Goal: Task Accomplishment & Management: Manage account settings

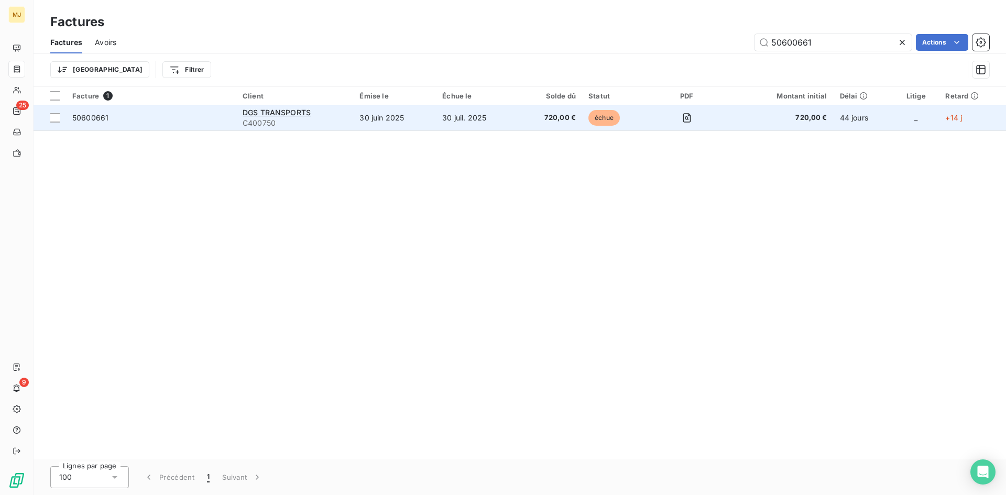
click at [96, 122] on div "50600661" at bounding box center [90, 118] width 36 height 10
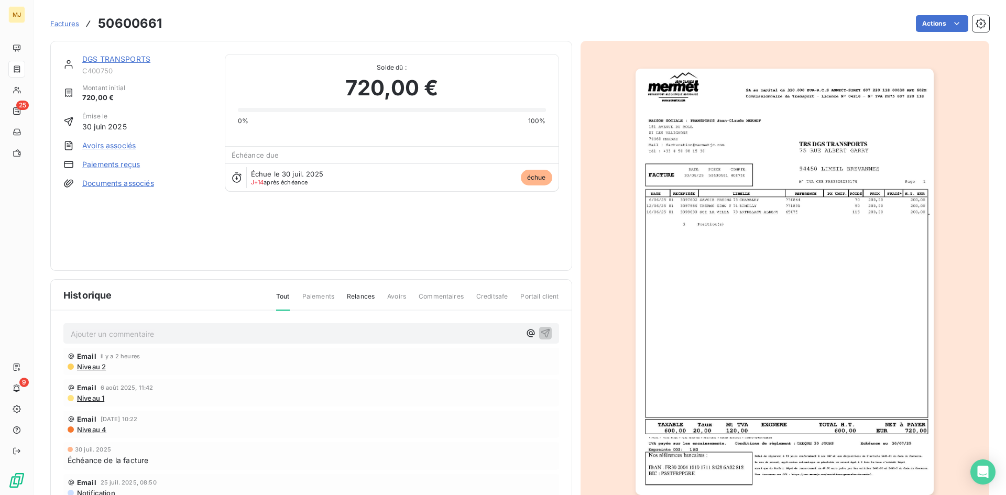
click at [236, 329] on p "Ajouter un commentaire ﻿" at bounding box center [296, 334] width 450 height 13
click at [167, 332] on span "CA retour mail du 13/08 : r-glement compensatoire inputant une ND" at bounding box center [189, 333] width 237 height 9
click at [335, 326] on div "CA retour mail du 13/08 : règlement compensatoire imputant une ND" at bounding box center [311, 332] width 496 height 19
click at [367, 335] on p "CA retour mail du 13/08 : règlement compensatoire imputant une ND" at bounding box center [296, 334] width 450 height 12
click at [356, 338] on p "CA retour mail du 13/08 : règlement compensatoire imputant une ND" at bounding box center [296, 334] width 450 height 12
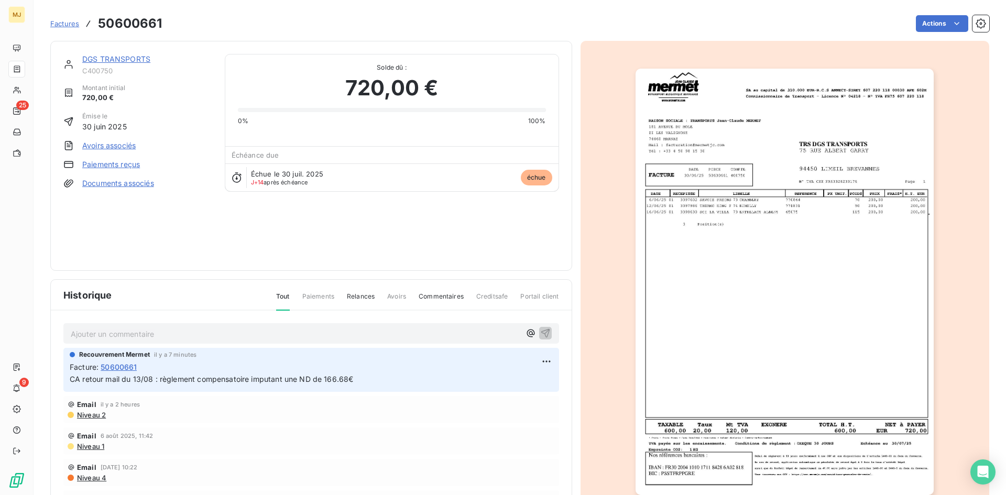
click at [60, 21] on span "Factures" at bounding box center [64, 23] width 29 height 8
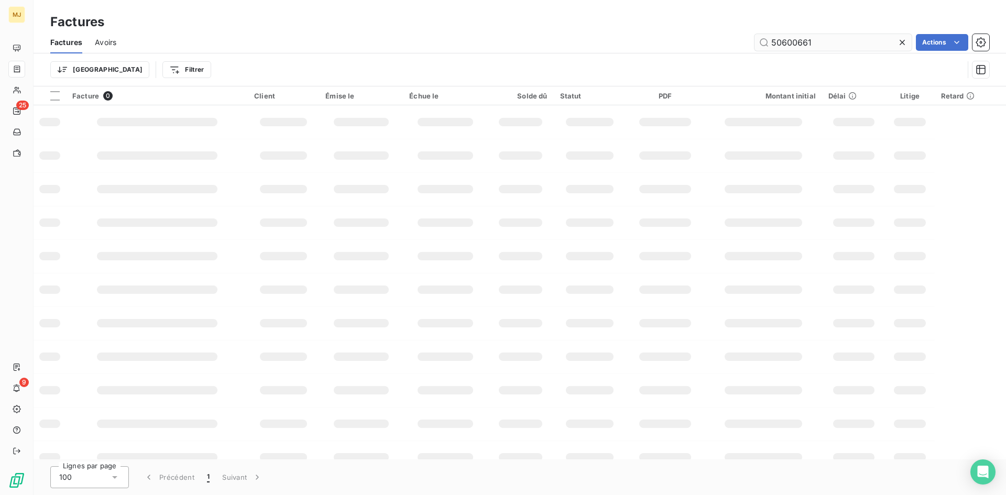
click at [831, 45] on input "50600661" at bounding box center [833, 42] width 157 height 17
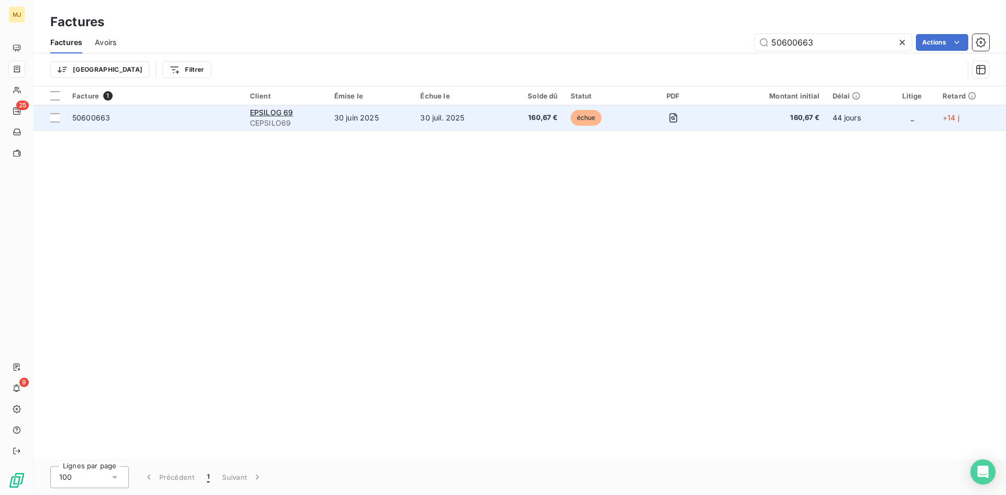
type input "50600663"
click at [83, 119] on span "50600663" at bounding box center [91, 117] width 38 height 9
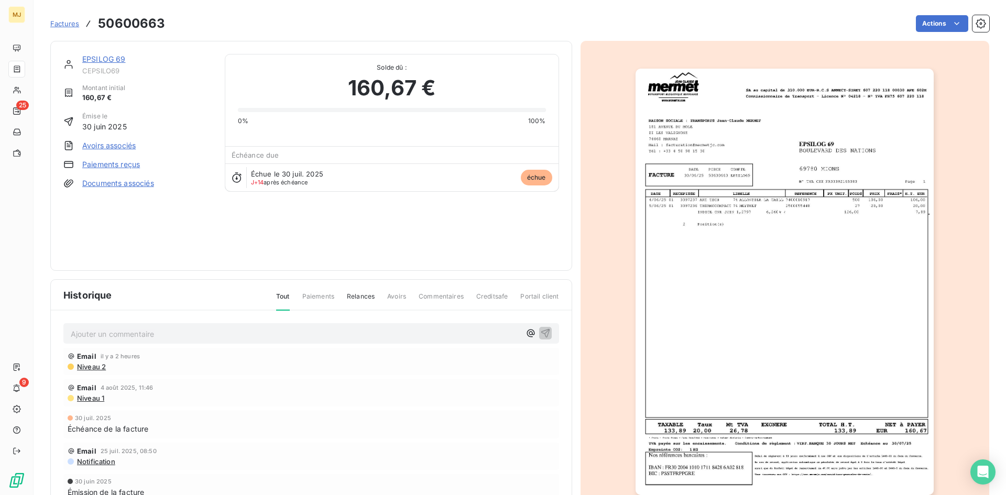
click at [230, 342] on div "Ajouter un commentaire ﻿" at bounding box center [311, 333] width 496 height 20
click at [230, 335] on p "Ajouter un commentaire ﻿" at bounding box center [296, 334] width 450 height 13
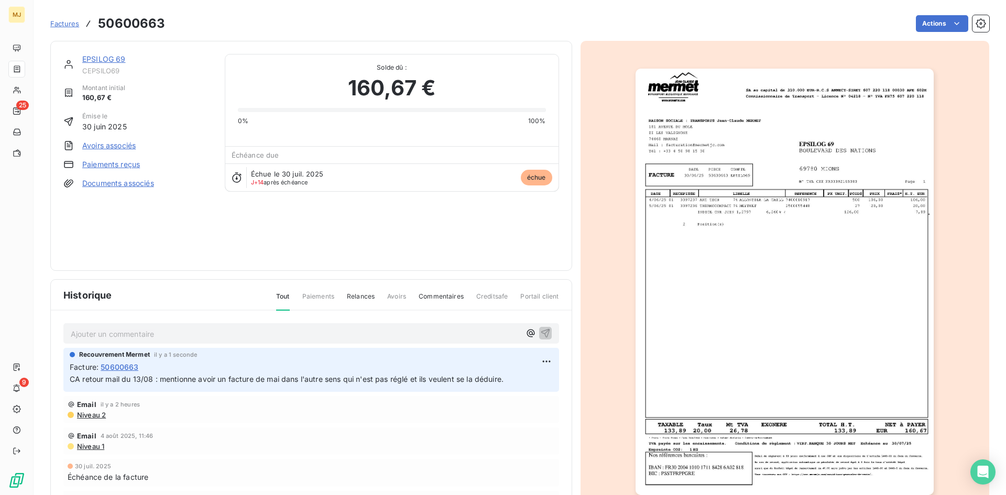
click at [62, 27] on span "Factures" at bounding box center [64, 23] width 29 height 8
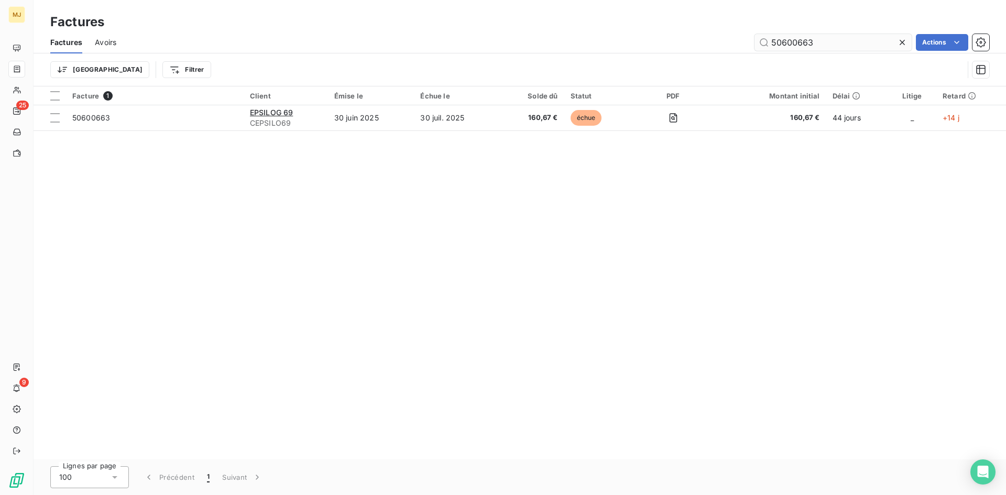
click at [822, 39] on input "50600663" at bounding box center [833, 42] width 157 height 17
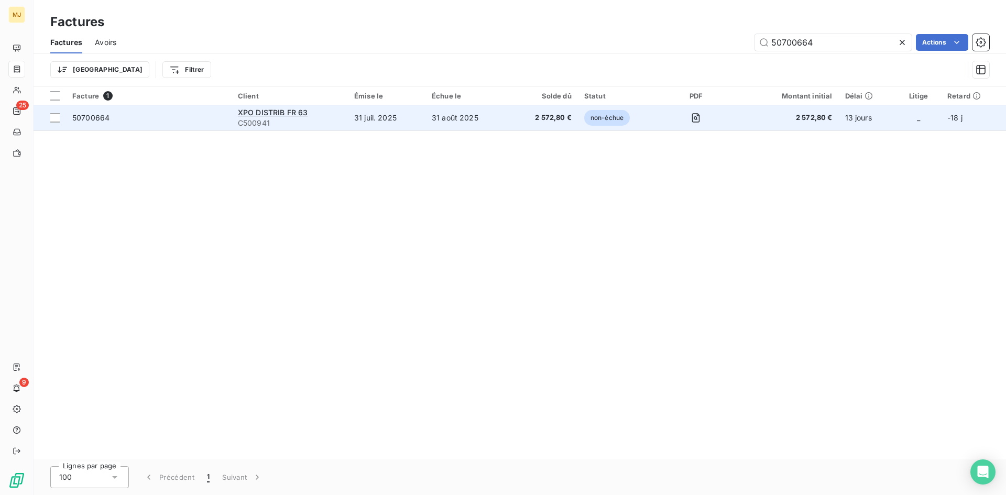
type input "50700664"
click at [92, 111] on td "50700664" at bounding box center [149, 117] width 166 height 25
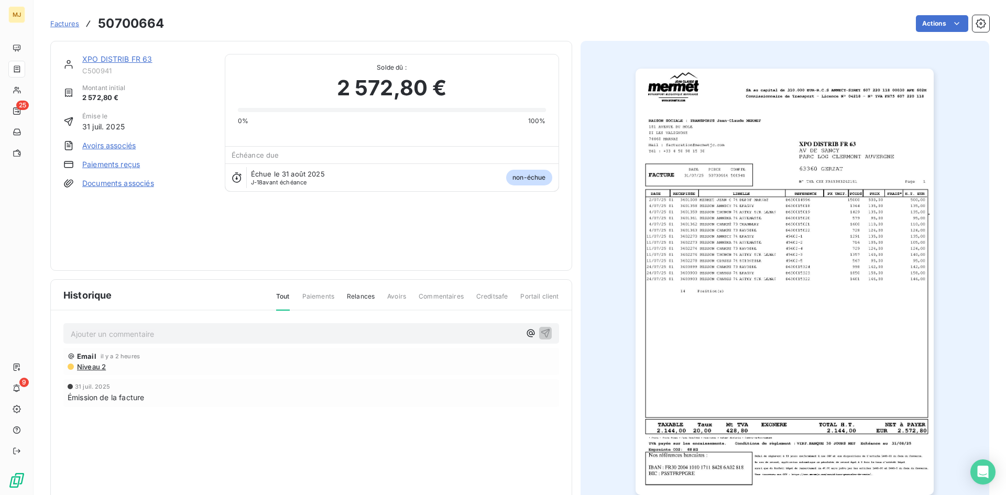
click at [337, 332] on p "Ajouter un commentaire ﻿" at bounding box center [296, 334] width 450 height 13
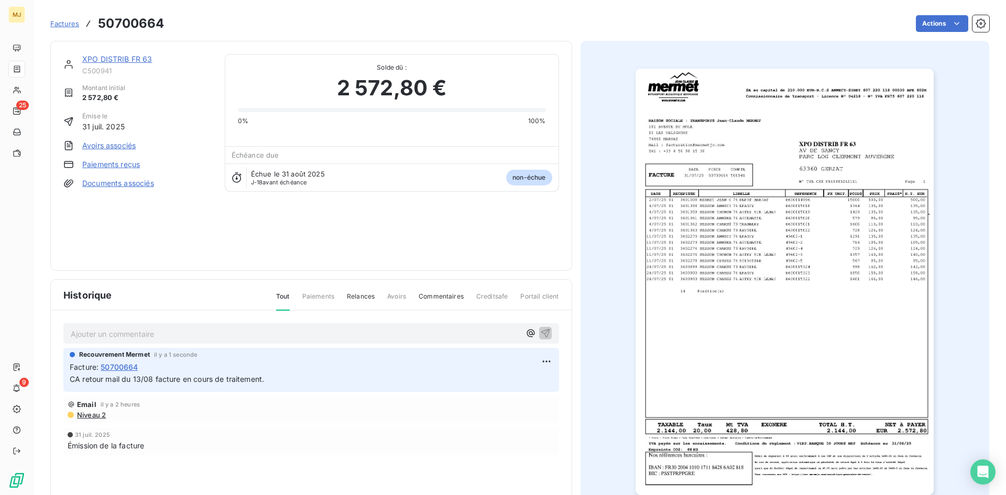
click at [64, 25] on span "Factures" at bounding box center [64, 23] width 29 height 8
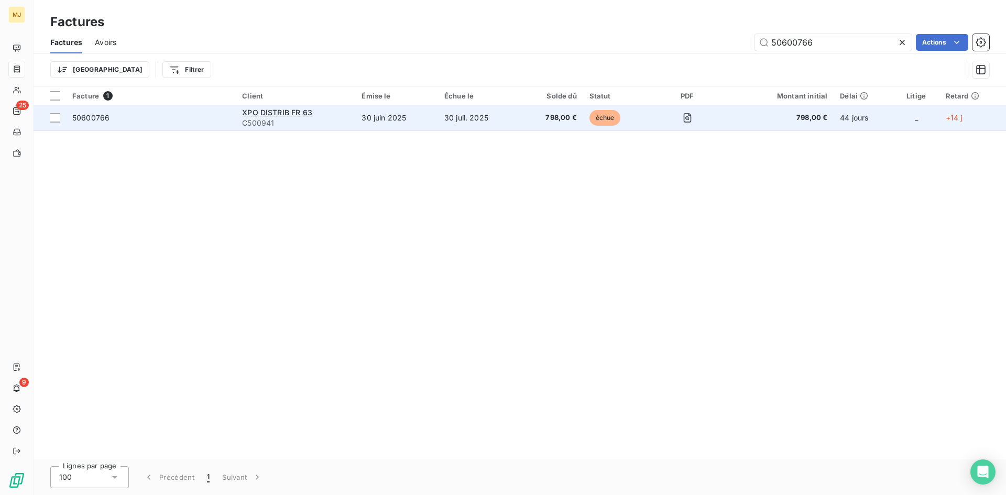
type input "50600766"
click at [96, 116] on span "50600766" at bounding box center [90, 117] width 37 height 9
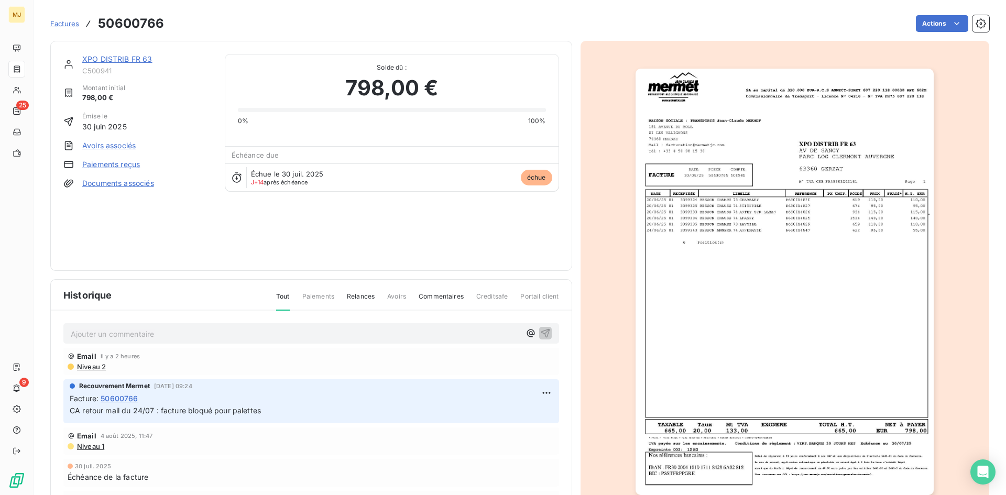
click at [220, 336] on p "Ajouter un commentaire ﻿" at bounding box center [296, 334] width 450 height 13
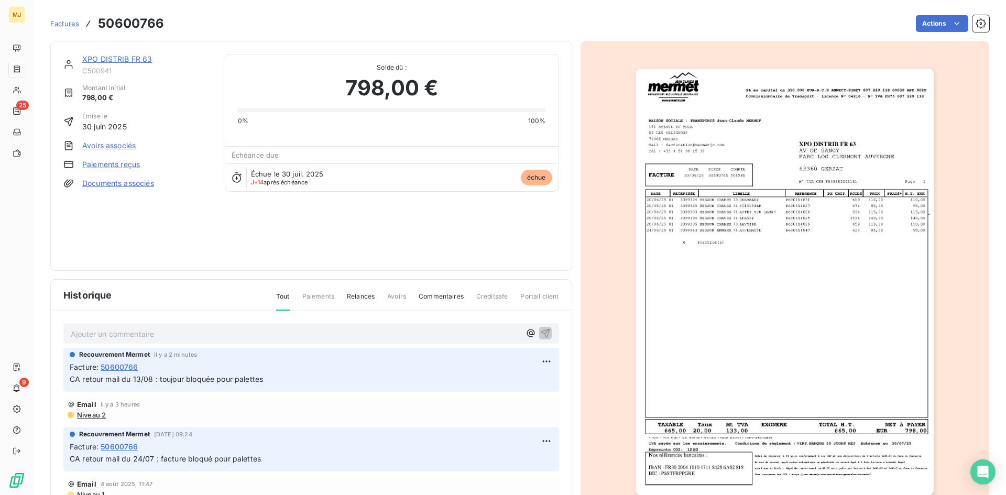
click at [210, 331] on p "Ajouter un commentaire ﻿" at bounding box center [296, 334] width 450 height 13
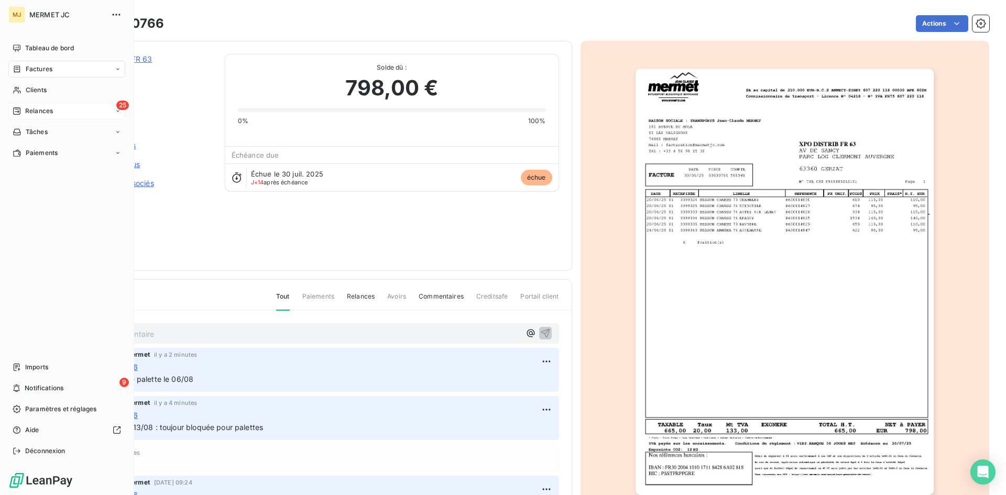
click at [36, 108] on span "Relances" at bounding box center [39, 110] width 28 height 9
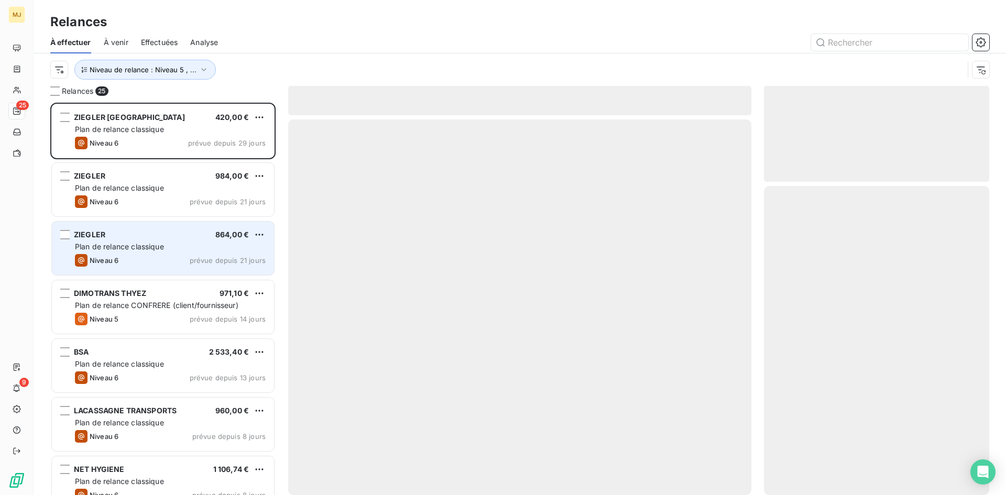
scroll to position [385, 217]
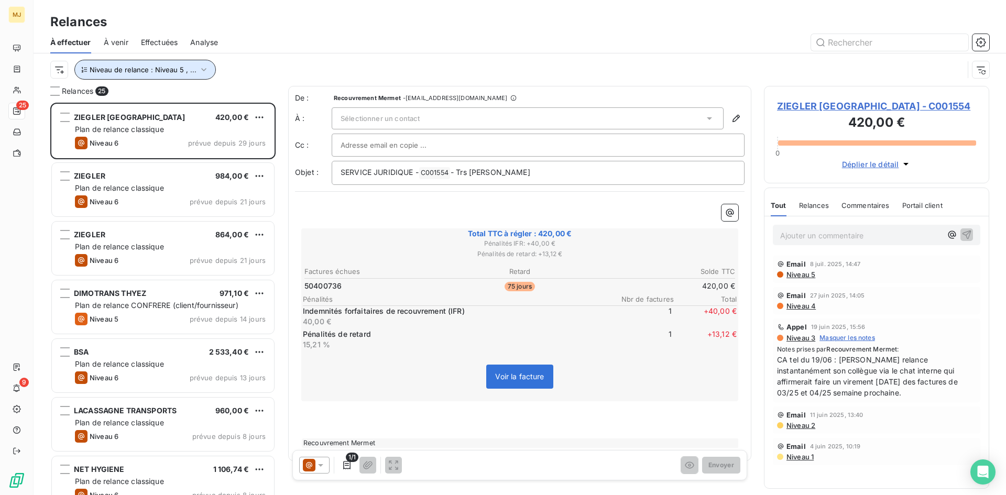
click at [207, 73] on button "Niveau de relance : Niveau 5 , ..." at bounding box center [144, 70] width 141 height 20
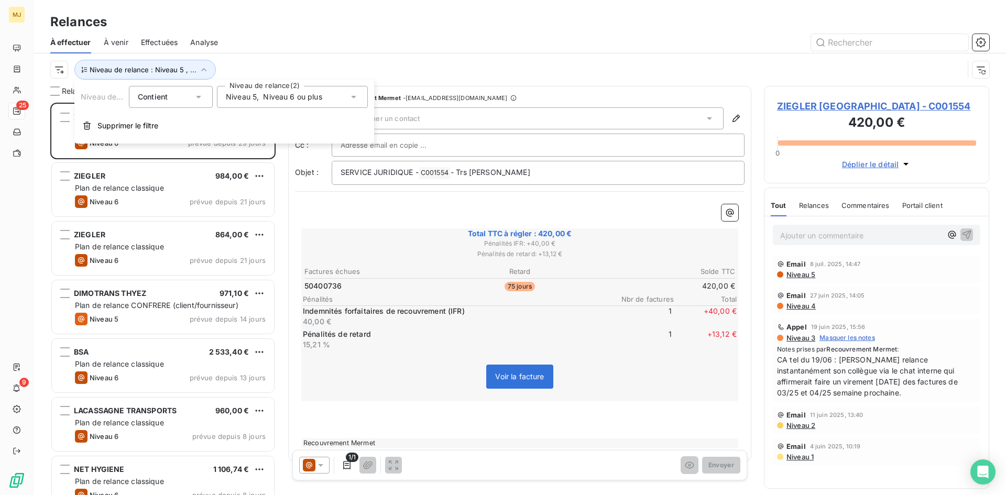
click at [280, 99] on span "Niveau 6 ou plus" at bounding box center [292, 97] width 59 height 10
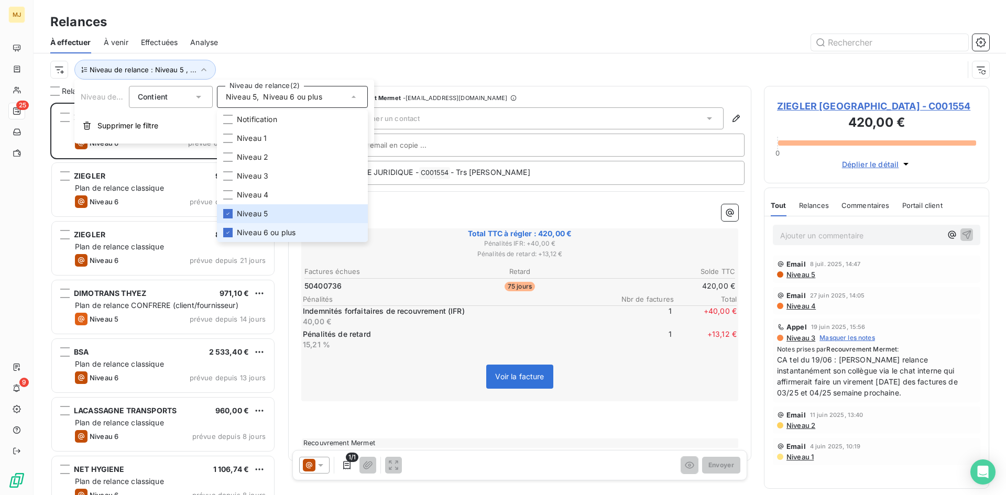
click at [254, 232] on span "Niveau 6 ou plus" at bounding box center [266, 232] width 59 height 10
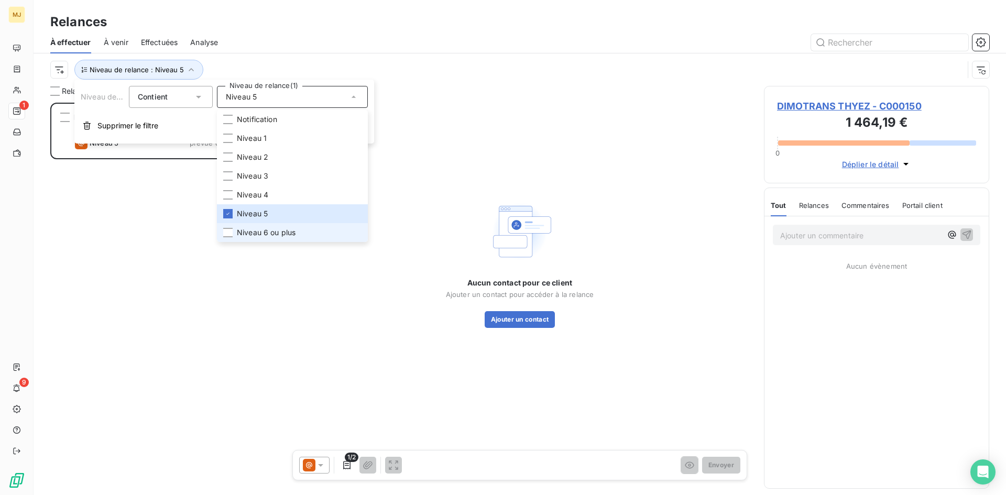
scroll to position [385, 217]
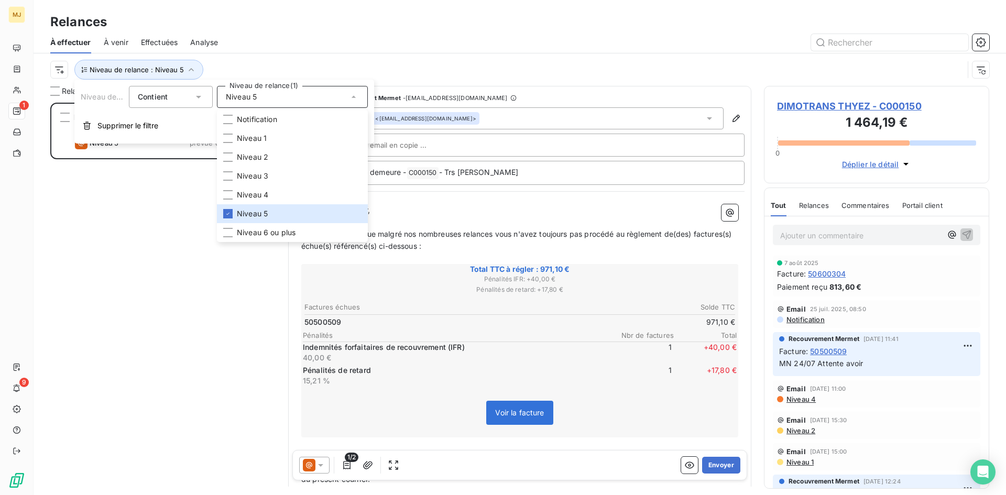
click at [161, 252] on div "DIMOTRANS THYEZ 971,10 € Plan de relance CONFRERE (client/fournisseur) Niveau 5…" at bounding box center [162, 299] width 225 height 392
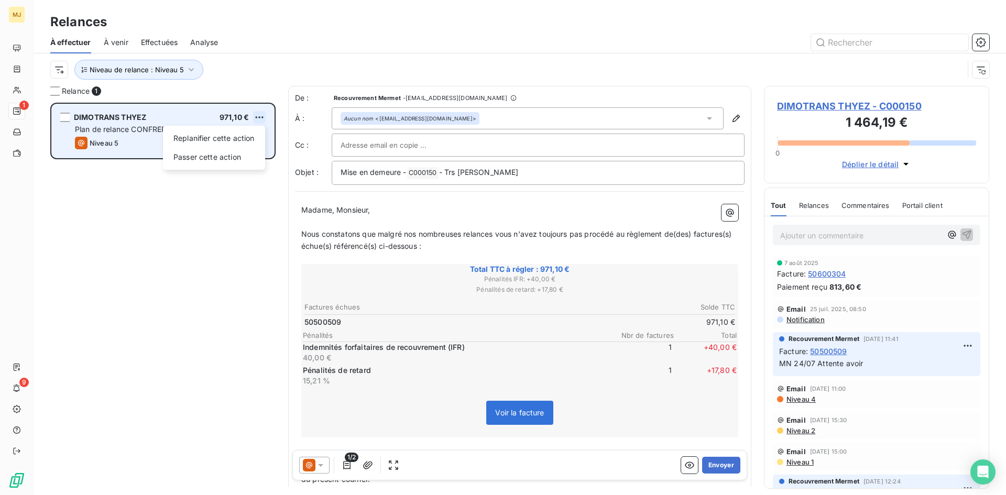
click at [265, 116] on html "MJ 1 9 Relances À effectuer À venir Effectuées Analyse Niveau de relance : Nive…" at bounding box center [503, 247] width 1006 height 495
click at [246, 140] on div "Replanifier cette action" at bounding box center [214, 138] width 94 height 17
select select "7"
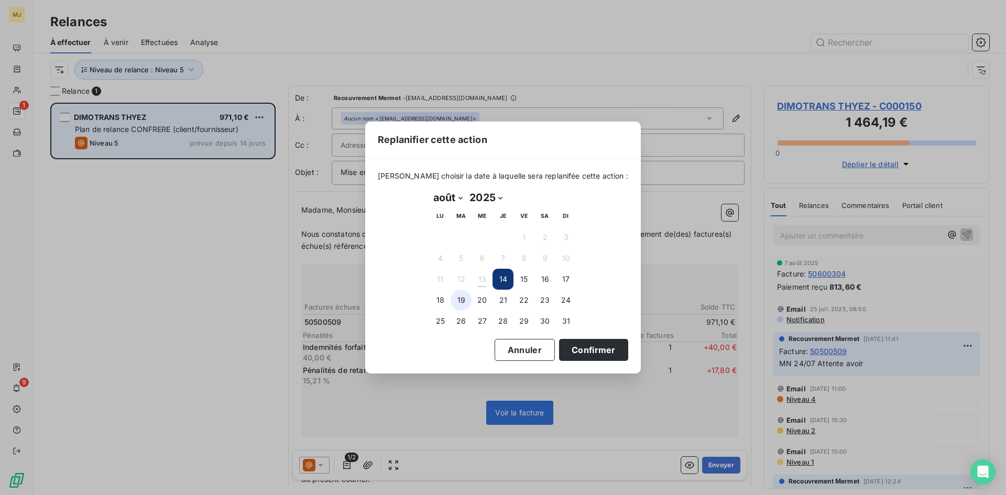
click at [457, 301] on button "19" at bounding box center [461, 300] width 21 height 21
click at [579, 351] on button "Confirmer" at bounding box center [593, 350] width 69 height 22
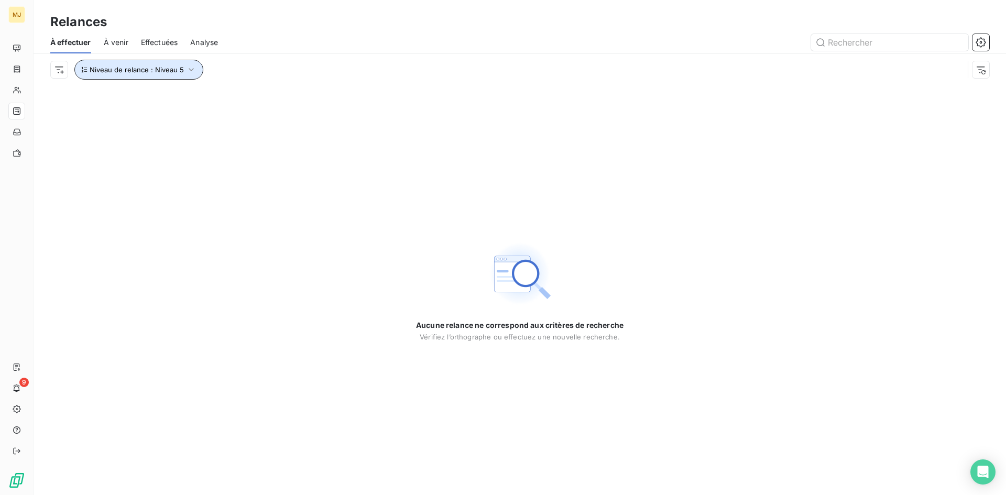
click at [188, 79] on button "Niveau de relance : Niveau 5" at bounding box center [138, 70] width 129 height 20
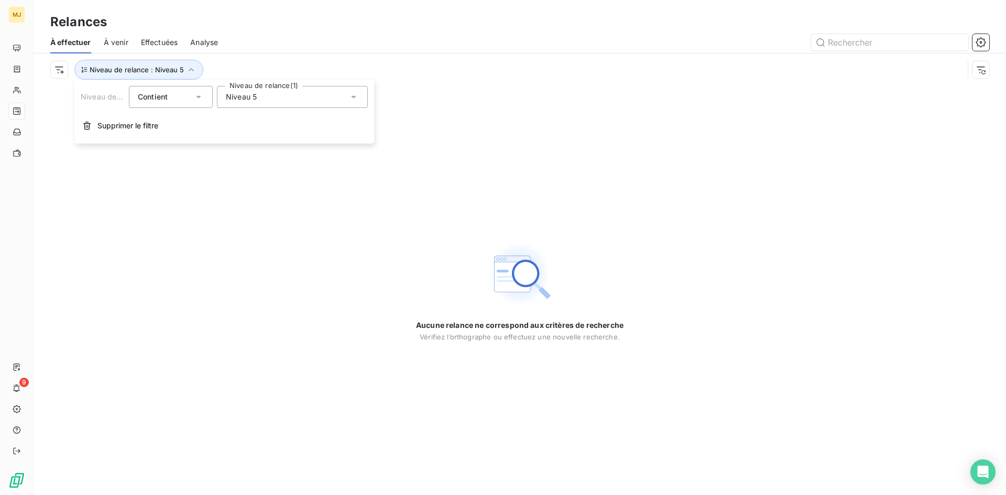
click at [269, 96] on div "Niveau 5" at bounding box center [292, 97] width 151 height 22
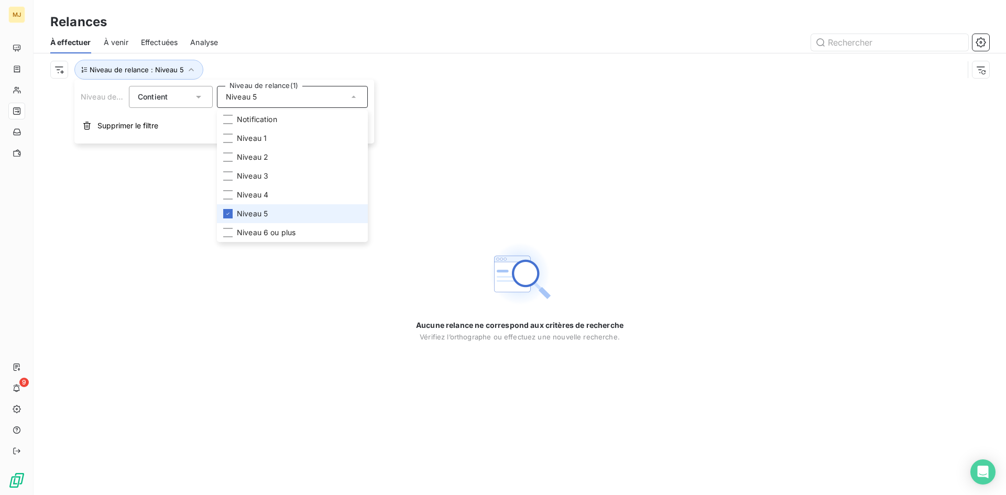
click at [249, 217] on span "Niveau 5" at bounding box center [252, 214] width 31 height 10
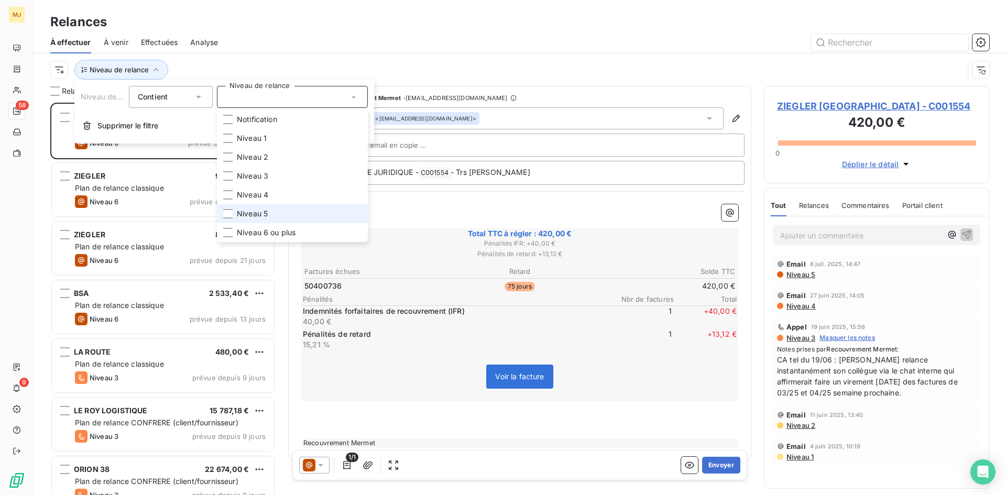
scroll to position [385, 217]
click at [256, 172] on span "Niveau 3" at bounding box center [252, 176] width 31 height 10
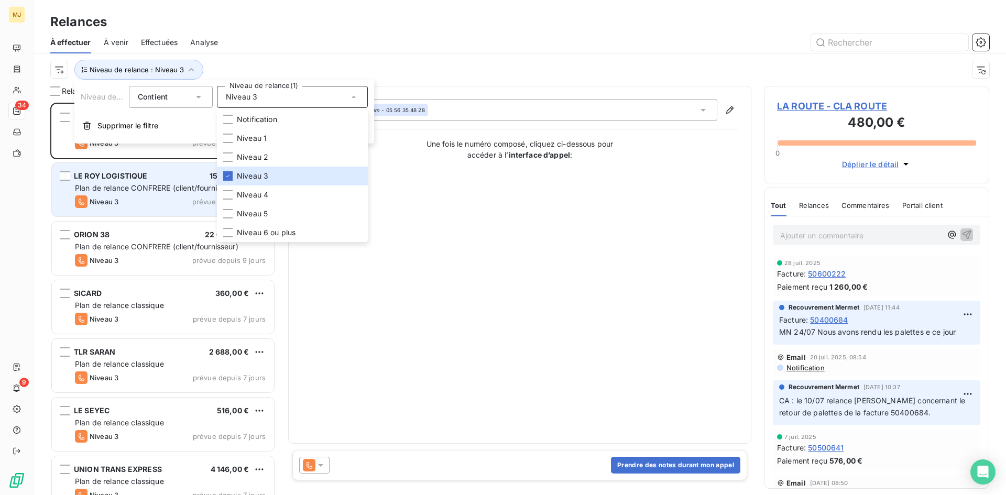
scroll to position [385, 217]
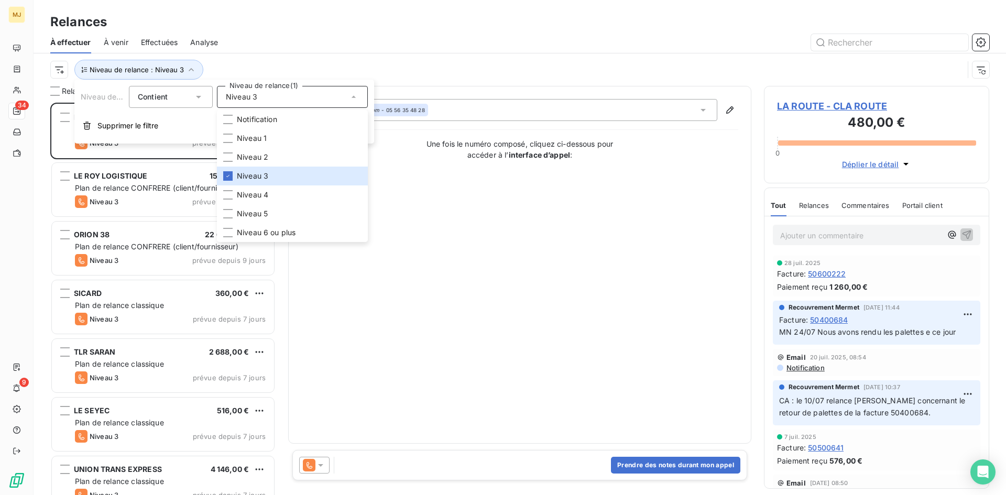
click at [582, 392] on div "Contact : Aucun nom - 05 56 35 48 28 Une fois le numéro composé, cliquez ci-des…" at bounding box center [519, 265] width 437 height 332
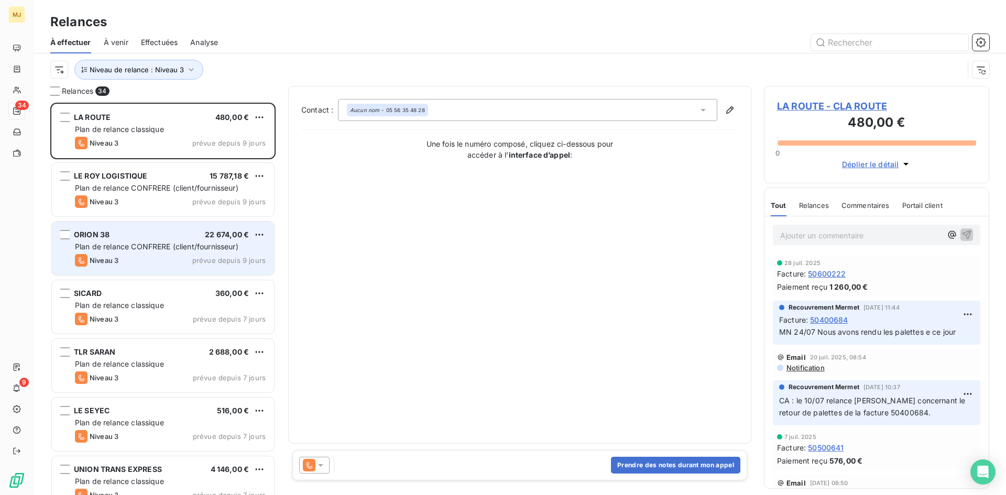
click at [215, 248] on span "Plan de relance CONFRERE (client/fournisseur)" at bounding box center [156, 246] width 163 height 9
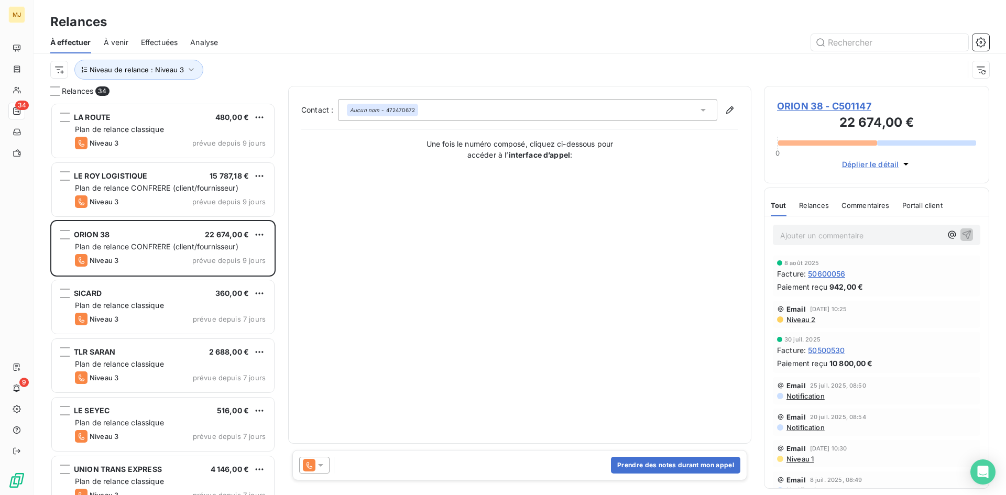
click at [321, 464] on icon at bounding box center [320, 465] width 10 height 10
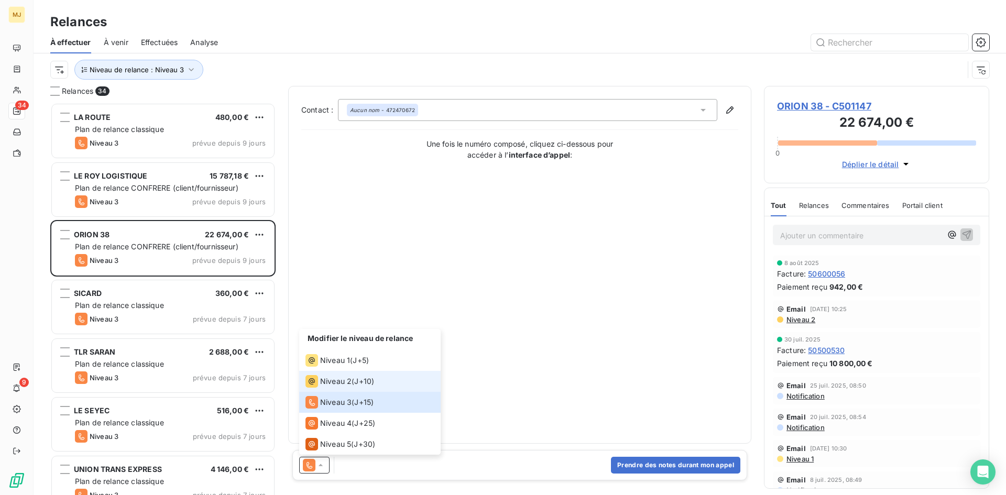
click at [347, 386] on span "Niveau 2" at bounding box center [335, 381] width 31 height 10
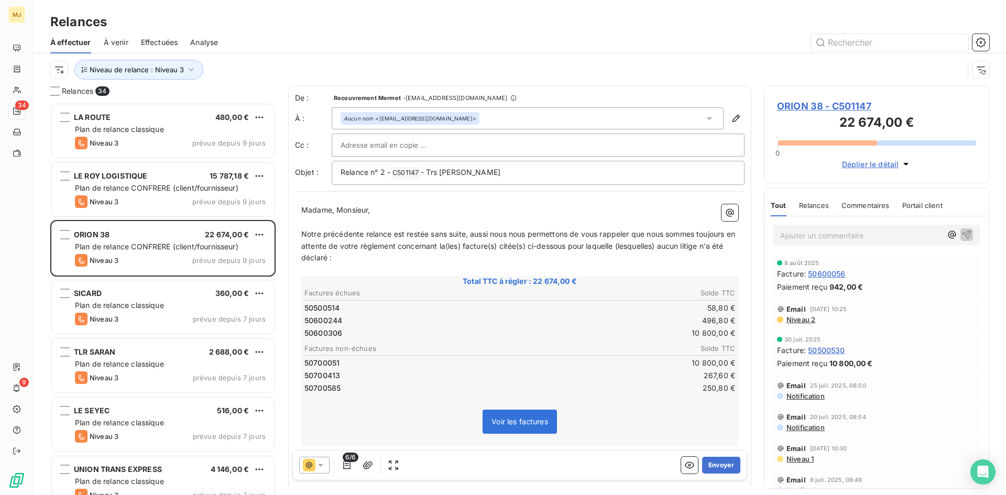
scroll to position [53, 0]
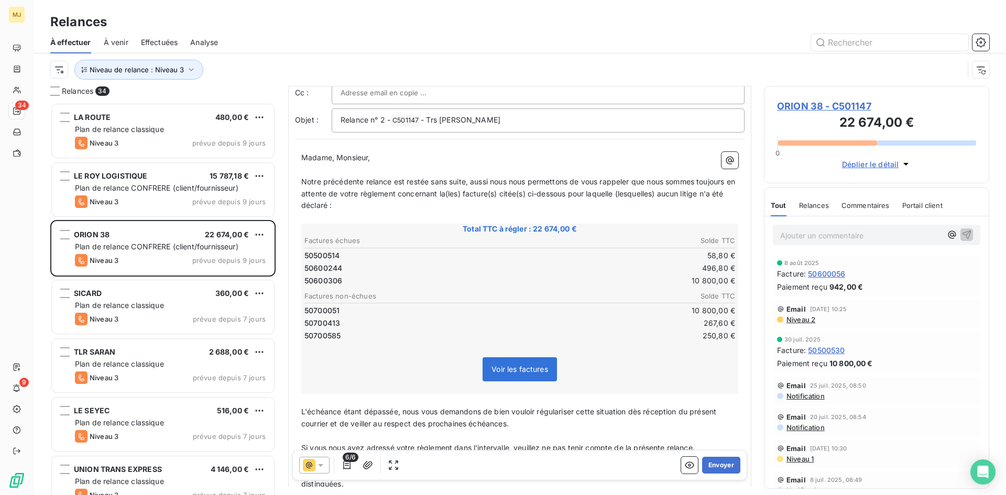
click at [318, 466] on icon at bounding box center [320, 465] width 10 height 10
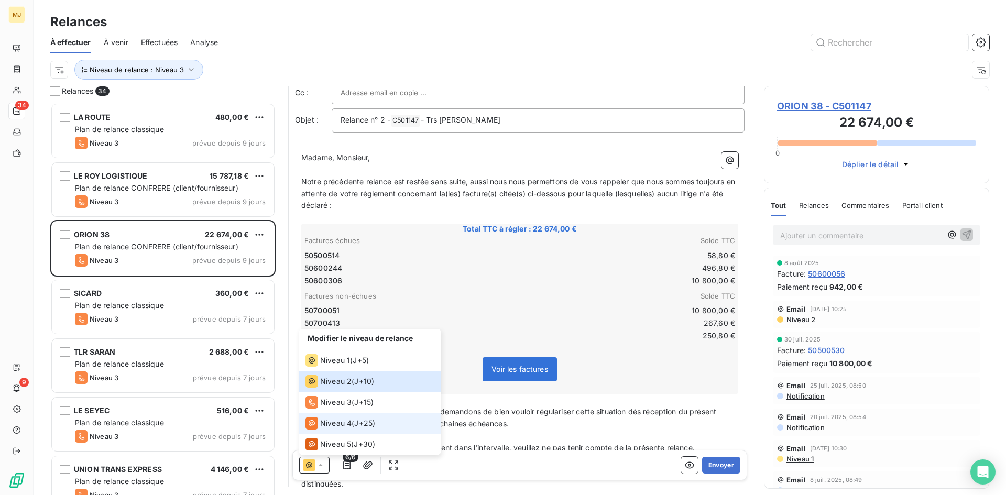
click at [343, 421] on span "Niveau 4" at bounding box center [335, 423] width 31 height 10
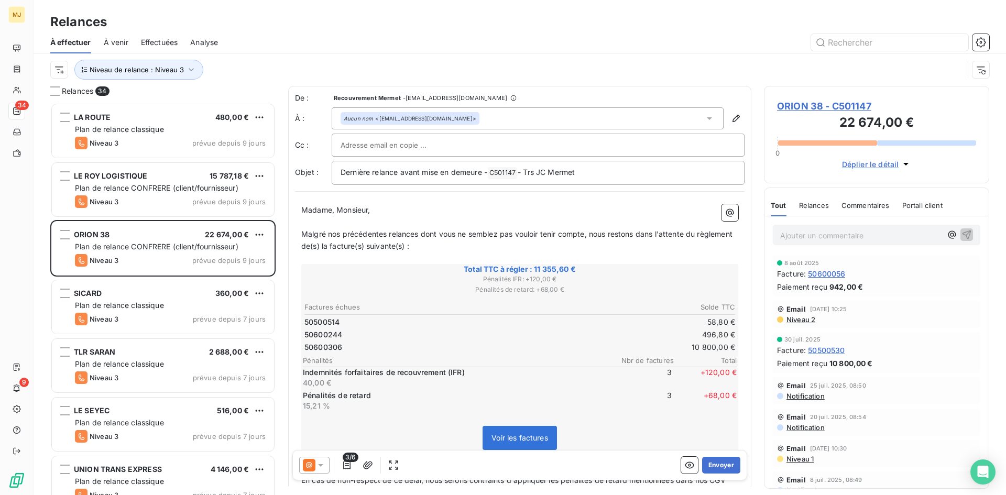
click at [321, 466] on icon at bounding box center [320, 465] width 5 height 3
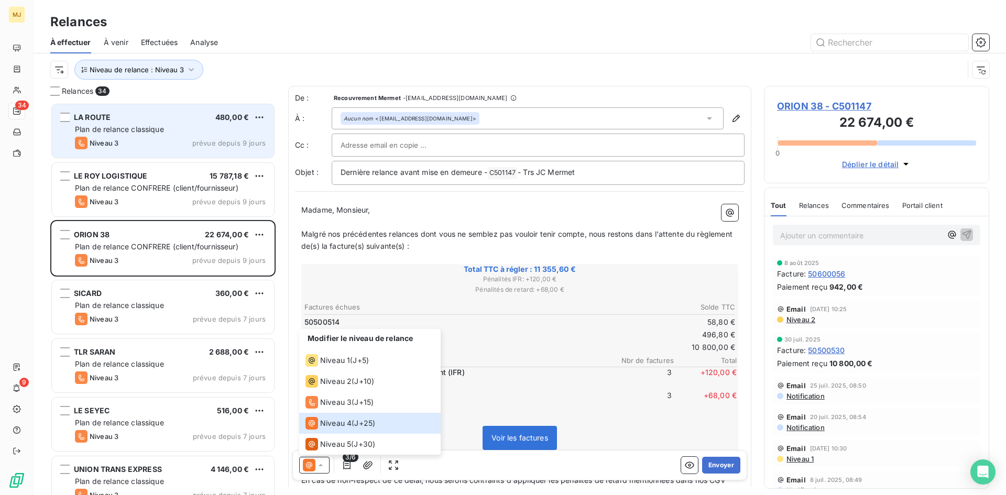
click at [179, 136] on div "LA ROUTE 480,00 € Plan de relance classique Niveau 3 prévue depuis 9 jours" at bounding box center [163, 130] width 222 height 53
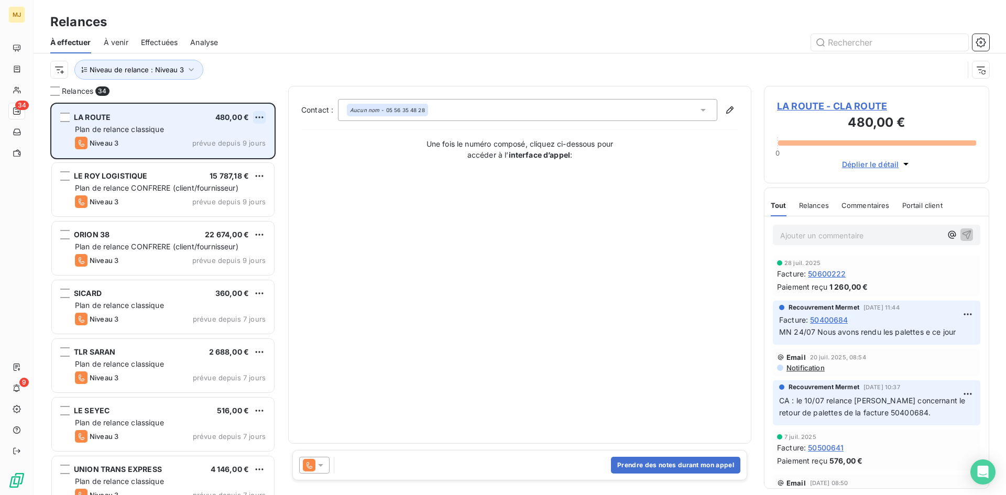
click at [258, 114] on html "MJ 34 9 Relances À effectuer À venir Effectuées Analyse Niveau de relance : Niv…" at bounding box center [503, 247] width 1006 height 495
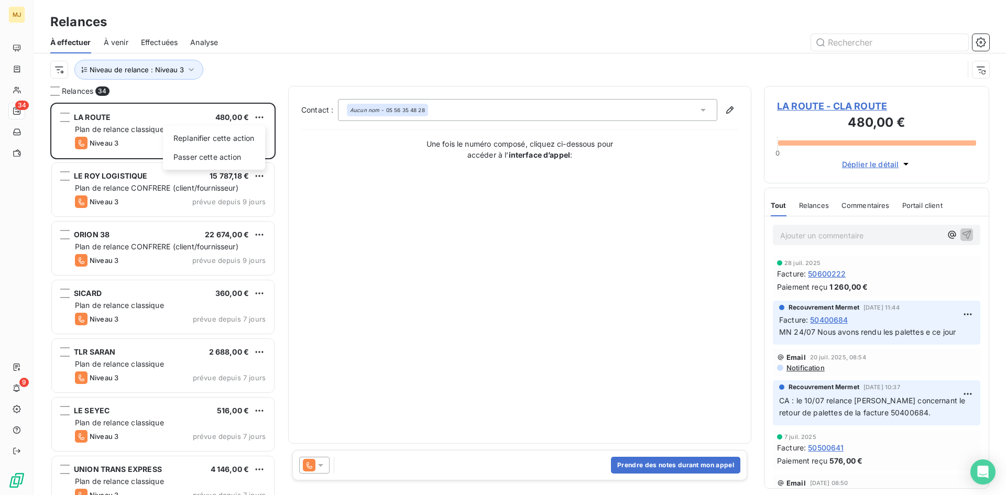
click at [419, 272] on html "MJ 34 9 Relances À effectuer À venir Effectuées Analyse Niveau de relance : Niv…" at bounding box center [503, 247] width 1006 height 495
click at [318, 465] on icon at bounding box center [320, 465] width 10 height 10
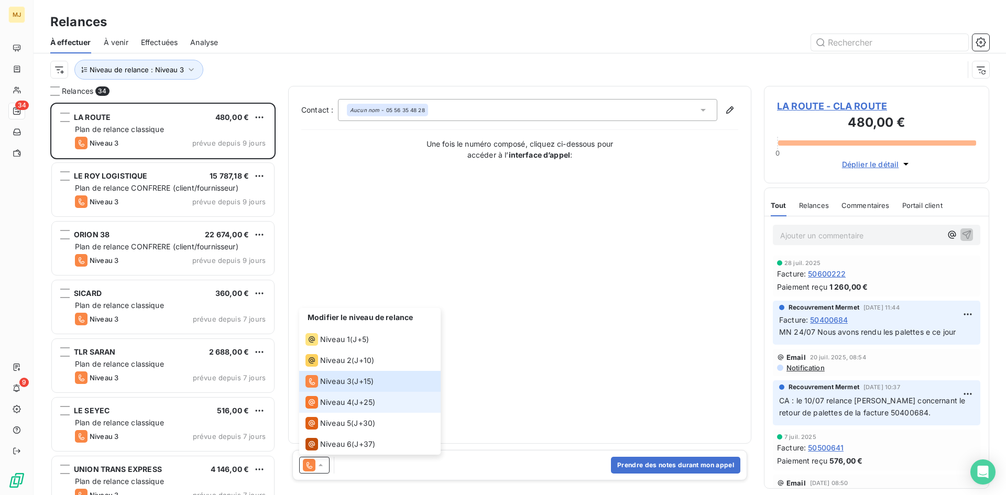
click at [338, 396] on div "Niveau 4" at bounding box center [329, 402] width 46 height 13
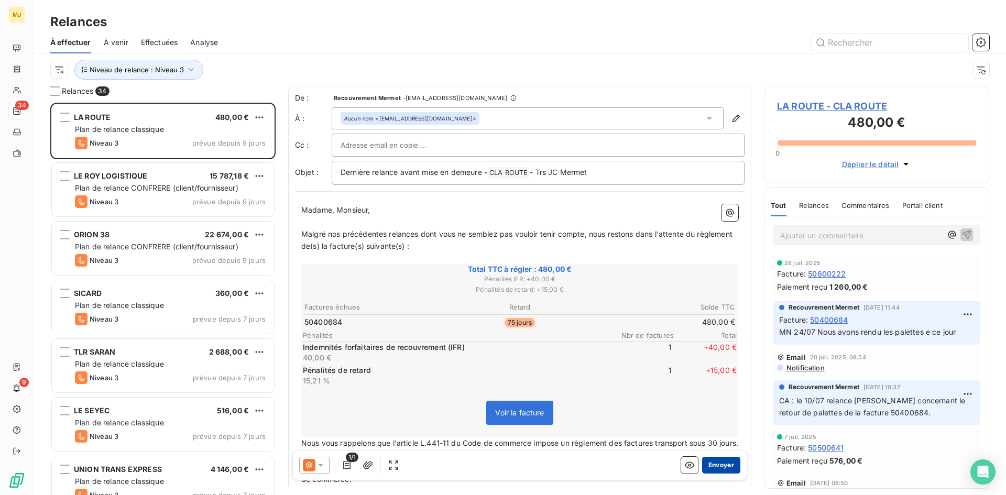
click at [718, 462] on button "Envoyer" at bounding box center [721, 465] width 38 height 17
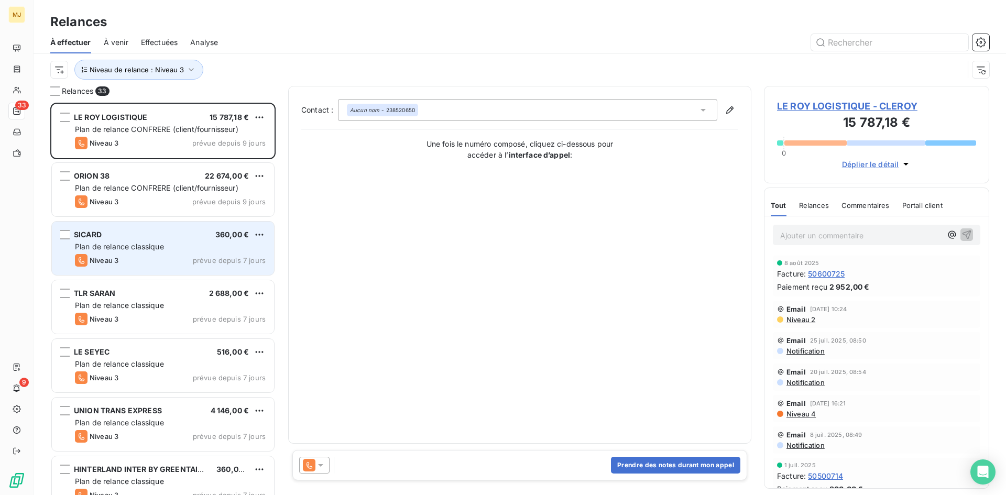
click at [121, 248] on span "Plan de relance classique" at bounding box center [119, 246] width 89 height 9
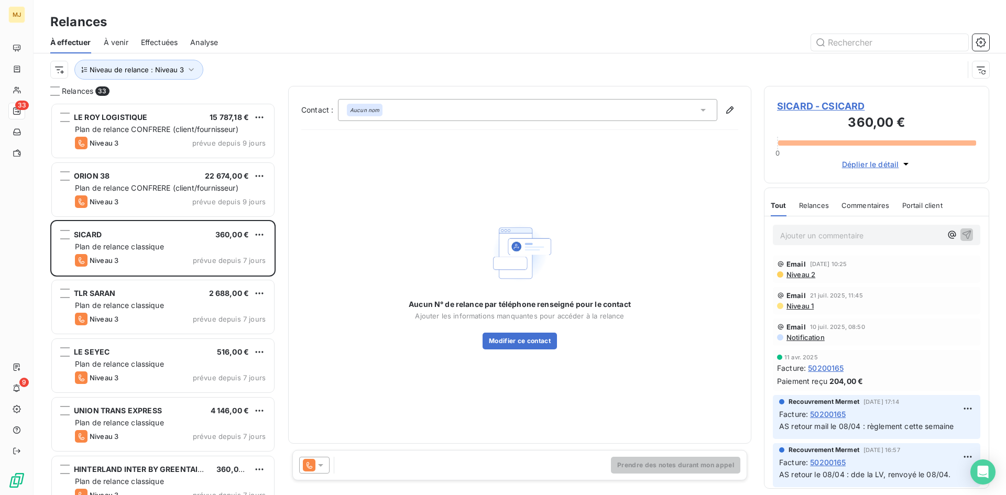
click at [323, 469] on icon at bounding box center [320, 465] width 10 height 10
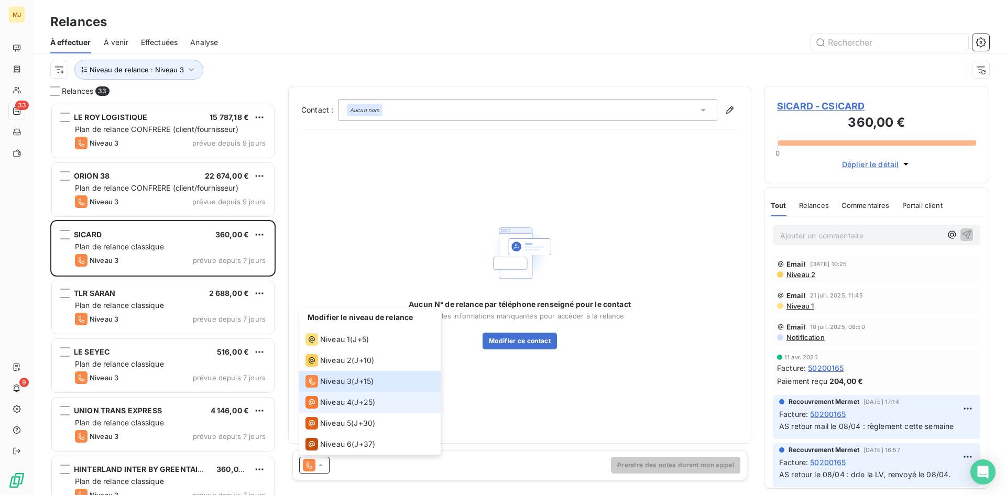
click at [352, 402] on div "Niveau 4 ( J+25 )" at bounding box center [341, 402] width 70 height 13
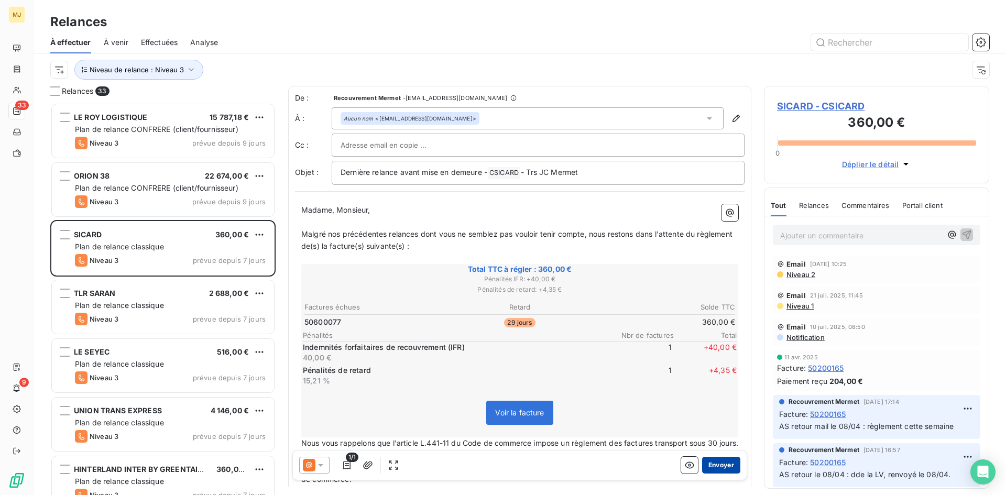
click at [721, 464] on button "Envoyer" at bounding box center [721, 465] width 38 height 17
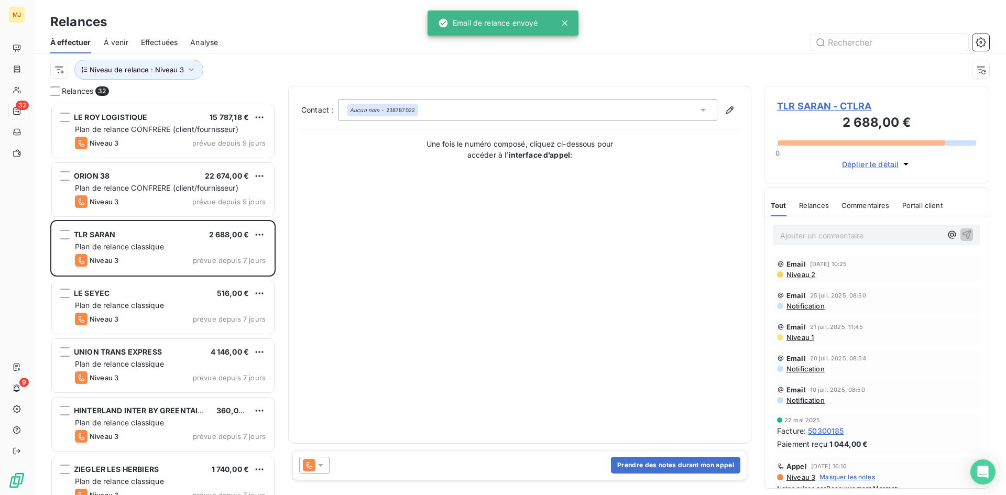
click at [328, 468] on div at bounding box center [314, 465] width 30 height 17
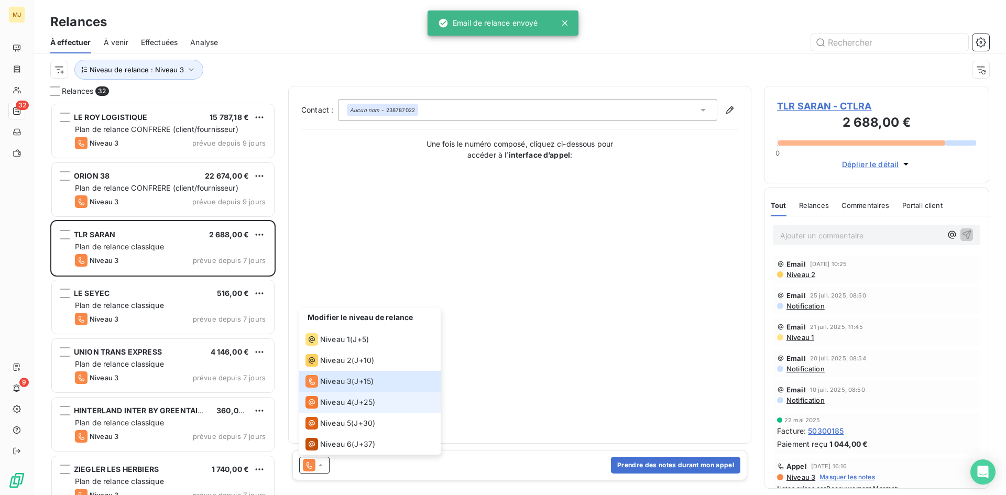
click at [334, 402] on span "Niveau 4" at bounding box center [335, 402] width 31 height 10
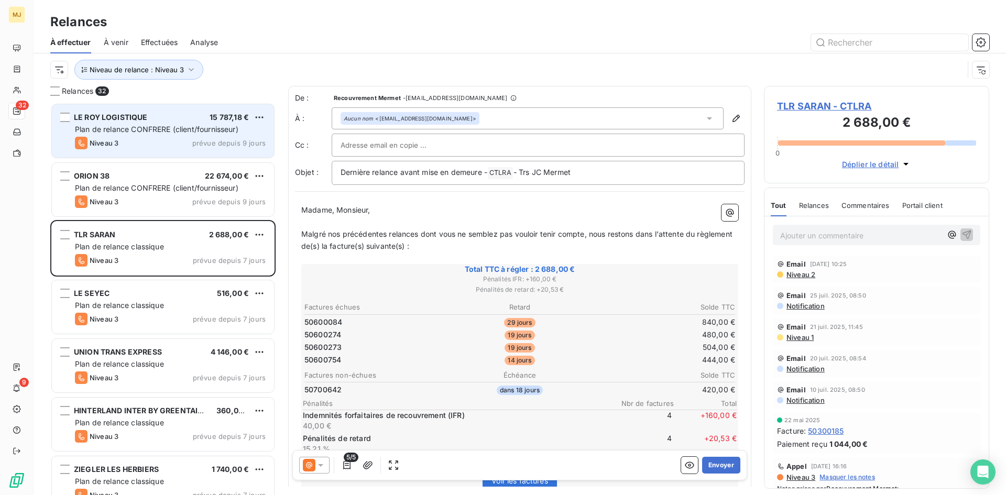
click at [151, 135] on div "LE ROY LOGISTIQUE 15 787,18 € Plan de relance CONFRERE (client/fournisseur) Niv…" at bounding box center [163, 130] width 222 height 53
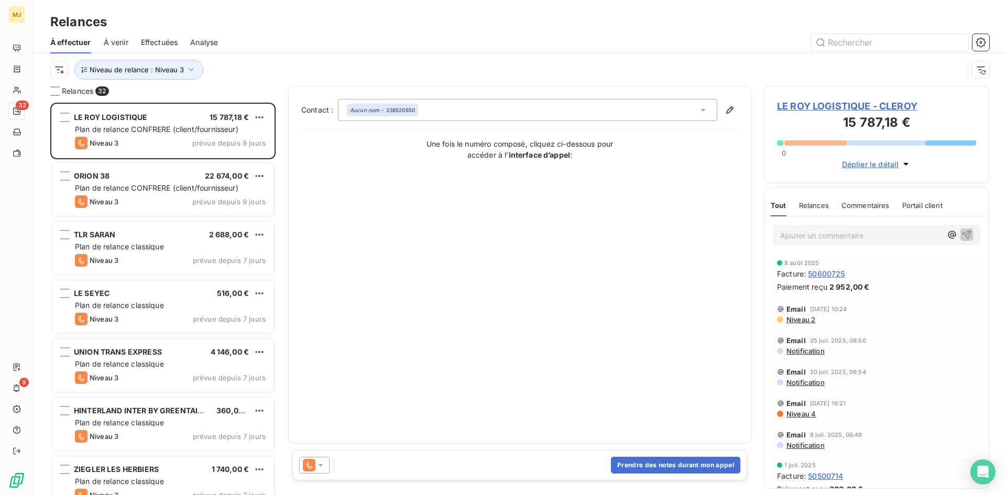
click at [317, 464] on icon at bounding box center [320, 465] width 10 height 10
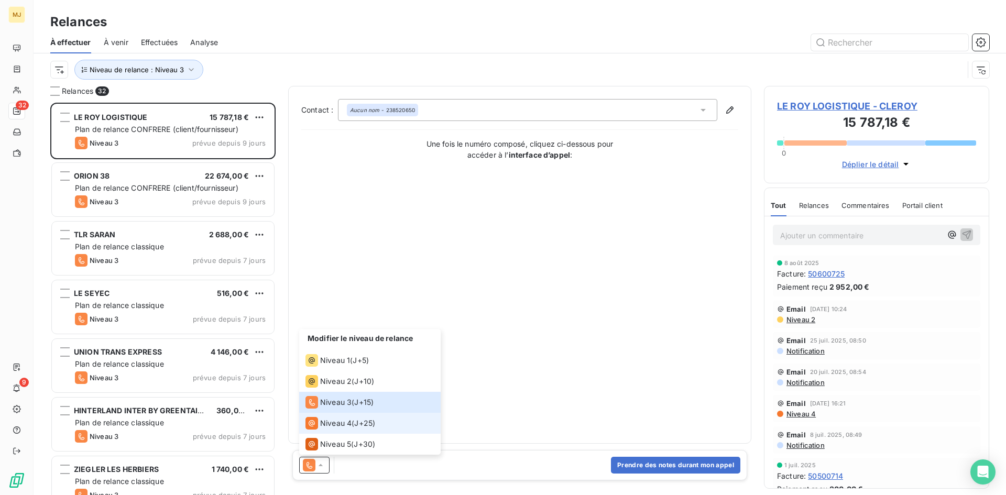
click at [331, 424] on span "Niveau 4" at bounding box center [335, 423] width 31 height 10
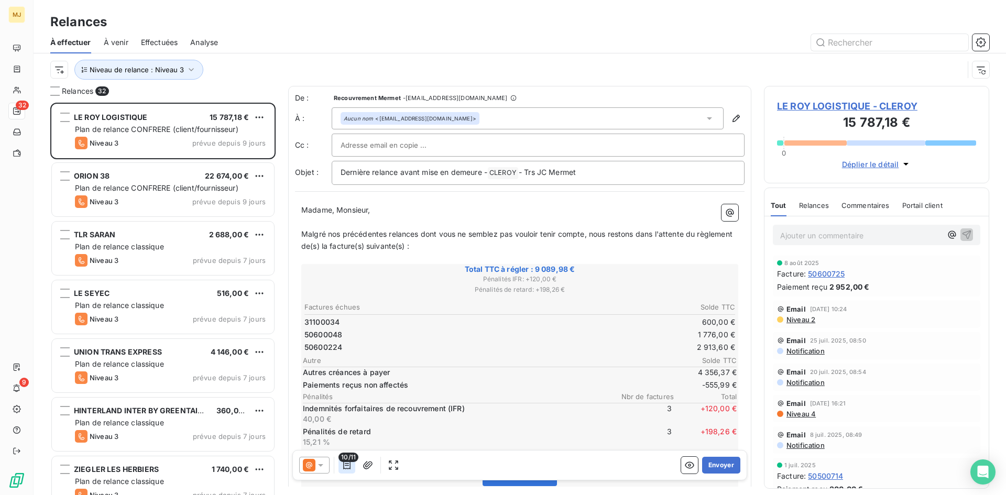
click at [345, 471] on button "button" at bounding box center [347, 465] width 17 height 17
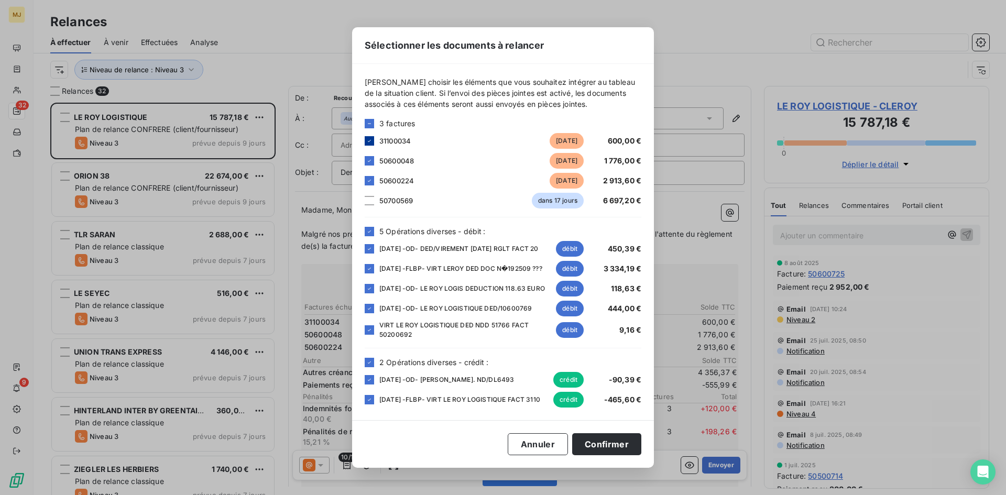
click at [368, 138] on icon at bounding box center [369, 141] width 6 height 6
click at [370, 230] on div "5 Opérations diverses - débit :" at bounding box center [503, 231] width 277 height 11
click at [374, 364] on div "2 Opérations diverses - crédit :" at bounding box center [503, 362] width 277 height 11
click at [372, 364] on icon at bounding box center [369, 362] width 6 height 6
click at [366, 227] on div at bounding box center [369, 231] width 9 height 9
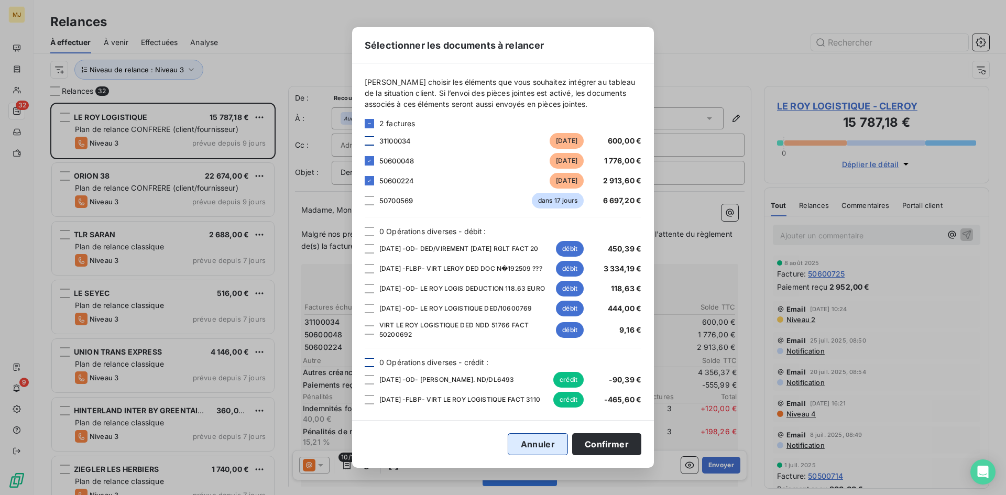
click at [529, 454] on button "Annuler" at bounding box center [538, 444] width 60 height 22
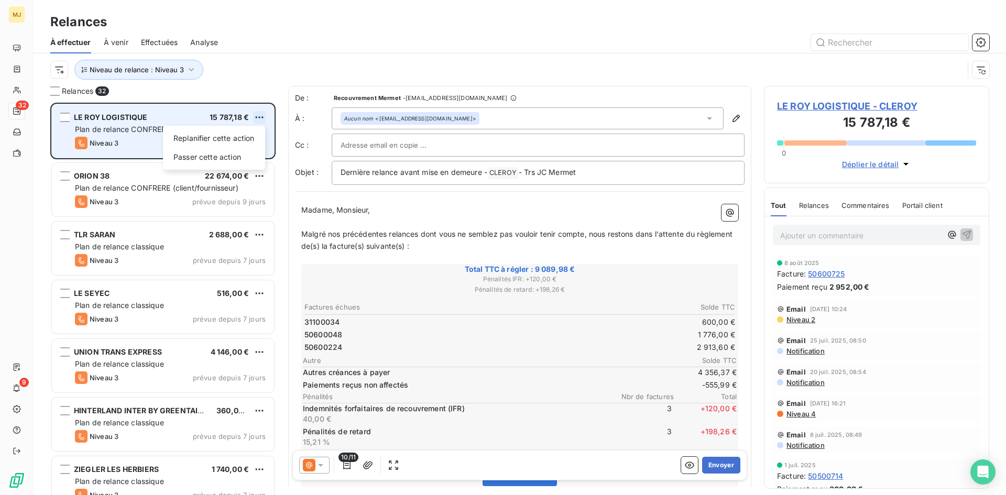
click at [257, 114] on html "MJ 32 9 Relances À effectuer À venir Effectuées Analyse Niveau de relance : Niv…" at bounding box center [503, 247] width 1006 height 495
click at [246, 138] on div "Replanifier cette action" at bounding box center [214, 138] width 94 height 17
select select "7"
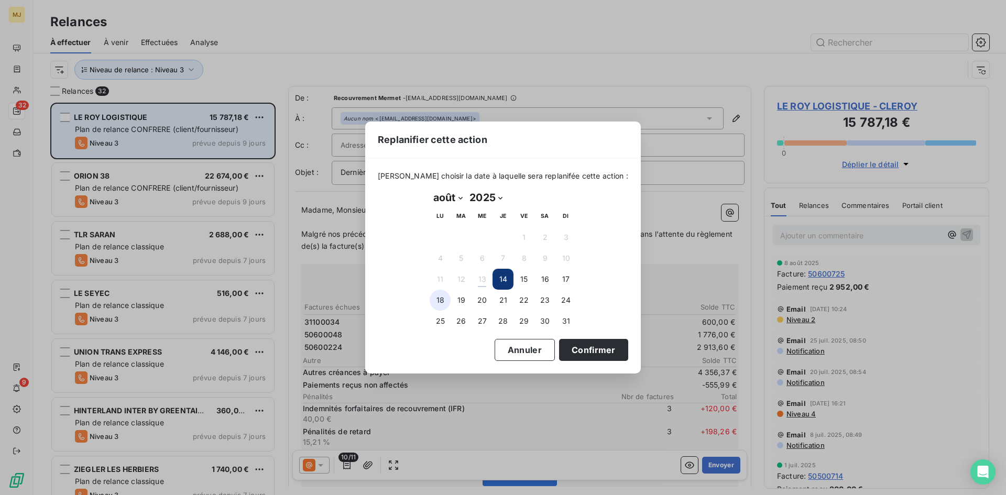
click at [442, 304] on button "18" at bounding box center [440, 300] width 21 height 21
click at [580, 355] on button "Confirmer" at bounding box center [593, 350] width 69 height 22
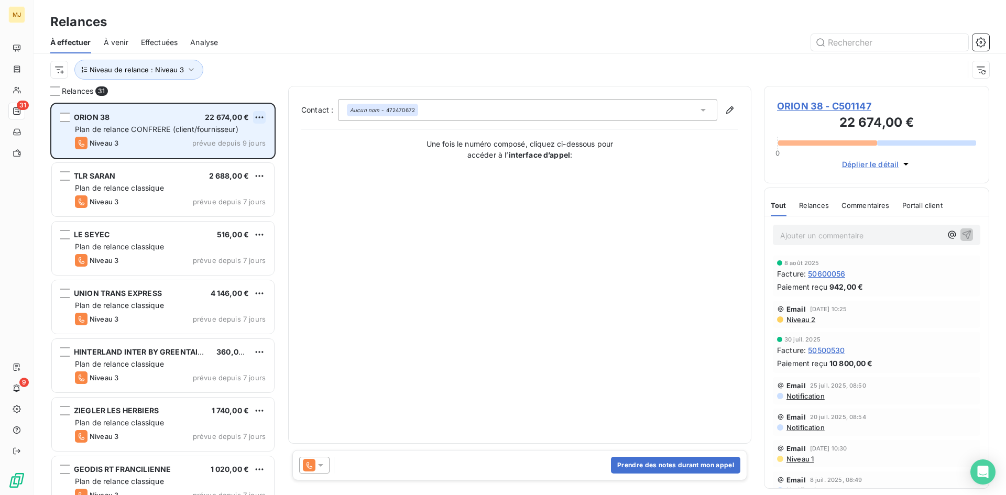
click at [263, 116] on html "MJ 31 9 Relances À effectuer À venir Effectuées Analyse Niveau de relance : Niv…" at bounding box center [503, 247] width 1006 height 495
click at [246, 133] on div "Replanifier cette action" at bounding box center [214, 138] width 94 height 17
select select "7"
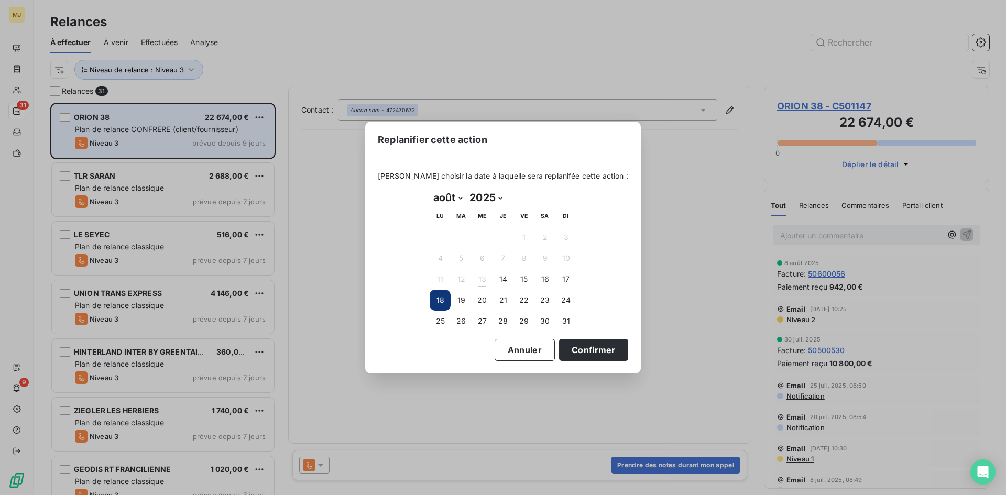
click at [437, 299] on button "18" at bounding box center [440, 300] width 21 height 21
click at [440, 298] on button "18" at bounding box center [440, 300] width 21 height 21
click at [569, 348] on button "Confirmer" at bounding box center [593, 350] width 69 height 22
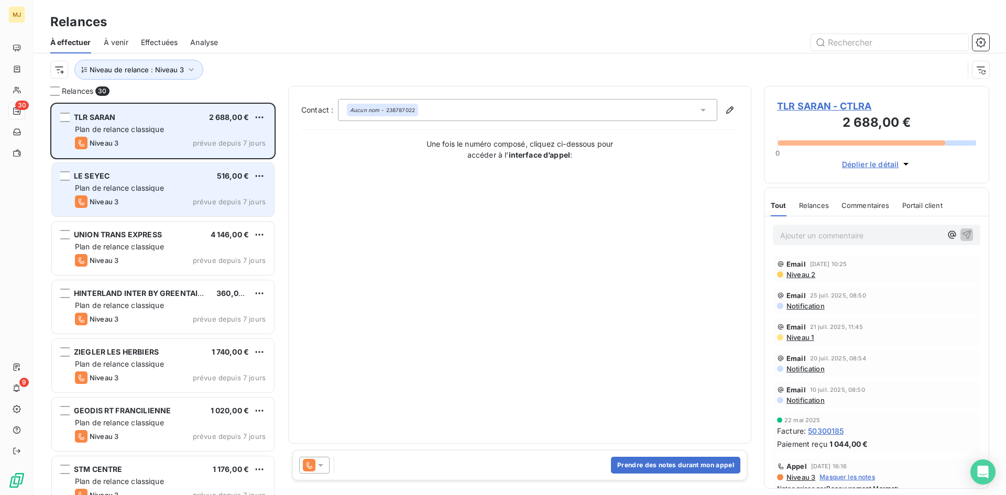
click at [145, 194] on div "LE SEYEC 516,00 € Plan de relance classique Niveau 3 prévue depuis 7 jours" at bounding box center [163, 189] width 222 height 53
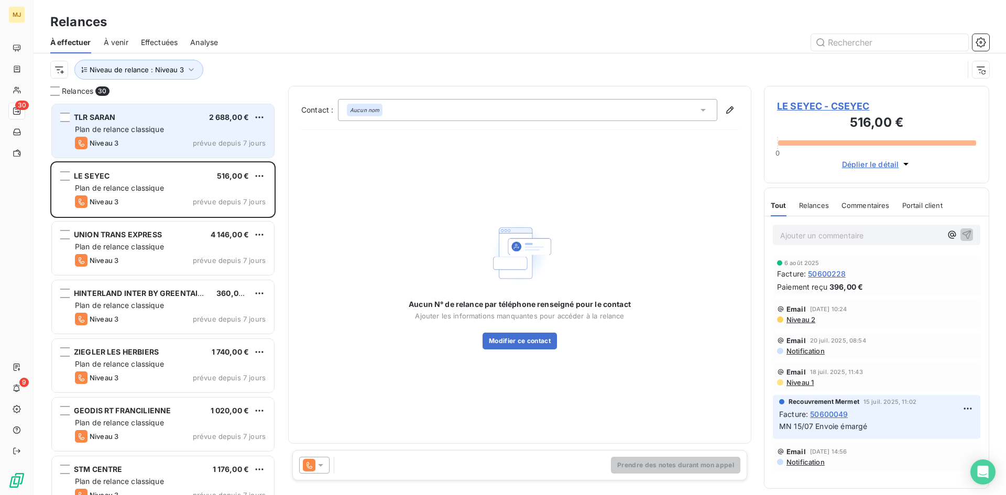
click at [322, 467] on icon at bounding box center [320, 465] width 10 height 10
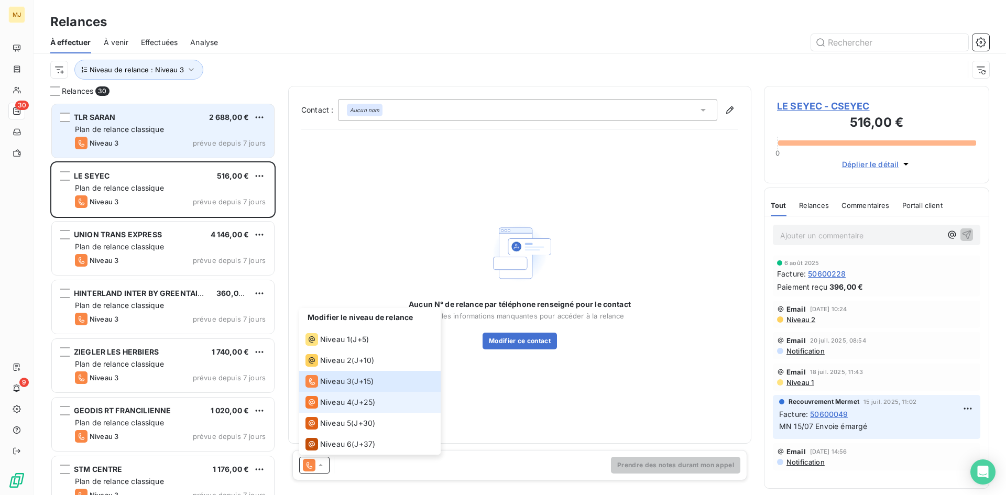
click at [332, 395] on li "Niveau 4 ( J+25 )" at bounding box center [369, 402] width 141 height 21
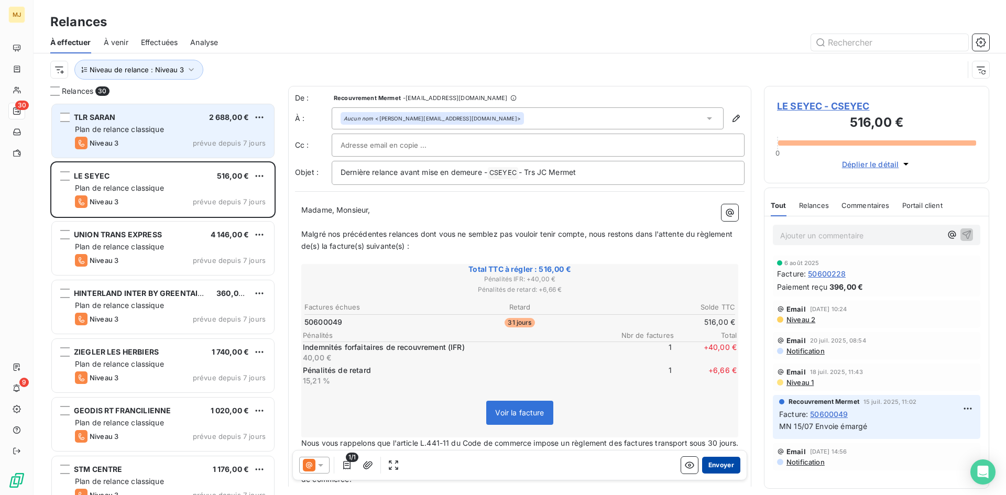
click at [714, 465] on button "Envoyer" at bounding box center [721, 465] width 38 height 17
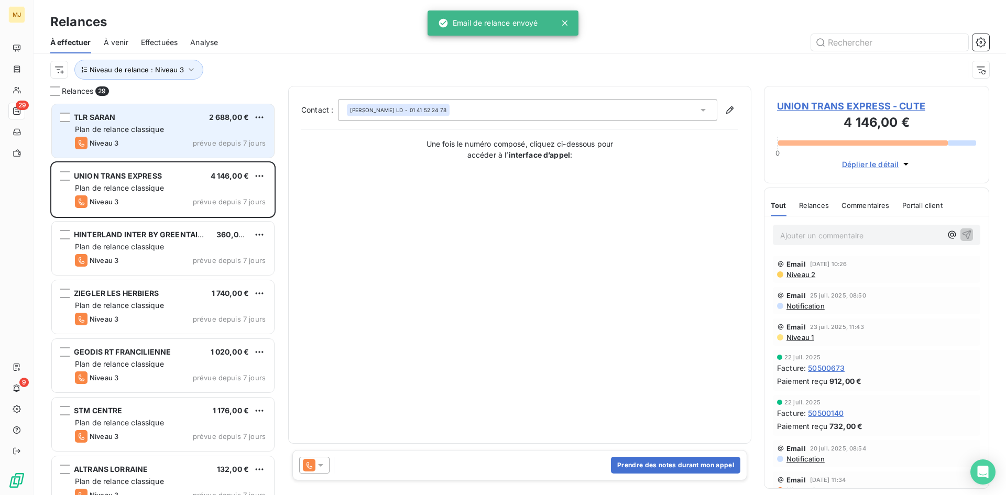
click at [320, 463] on icon at bounding box center [320, 465] width 10 height 10
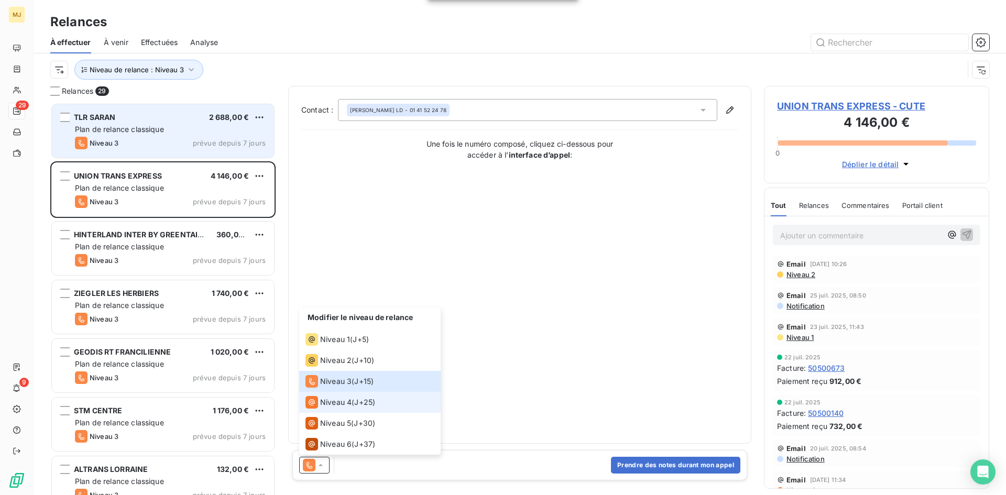
click at [334, 403] on span "Niveau 4" at bounding box center [335, 402] width 31 height 10
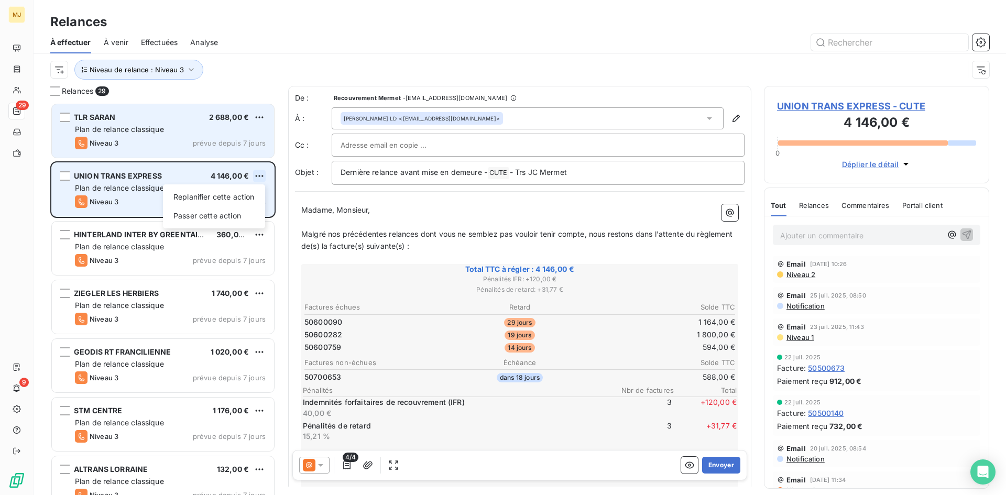
click at [261, 177] on html "MJ 29 9 Relances À effectuer À venir Effectuées Analyse Niveau de relance : Niv…" at bounding box center [503, 247] width 1006 height 495
click at [247, 197] on div "Replanifier cette action" at bounding box center [214, 197] width 94 height 17
select select "7"
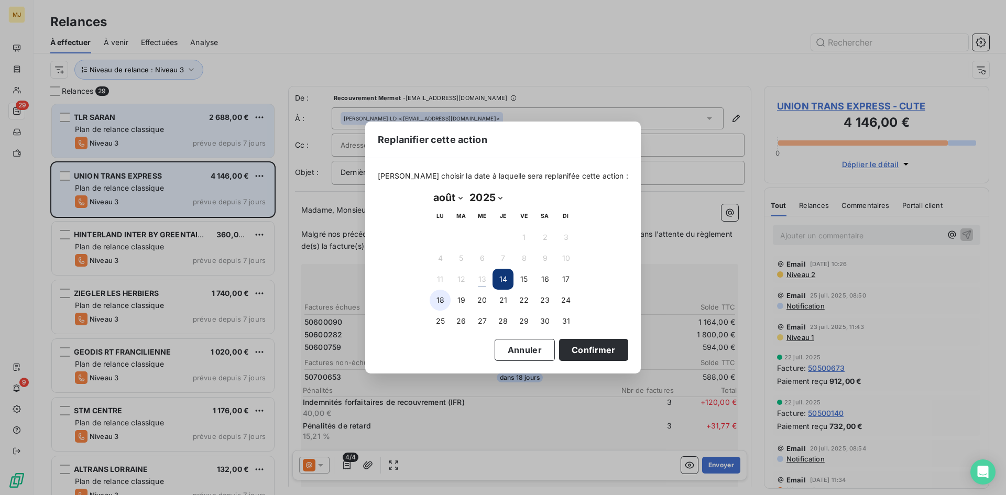
click at [441, 299] on button "18" at bounding box center [440, 300] width 21 height 21
click at [583, 348] on button "Confirmer" at bounding box center [593, 350] width 69 height 22
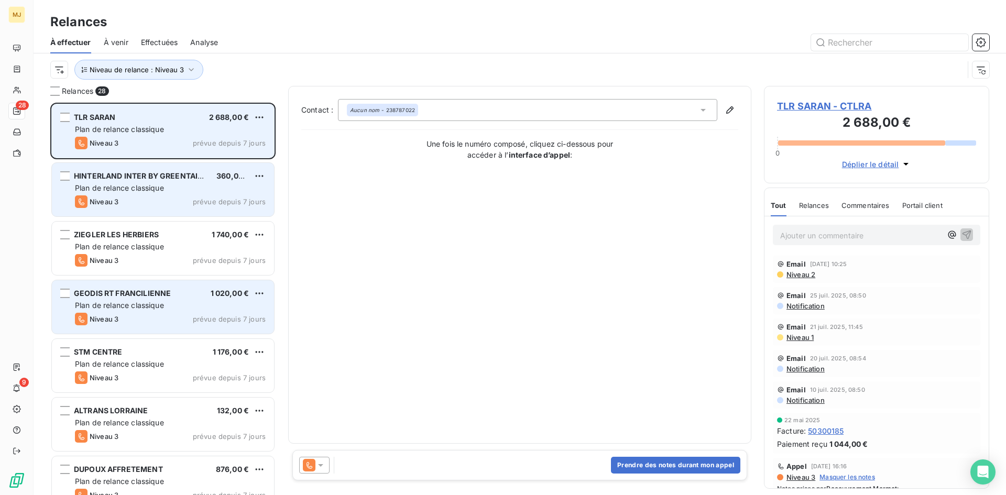
click at [186, 300] on div "GEODIS RT FRANCILIENNE 1 020,00 € Plan de relance classique Niveau 3 prévue dep…" at bounding box center [163, 306] width 222 height 53
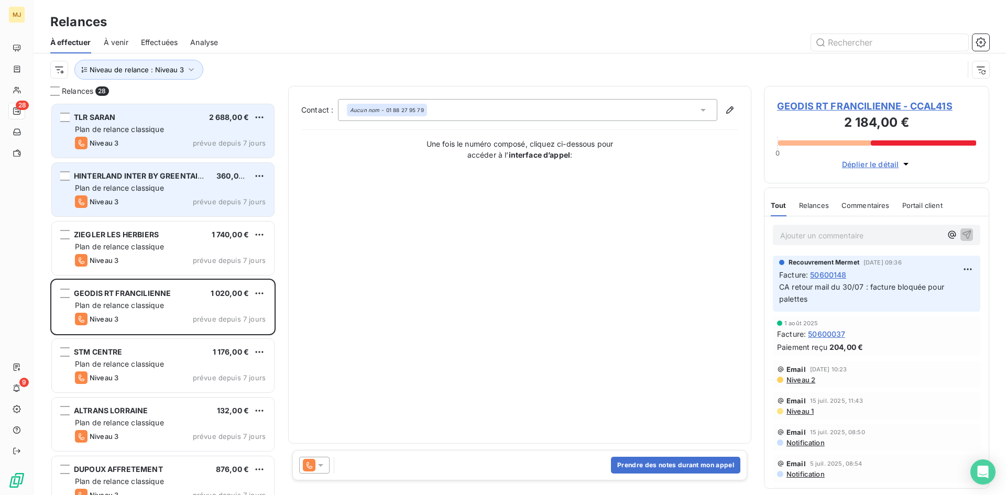
click at [318, 467] on icon at bounding box center [320, 465] width 10 height 10
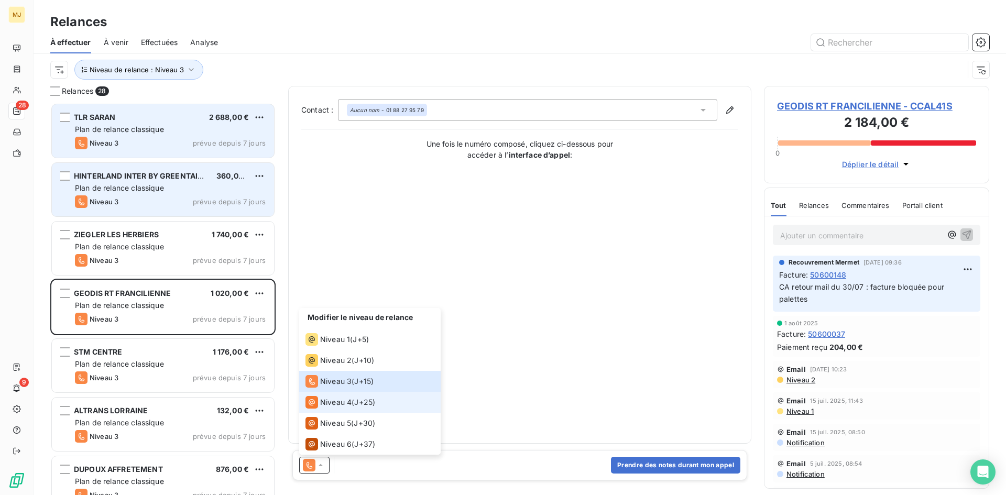
click at [346, 395] on li "Niveau 4 ( J+25 )" at bounding box center [369, 402] width 141 height 21
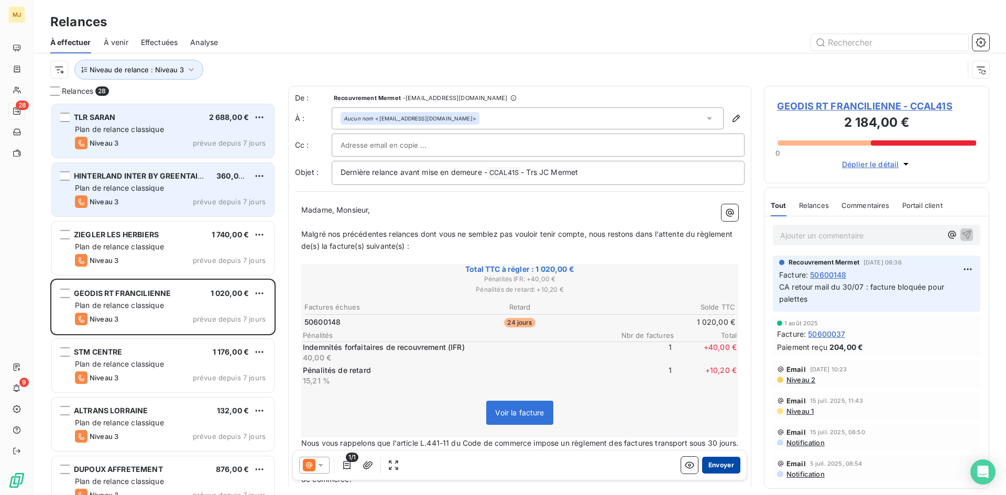
click at [722, 464] on button "Envoyer" at bounding box center [721, 465] width 38 height 17
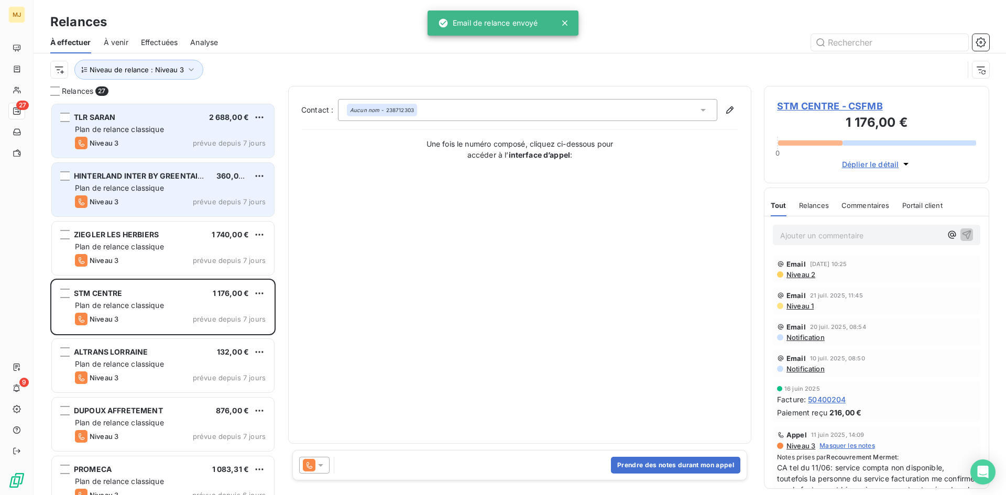
click at [323, 468] on icon at bounding box center [320, 465] width 10 height 10
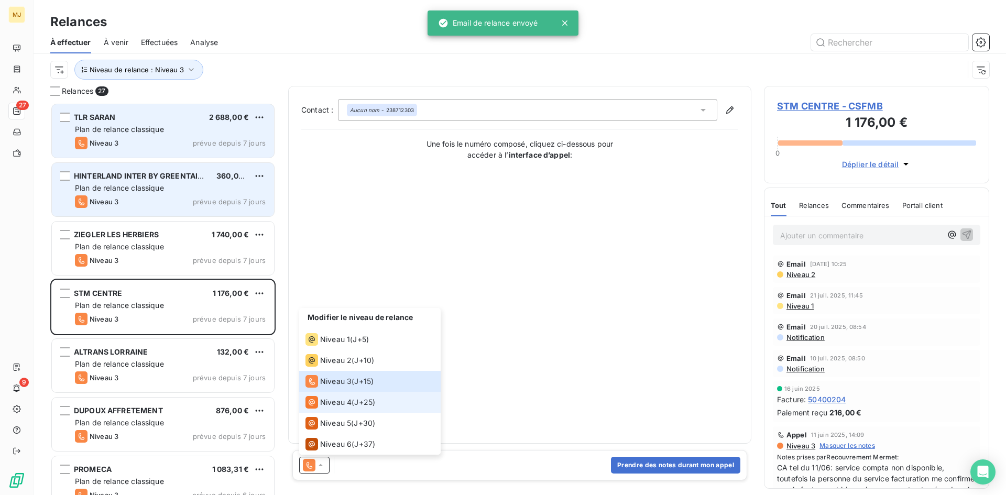
click at [339, 403] on span "Niveau 4" at bounding box center [335, 402] width 31 height 10
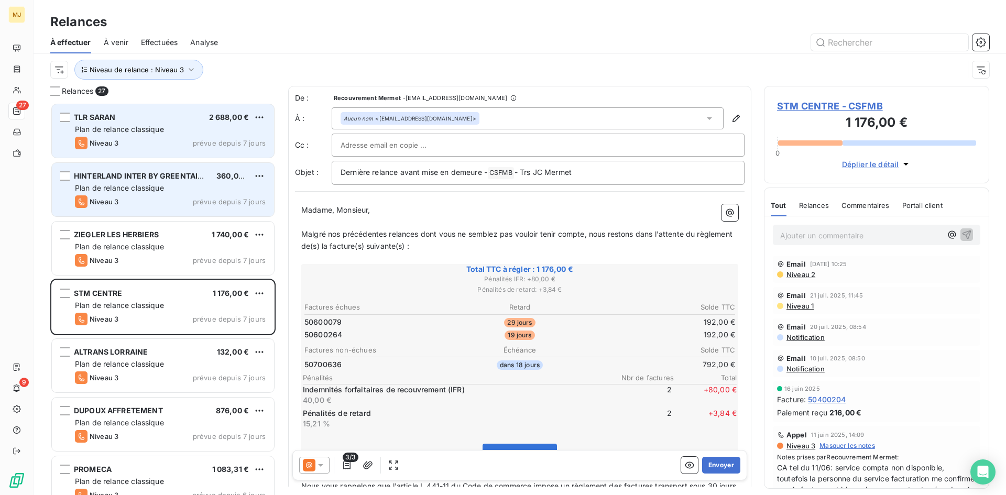
click at [317, 464] on icon at bounding box center [320, 465] width 10 height 10
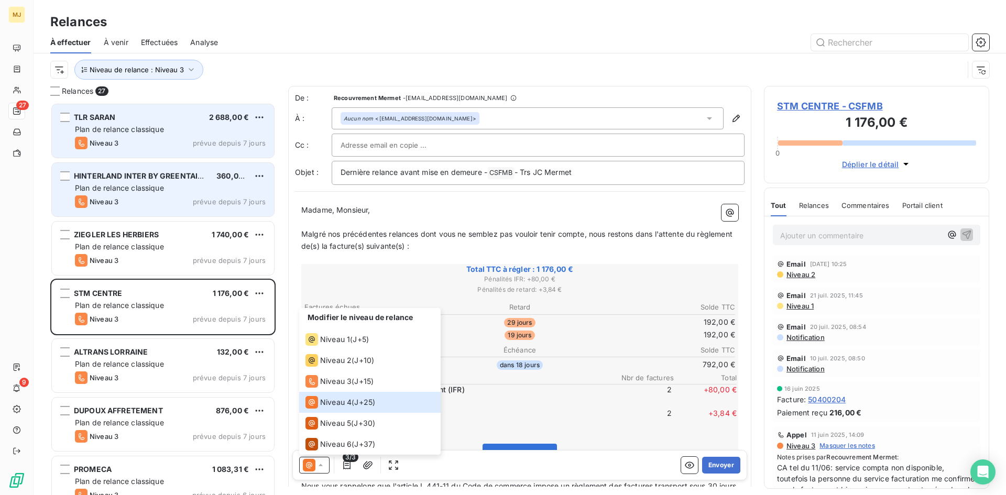
click at [500, 396] on p "40,00 €" at bounding box center [455, 400] width 304 height 10
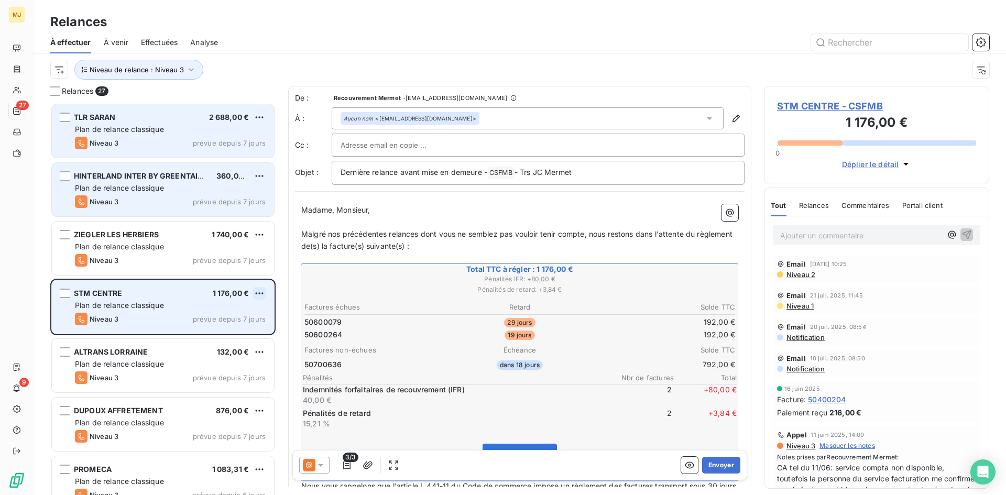
click at [262, 291] on html "MJ 27 9 Relances À effectuer À venir Effectuées Analyse Niveau de relance : Niv…" at bounding box center [503, 247] width 1006 height 495
click at [224, 313] on div "Replanifier cette action" at bounding box center [214, 314] width 94 height 17
select select "7"
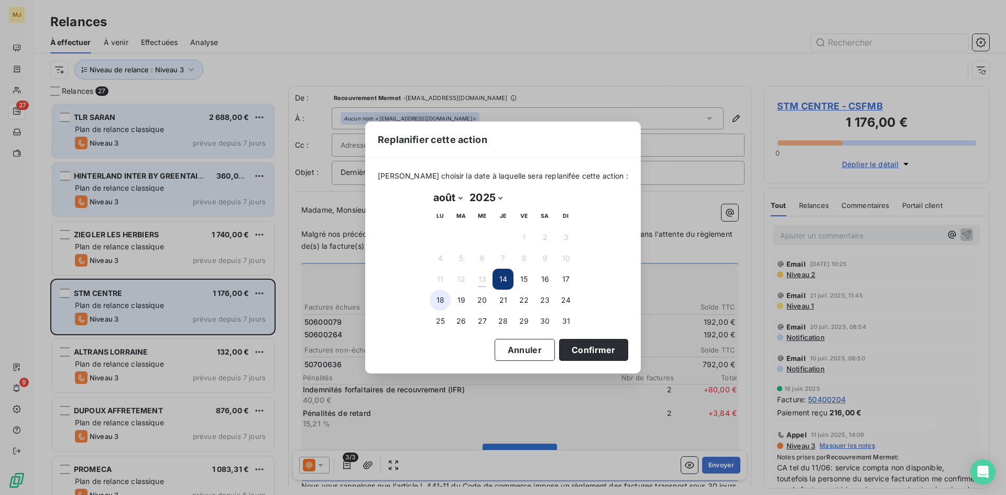
click at [434, 300] on button "18" at bounding box center [440, 300] width 21 height 21
click at [598, 351] on button "Confirmer" at bounding box center [593, 350] width 69 height 22
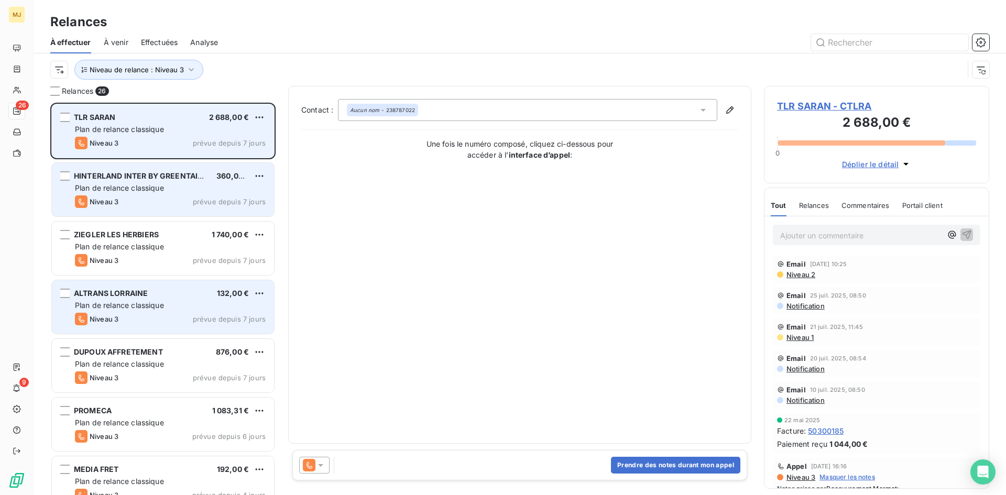
click at [118, 306] on span "Plan de relance classique" at bounding box center [119, 305] width 89 height 9
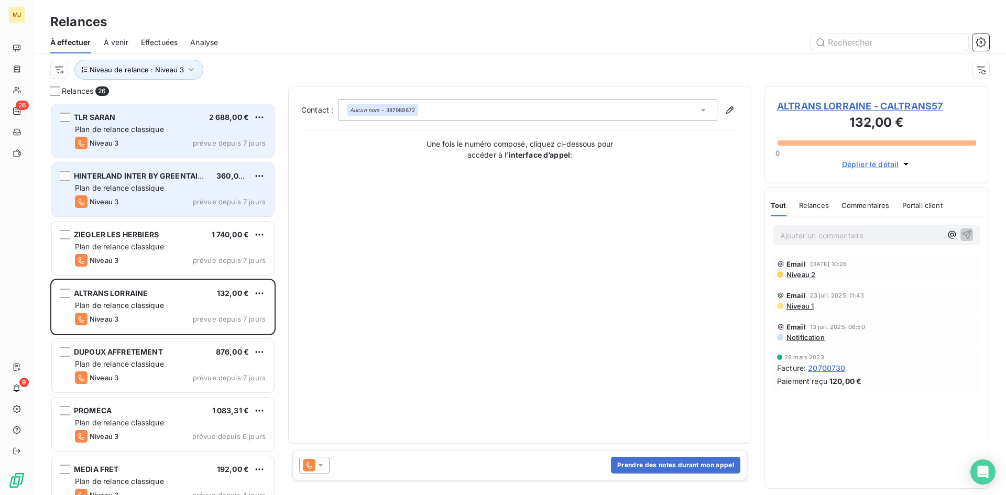
click at [324, 465] on icon at bounding box center [320, 465] width 10 height 10
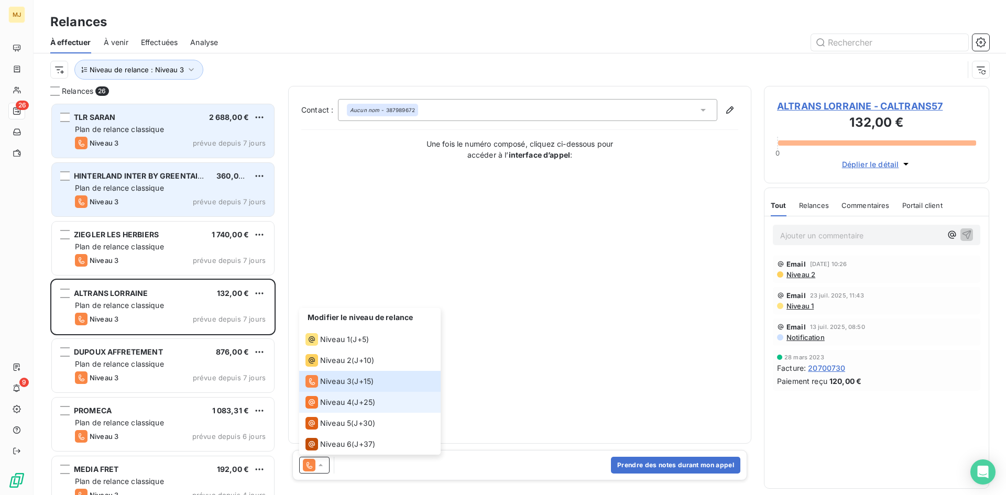
click at [347, 403] on span "Niveau 4" at bounding box center [335, 402] width 31 height 10
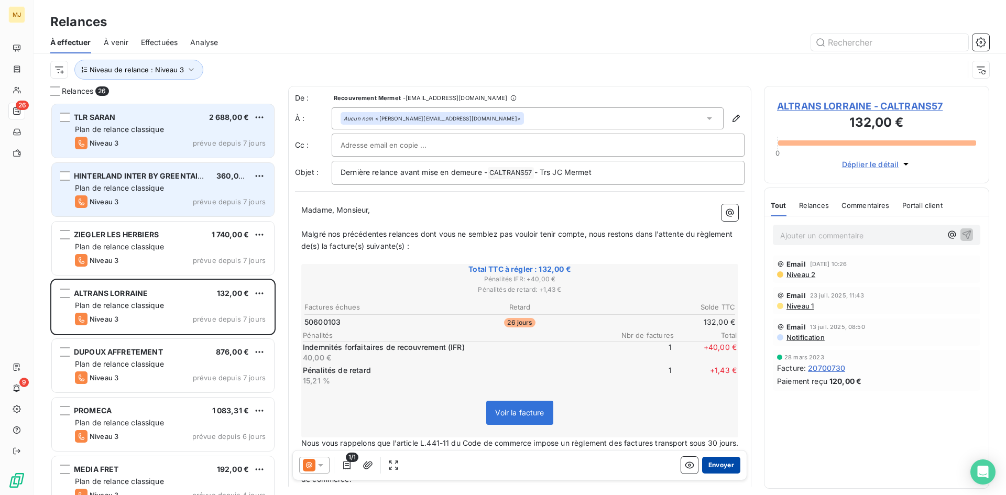
click at [725, 462] on button "Envoyer" at bounding box center [721, 465] width 38 height 17
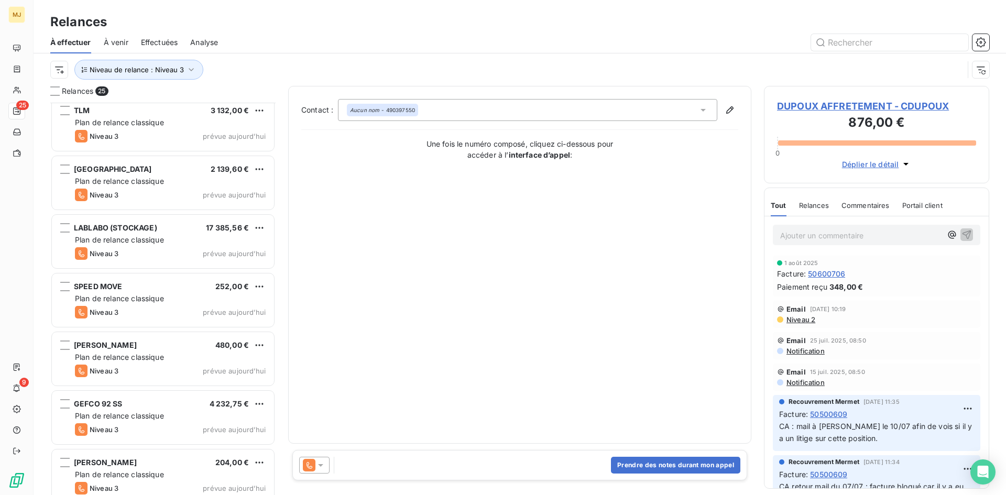
scroll to position [1075, 0]
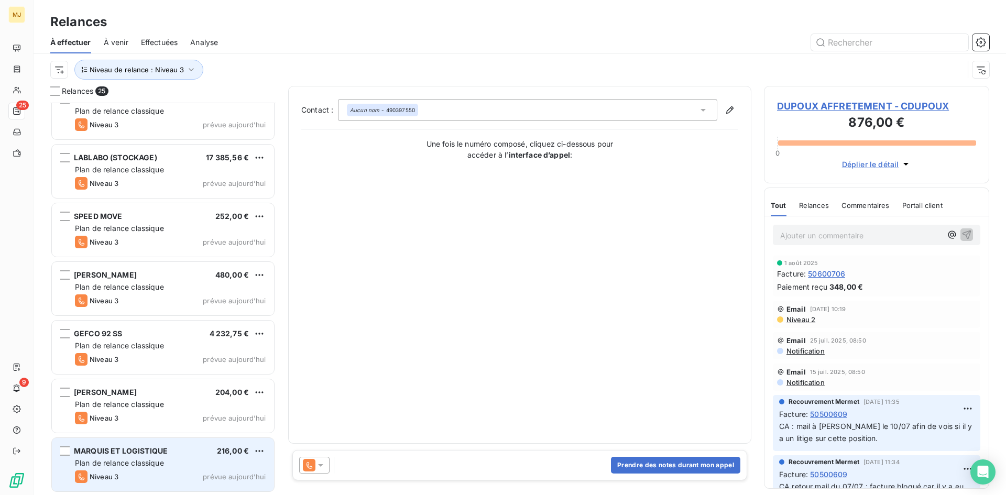
click at [169, 465] on div "Plan de relance classique" at bounding box center [170, 463] width 191 height 10
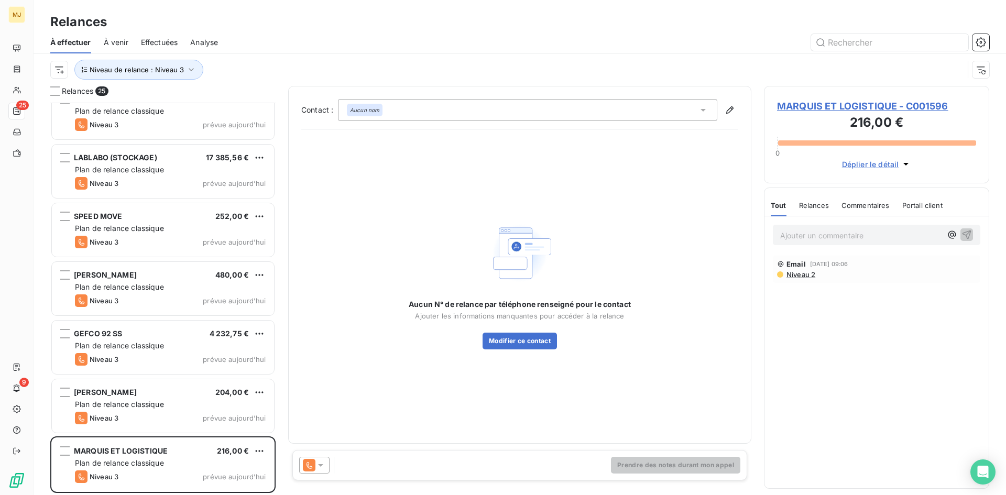
click at [319, 464] on icon at bounding box center [320, 465] width 10 height 10
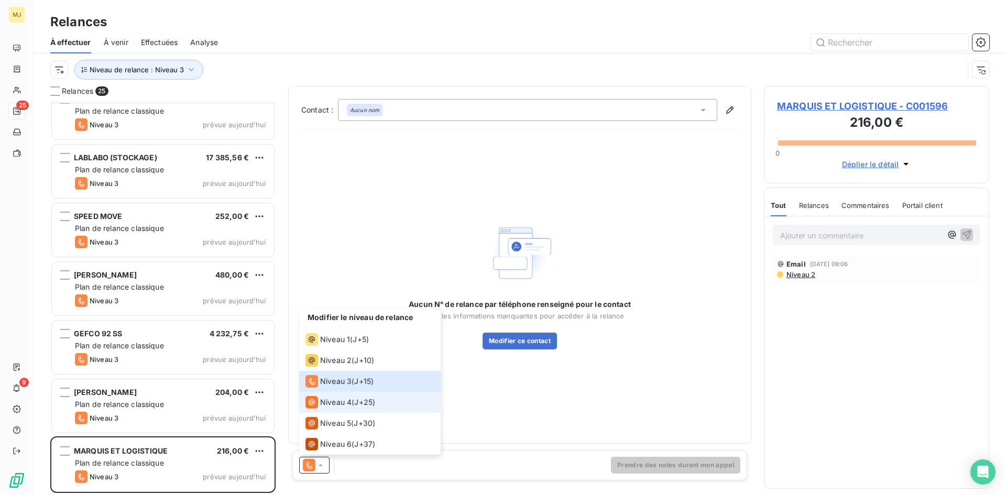
click at [347, 401] on span "Niveau 4" at bounding box center [335, 402] width 31 height 10
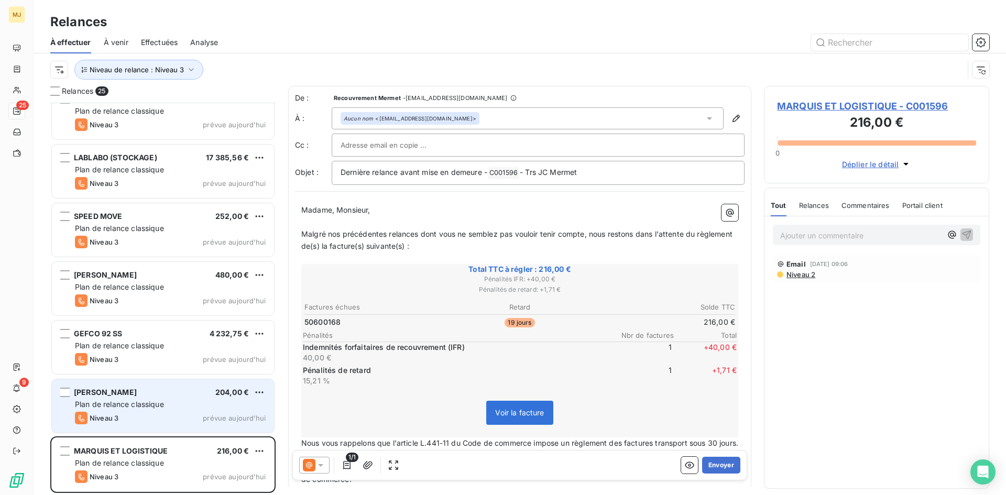
click at [203, 403] on div "Plan de relance classique" at bounding box center [170, 404] width 191 height 10
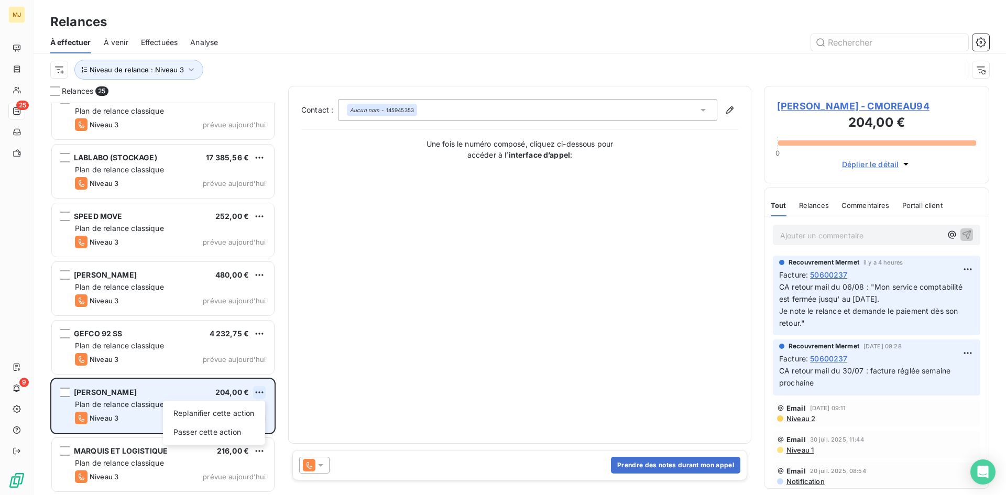
click at [264, 395] on html "MJ 25 9 Relances À effectuer À venir Effectuées Analyse Niveau de relance : Niv…" at bounding box center [503, 247] width 1006 height 495
click at [237, 431] on div "Passer cette action" at bounding box center [214, 432] width 94 height 17
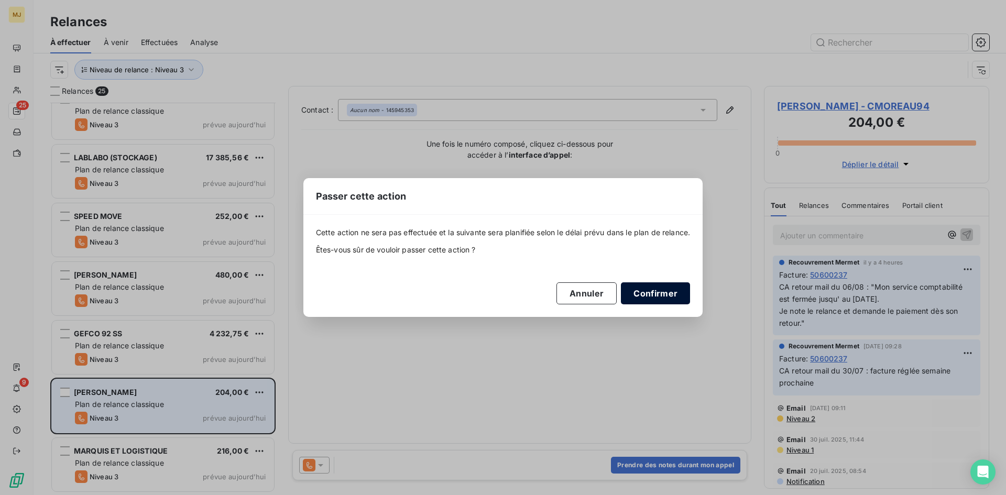
click at [658, 296] on button "Confirmer" at bounding box center [655, 293] width 69 height 22
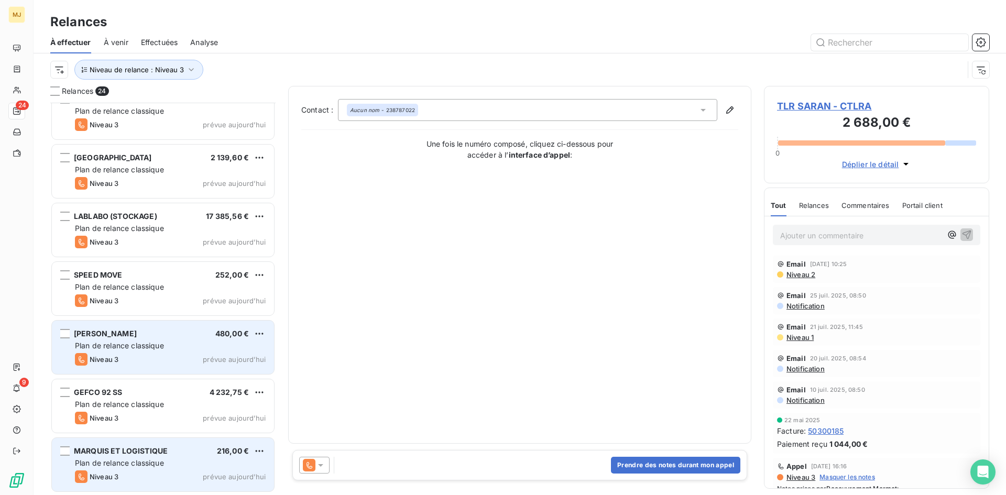
scroll to position [1016, 0]
click at [171, 345] on div "Plan de relance classique" at bounding box center [170, 346] width 191 height 10
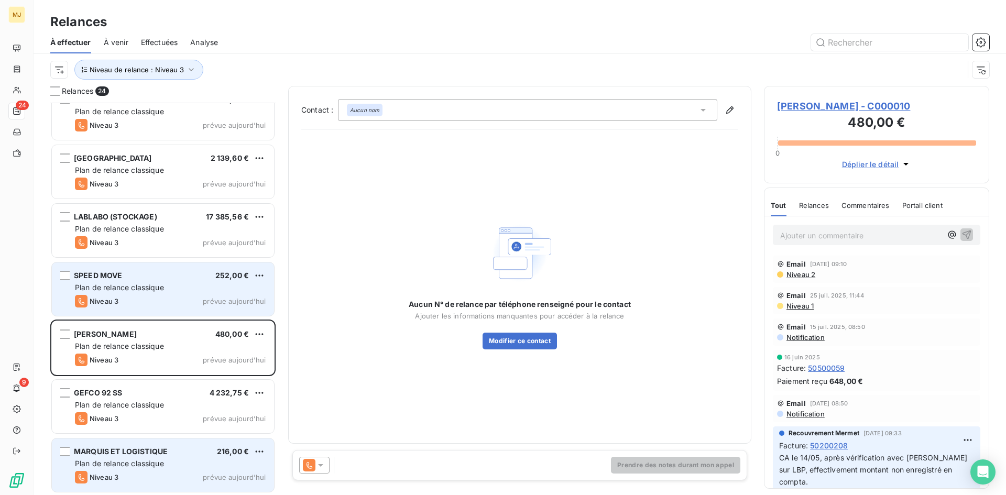
click at [167, 282] on div "Plan de relance classique" at bounding box center [170, 287] width 191 height 10
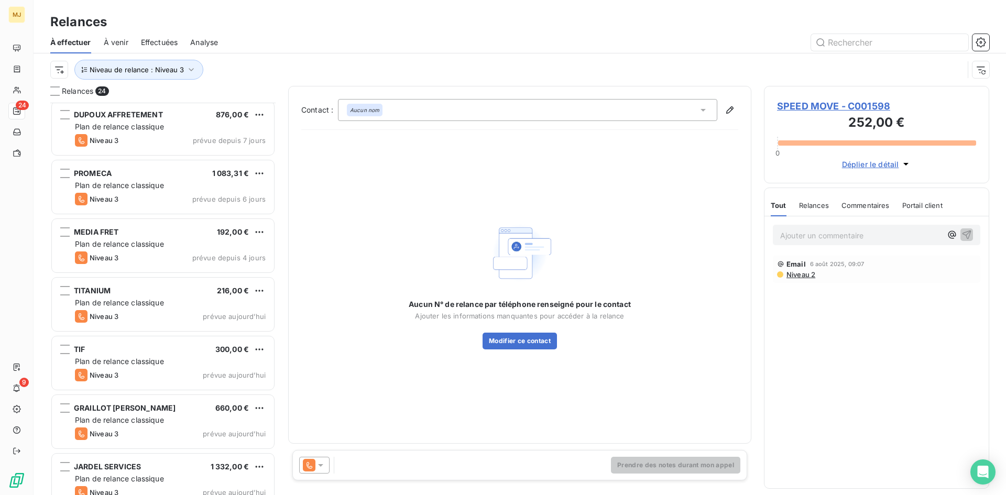
scroll to position [178, 0]
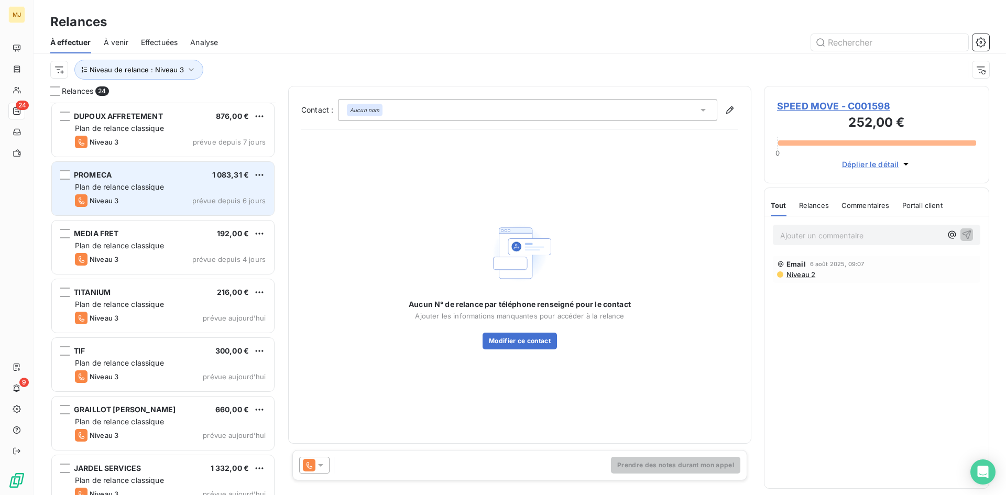
click at [138, 195] on div "Niveau 3 prévue depuis 6 jours" at bounding box center [170, 200] width 191 height 13
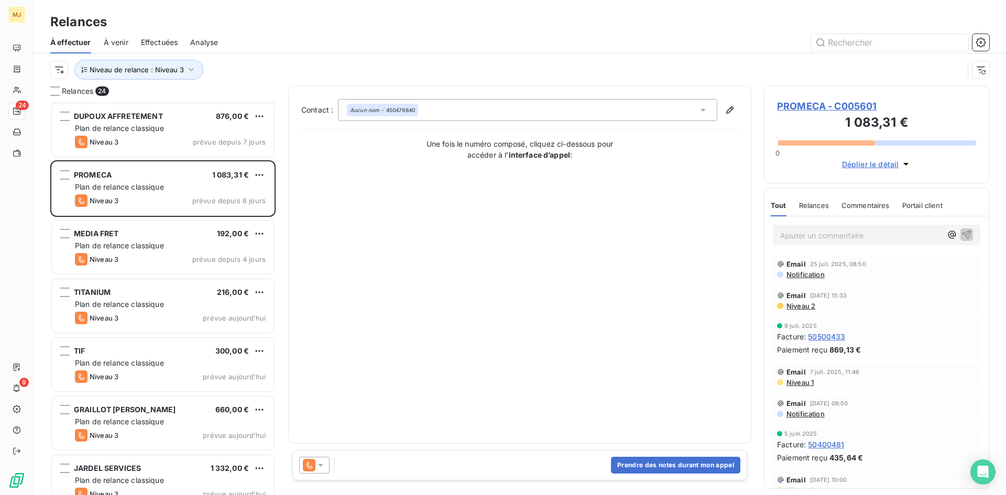
click at [316, 460] on icon at bounding box center [320, 465] width 10 height 10
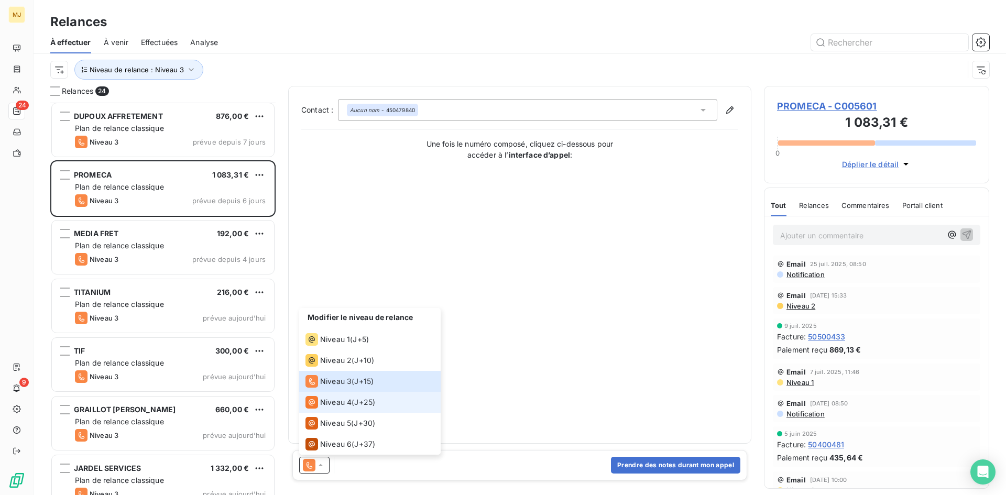
click at [361, 400] on span "J+25 )" at bounding box center [364, 402] width 21 height 10
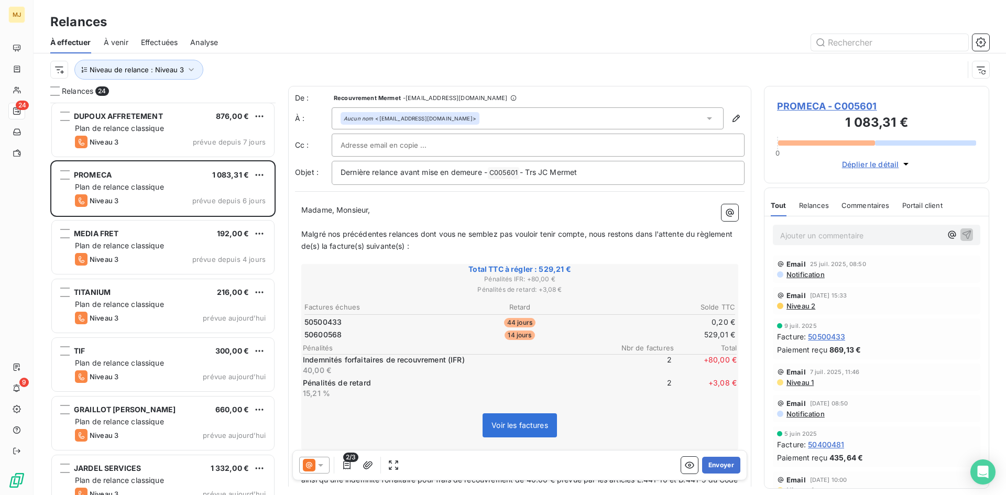
click at [802, 306] on span "Niveau 2" at bounding box center [800, 306] width 30 height 8
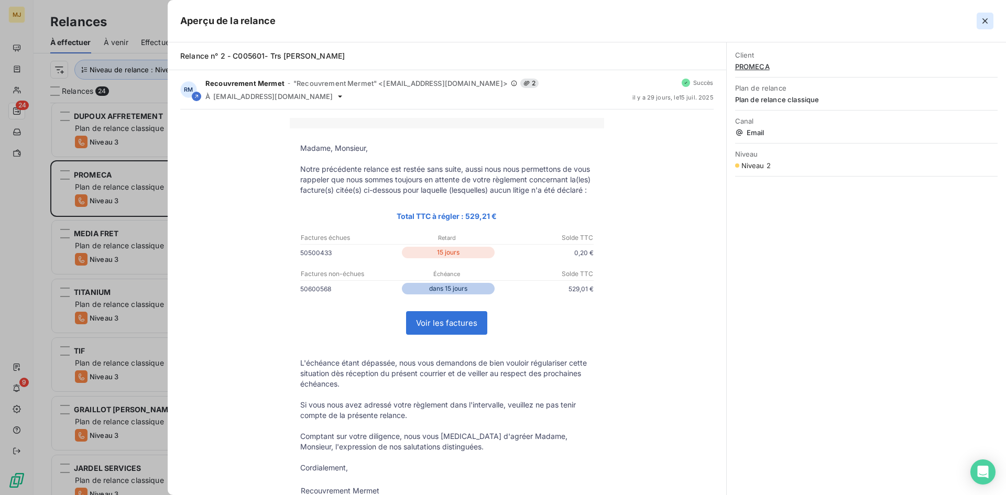
click at [988, 21] on icon "button" at bounding box center [985, 21] width 10 height 10
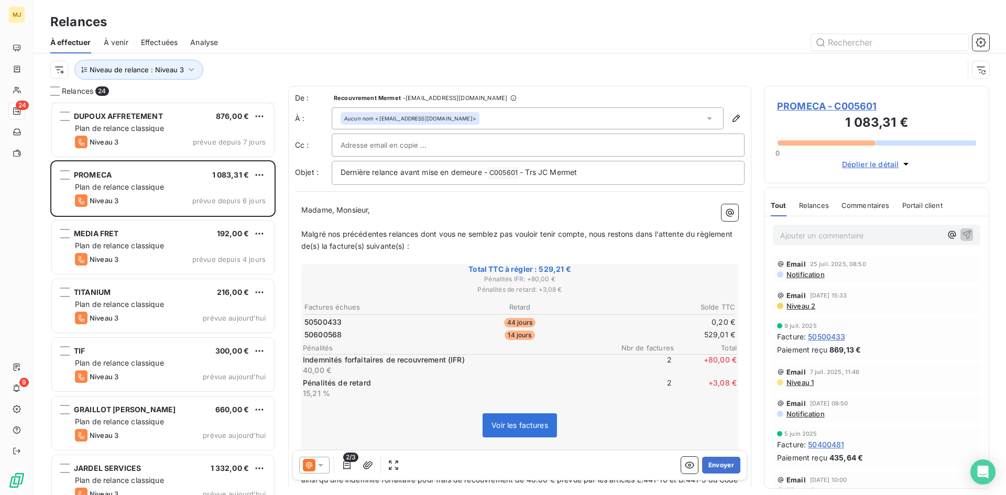
click at [318, 470] on icon at bounding box center [320, 465] width 10 height 10
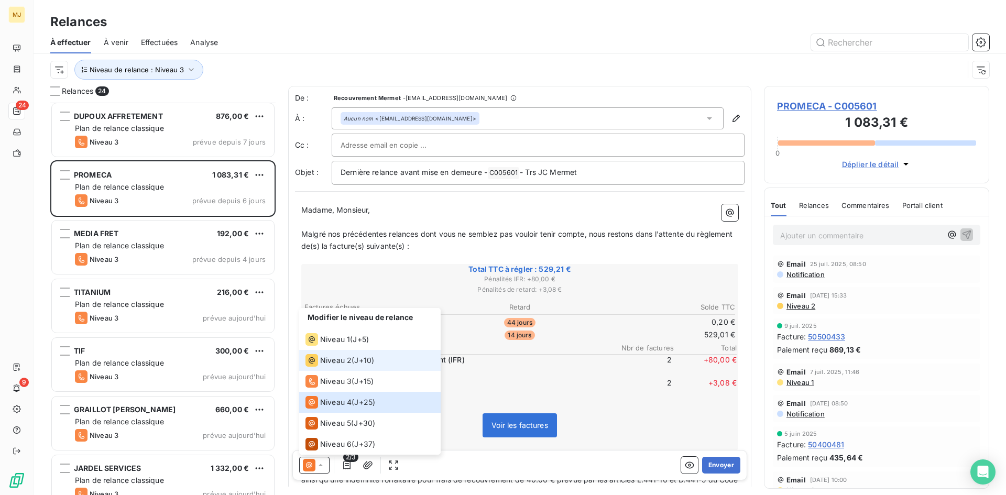
click at [377, 366] on li "Niveau 2 ( J+10 )" at bounding box center [369, 360] width 141 height 21
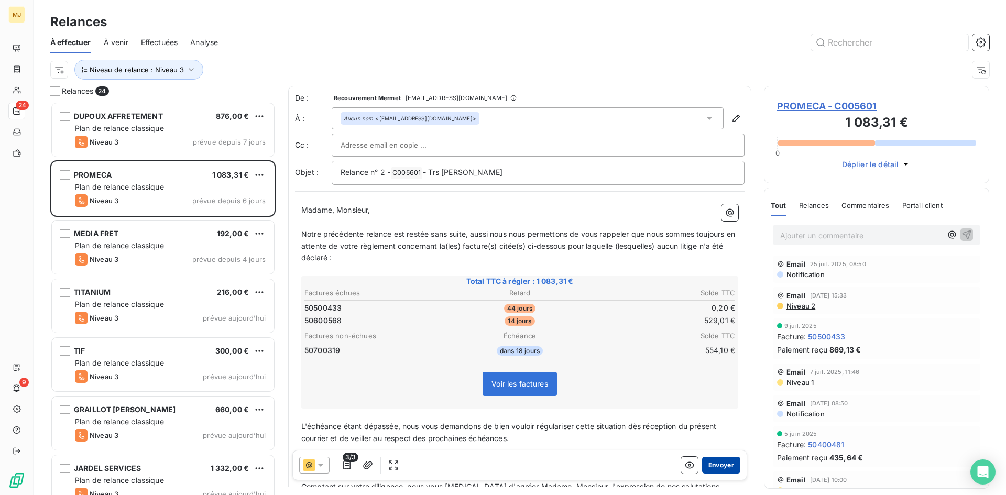
click at [715, 463] on button "Envoyer" at bounding box center [721, 465] width 38 height 17
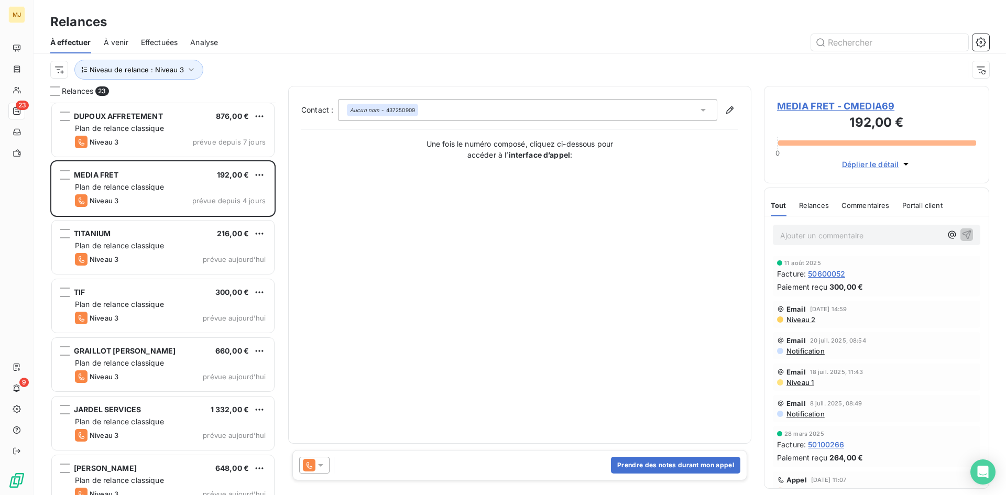
click at [323, 464] on icon at bounding box center [320, 465] width 5 height 3
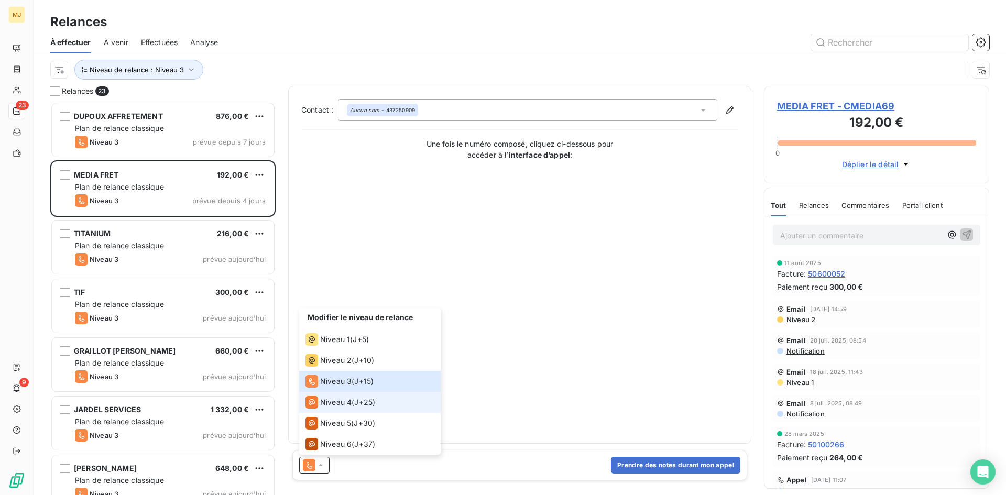
click at [345, 397] on span "Niveau 4" at bounding box center [335, 402] width 31 height 10
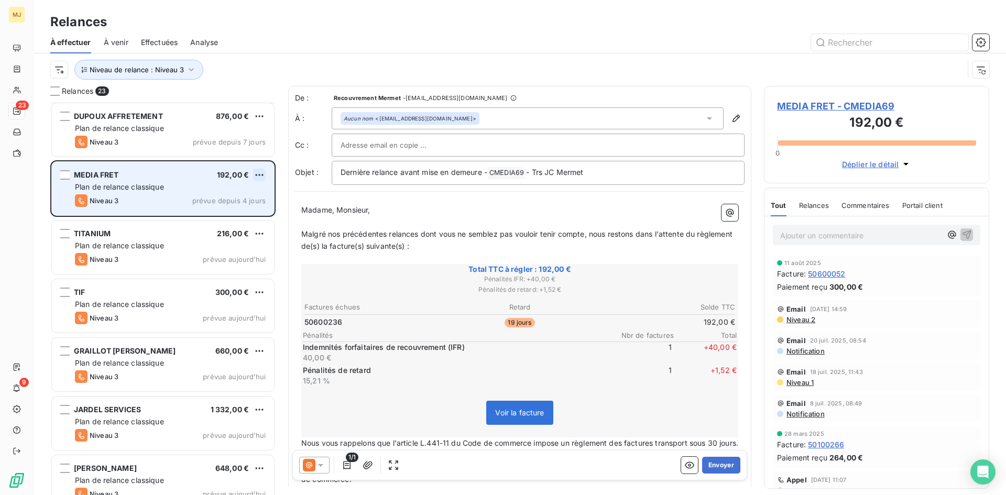
click at [261, 171] on html "MJ 23 9 Relances À effectuer À venir Effectuées Analyse Niveau de relance : Niv…" at bounding box center [503, 247] width 1006 height 495
click at [254, 195] on div "Replanifier cette action" at bounding box center [214, 196] width 94 height 17
select select "7"
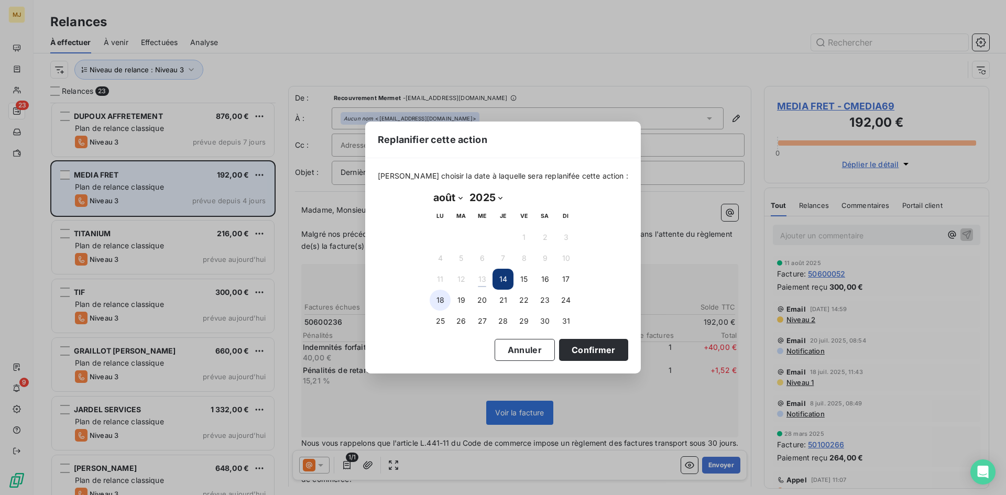
click at [443, 306] on button "18" at bounding box center [440, 300] width 21 height 21
click at [560, 350] on button "Confirmer" at bounding box center [593, 350] width 69 height 22
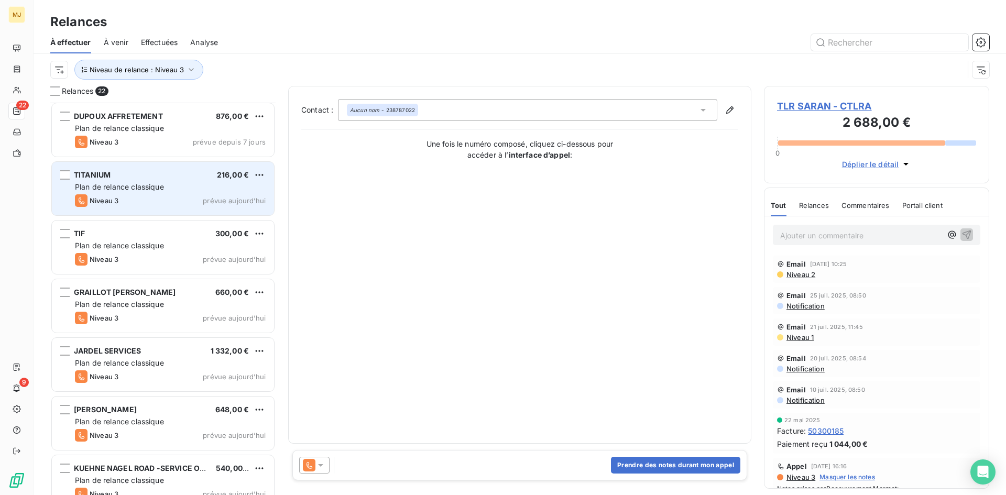
click at [210, 190] on div "Plan de relance classique" at bounding box center [170, 187] width 191 height 10
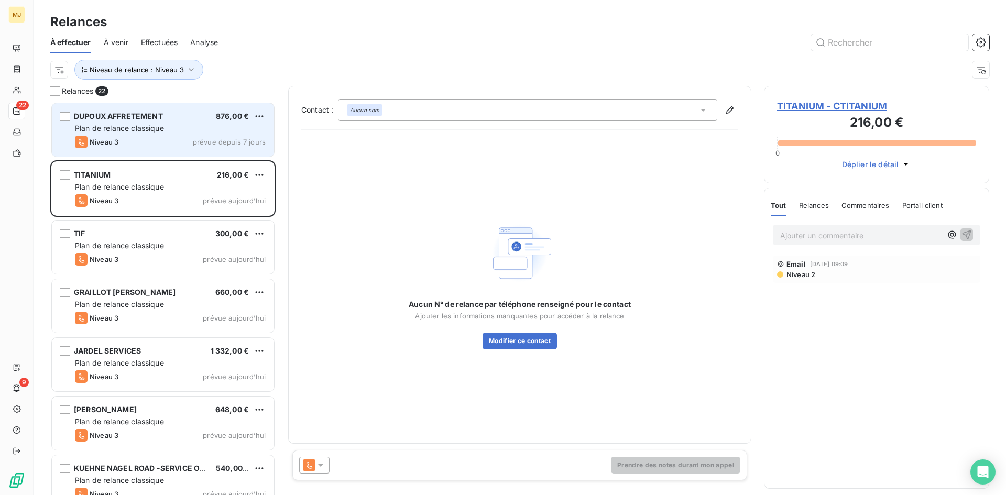
click at [158, 122] on div "DUPOUX AFFRETEMENT" at bounding box center [118, 116] width 89 height 10
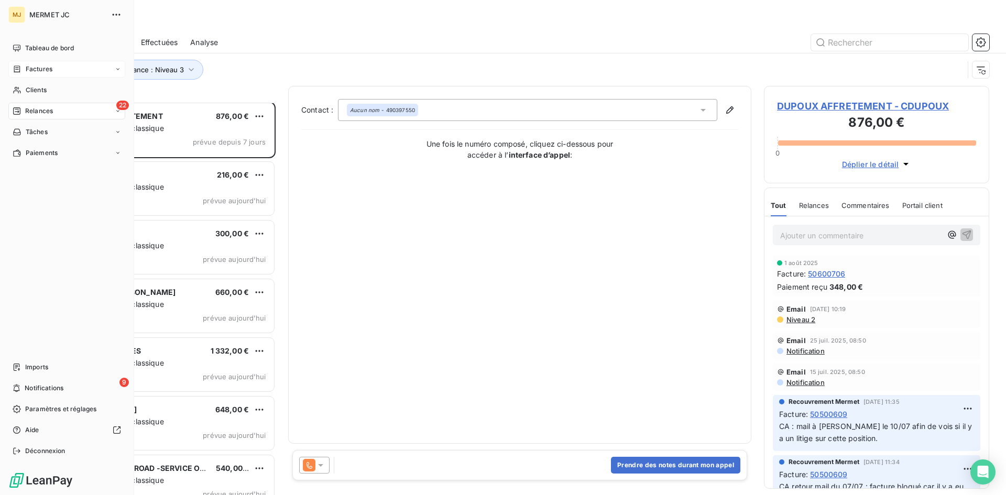
click at [41, 67] on span "Factures" at bounding box center [39, 68] width 27 height 9
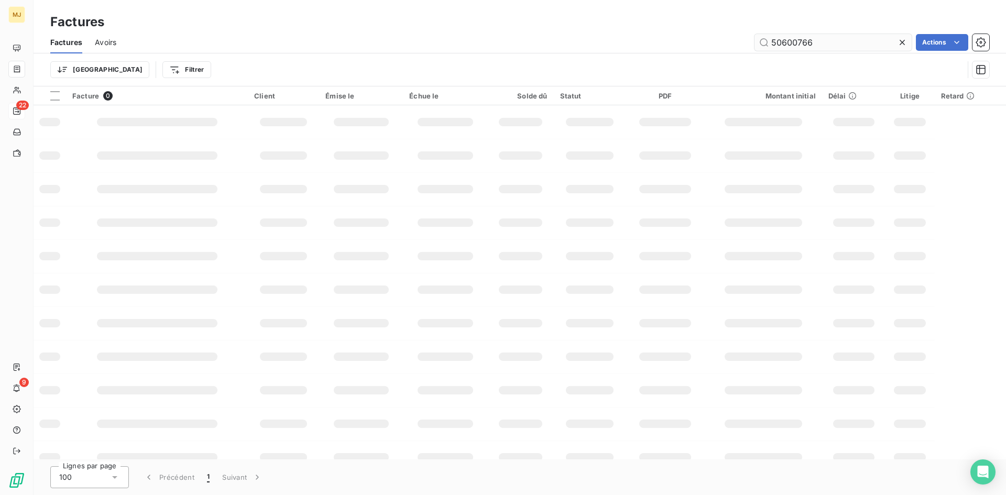
click at [846, 43] on input "50600766" at bounding box center [833, 42] width 157 height 17
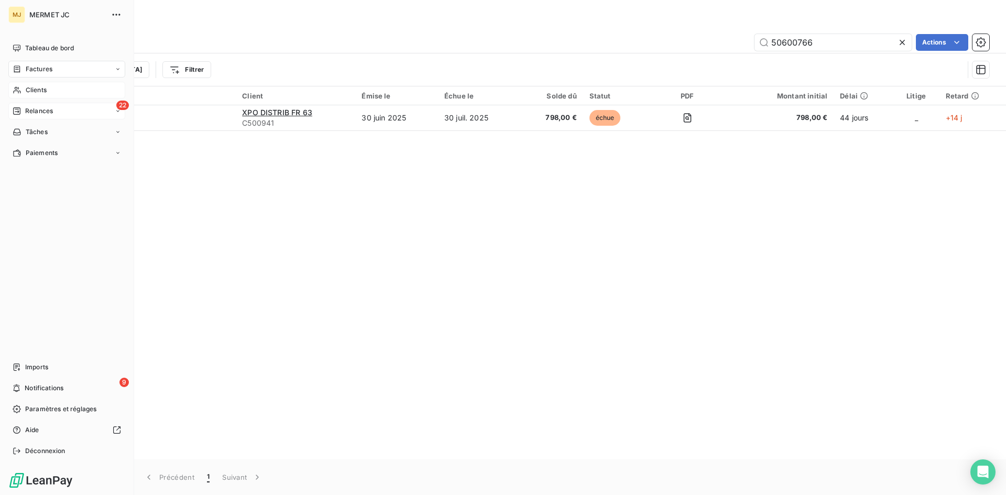
click at [47, 89] on div "Clients" at bounding box center [66, 90] width 117 height 17
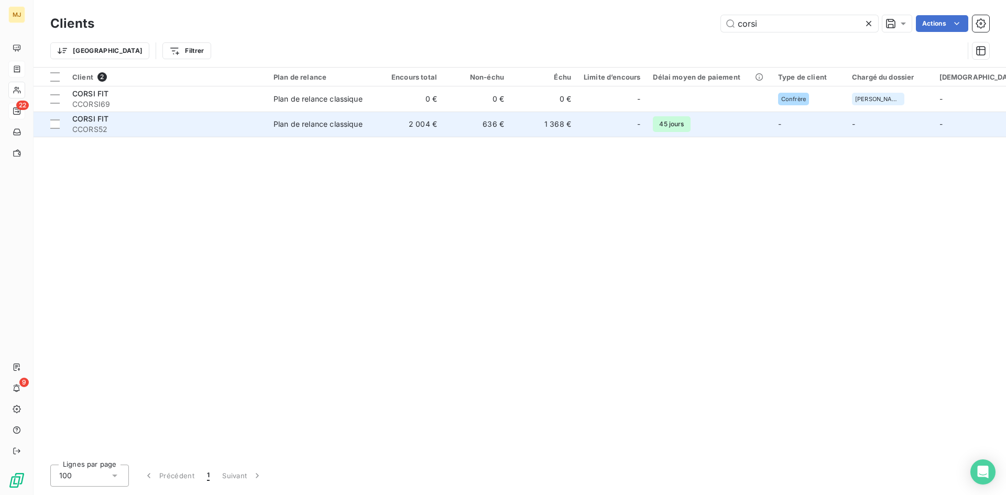
click at [96, 119] on span "CORSI FIT" at bounding box center [90, 118] width 36 height 9
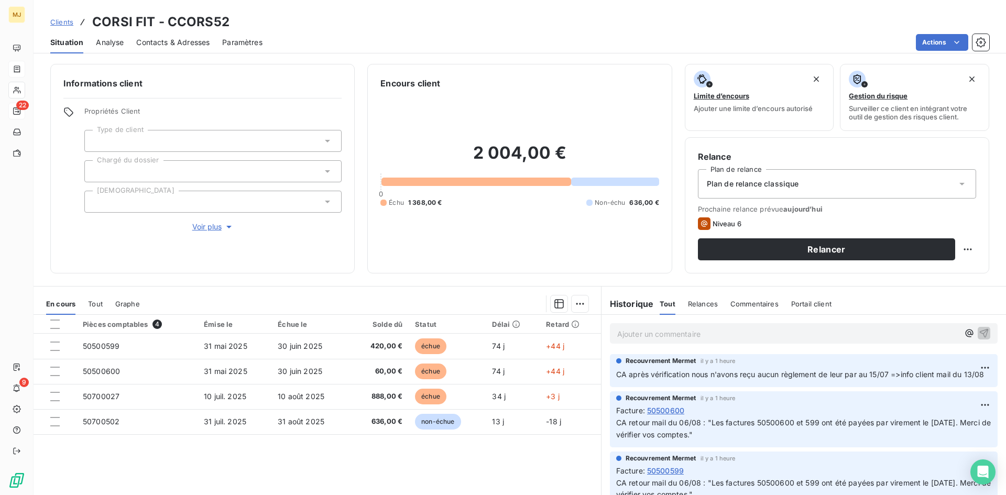
click at [632, 330] on p "Ajouter un commentaire ﻿" at bounding box center [788, 334] width 342 height 13
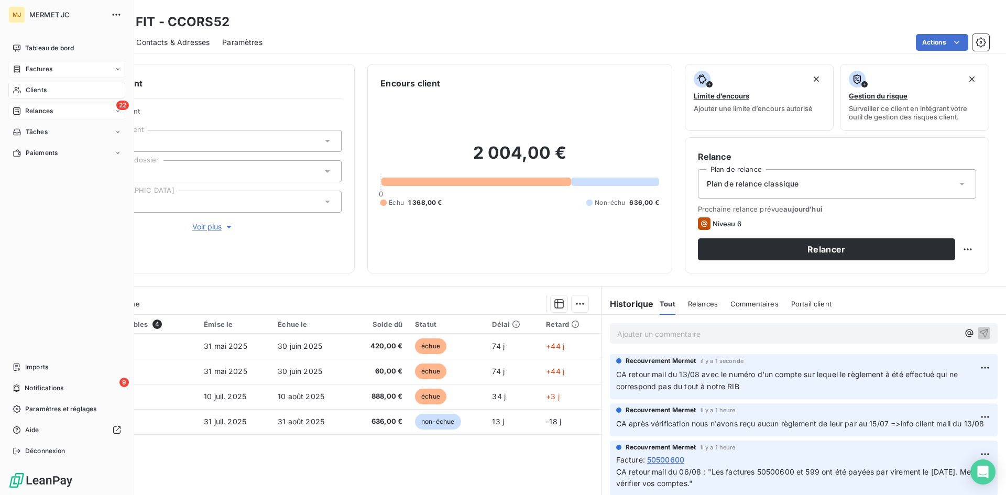
click at [31, 63] on div "Factures" at bounding box center [66, 69] width 117 height 17
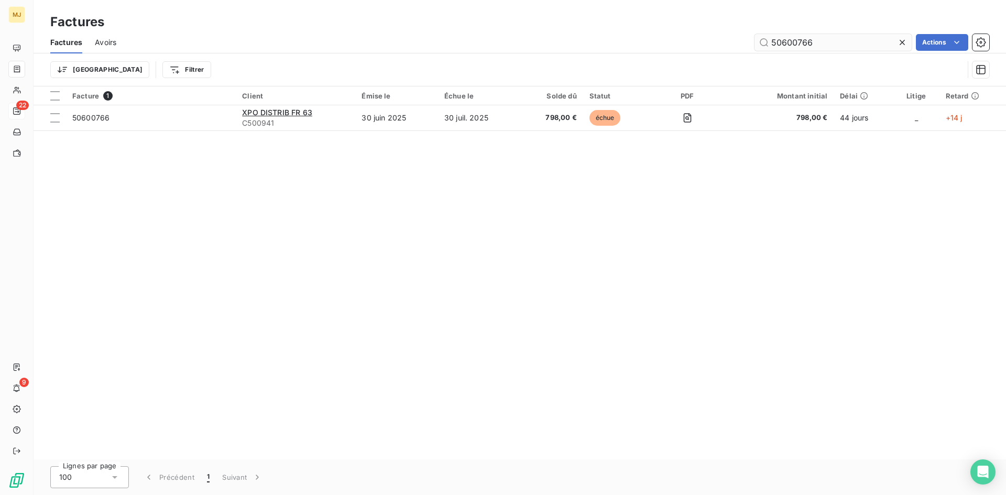
click at [816, 41] on input "50600766" at bounding box center [833, 42] width 157 height 17
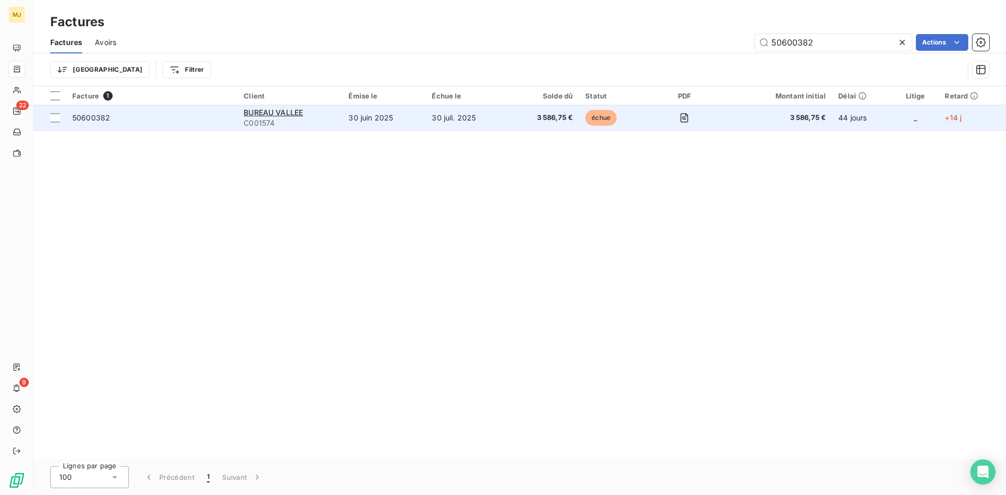
type input "50600382"
click at [88, 117] on span "50600382" at bounding box center [91, 117] width 38 height 9
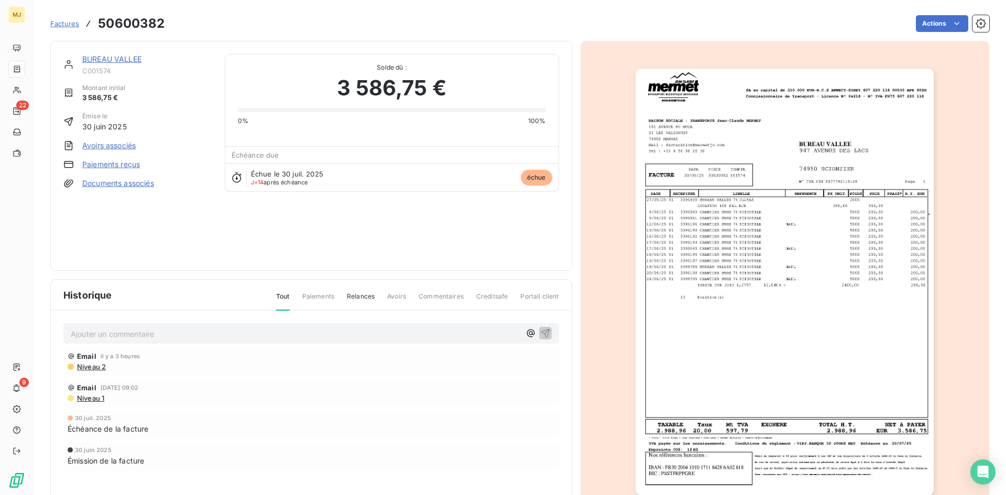
click at [237, 325] on div "Ajouter un commentaire ﻿" at bounding box center [311, 333] width 496 height 20
click at [236, 332] on p "Ajouter un commentaire ﻿" at bounding box center [296, 334] width 450 height 13
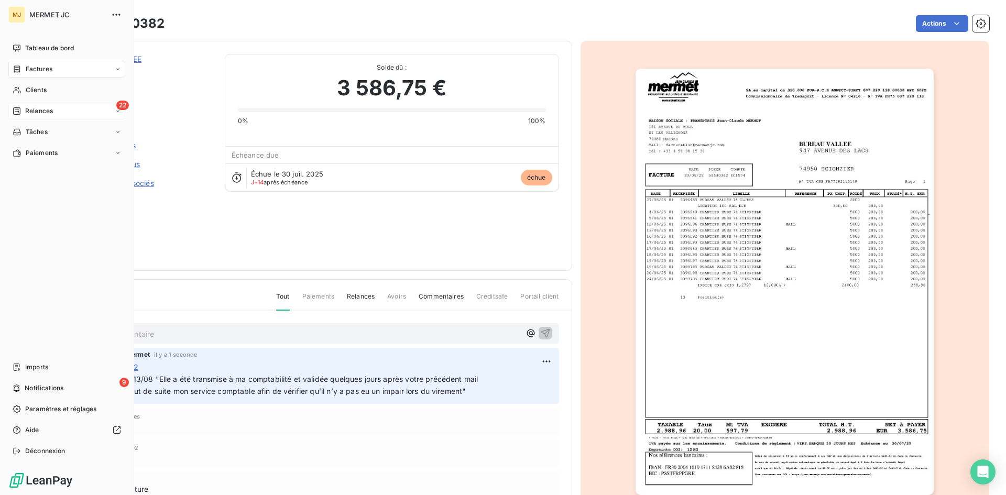
click at [52, 109] on span "Relances" at bounding box center [39, 110] width 28 height 9
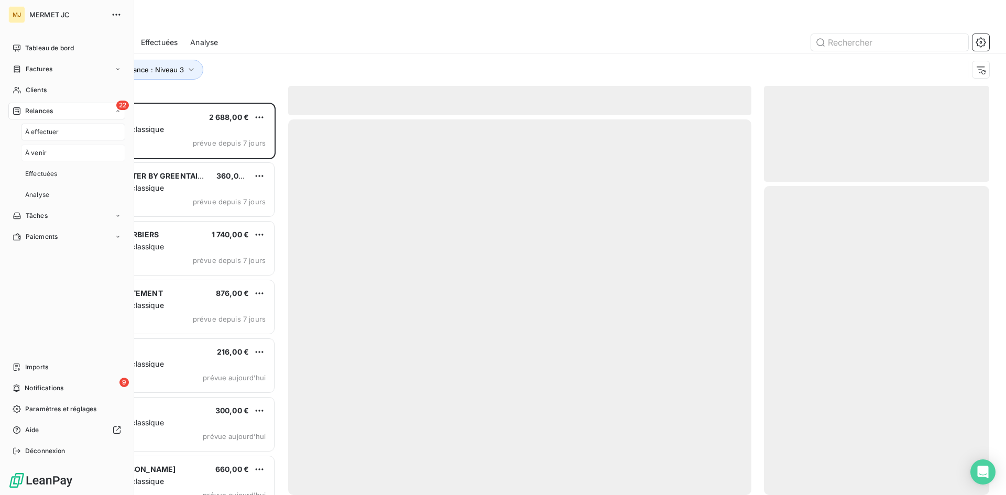
scroll to position [385, 217]
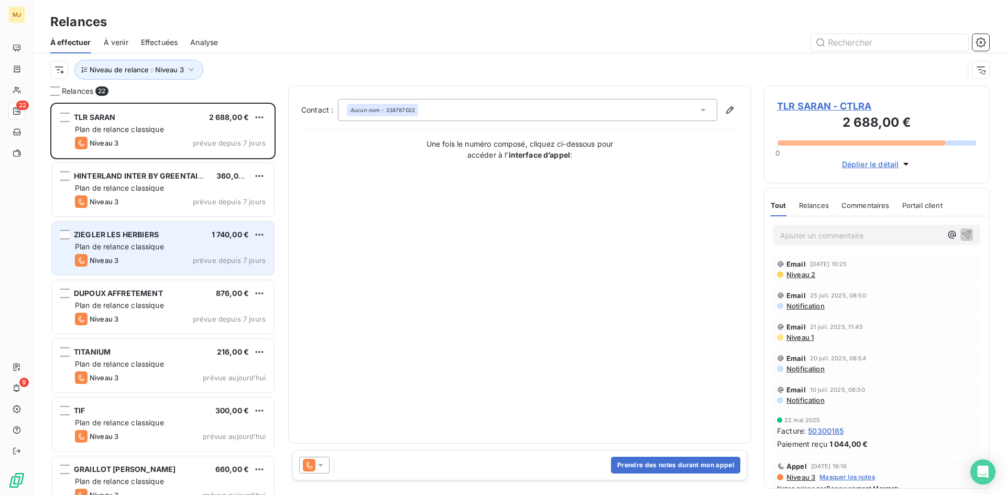
click at [121, 246] on span "Plan de relance classique" at bounding box center [119, 246] width 89 height 9
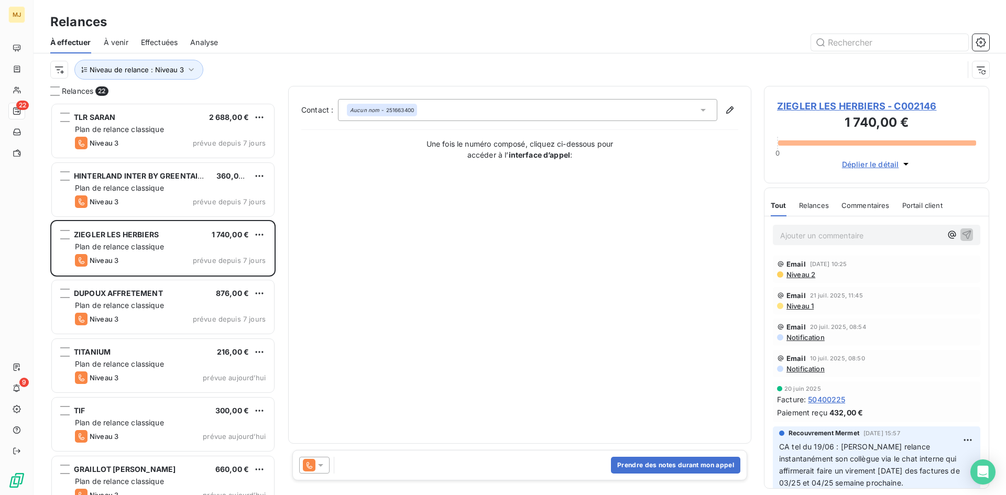
click at [320, 465] on icon at bounding box center [320, 465] width 5 height 3
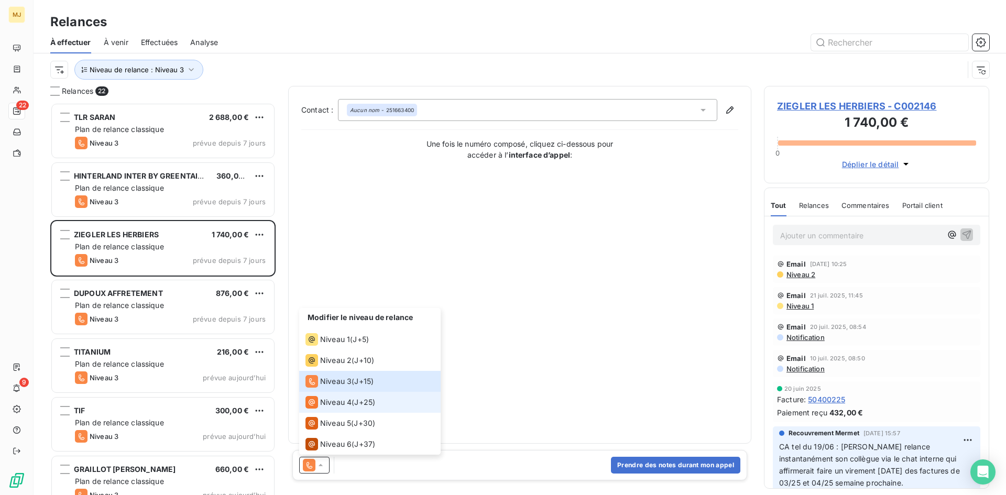
click at [353, 396] on li "Niveau 4 ( J+25 )" at bounding box center [369, 402] width 141 height 21
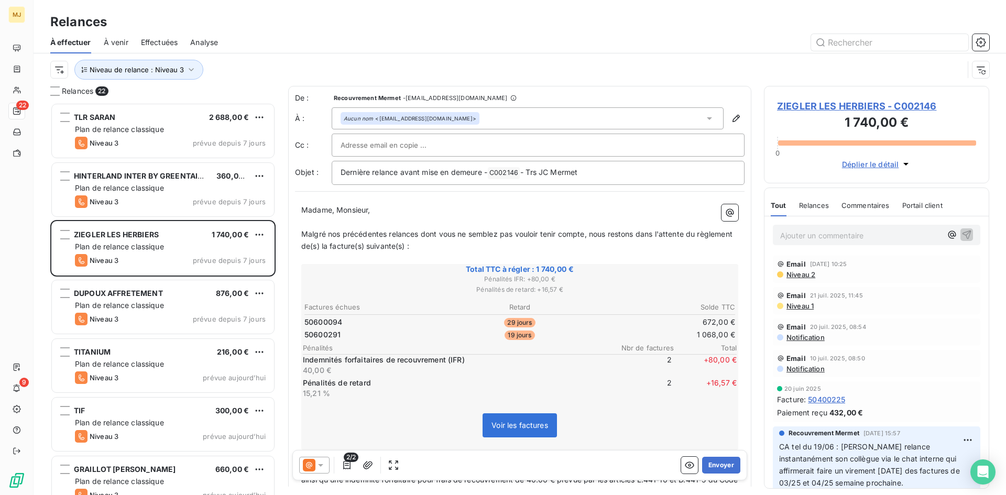
click at [321, 466] on icon at bounding box center [320, 465] width 5 height 3
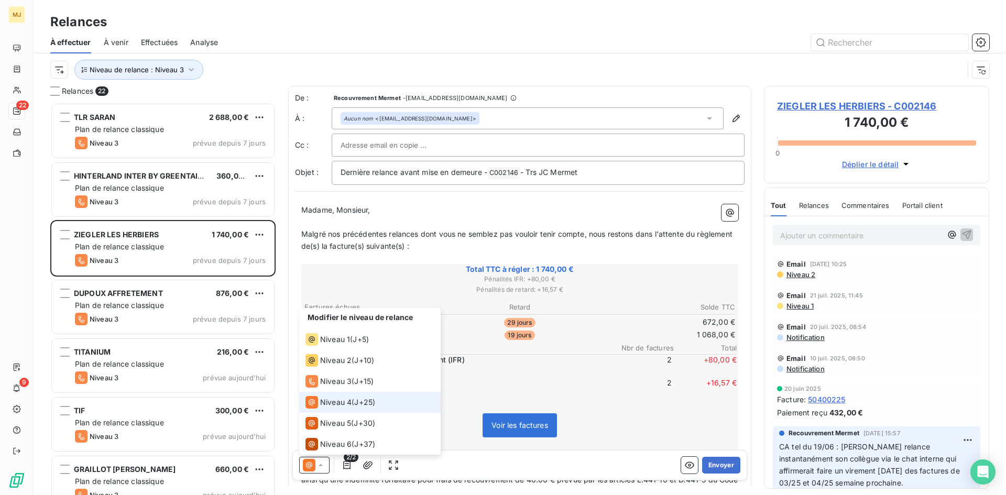
click at [346, 460] on span "2/2" at bounding box center [351, 457] width 15 height 9
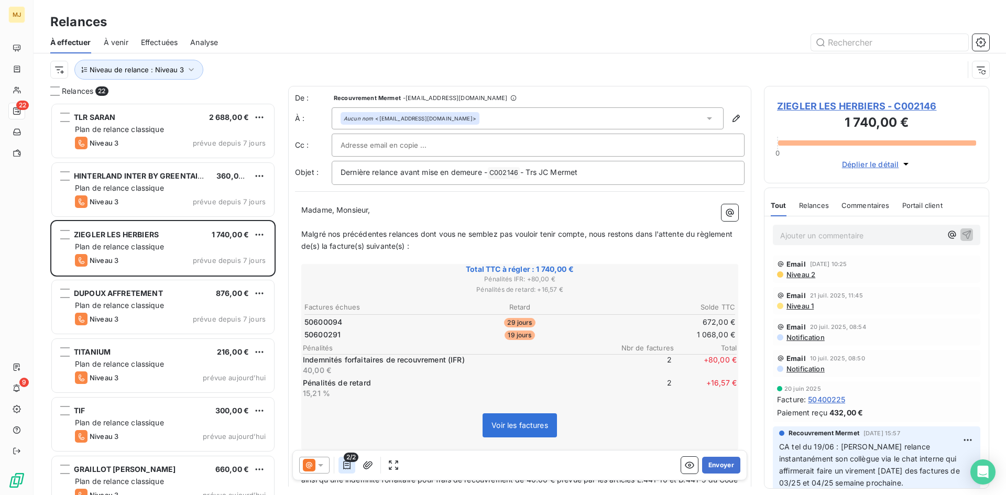
click at [347, 466] on icon "button" at bounding box center [347, 465] width 10 height 10
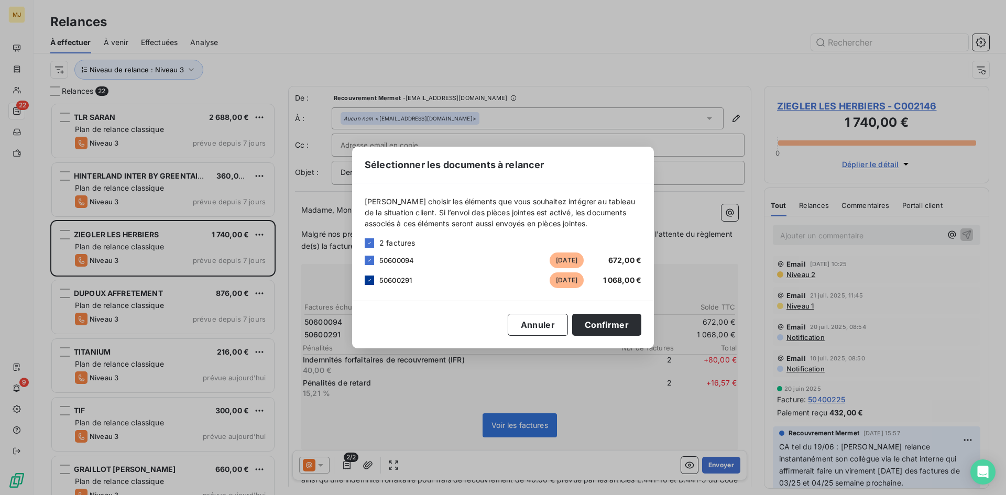
click at [373, 279] on div at bounding box center [369, 280] width 9 height 9
click at [615, 327] on button "Confirmer" at bounding box center [606, 325] width 69 height 22
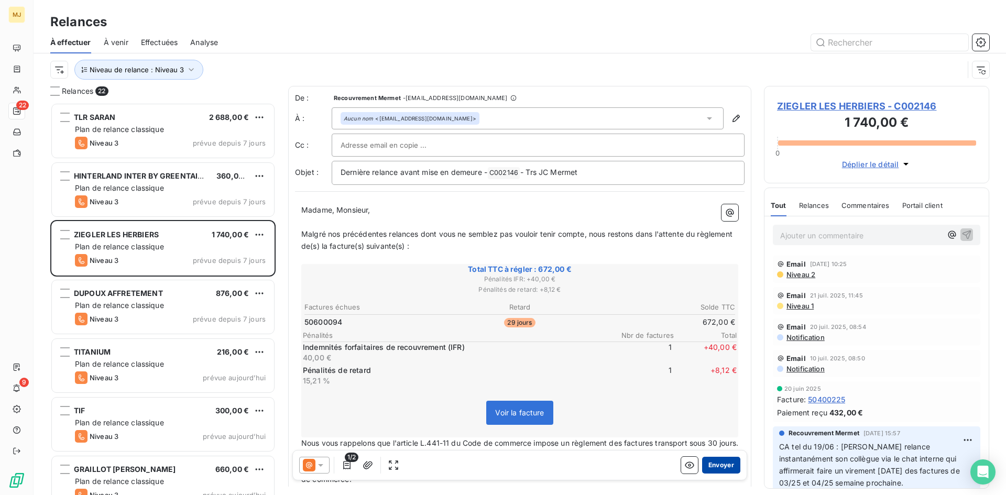
click at [714, 458] on button "Envoyer" at bounding box center [721, 465] width 38 height 17
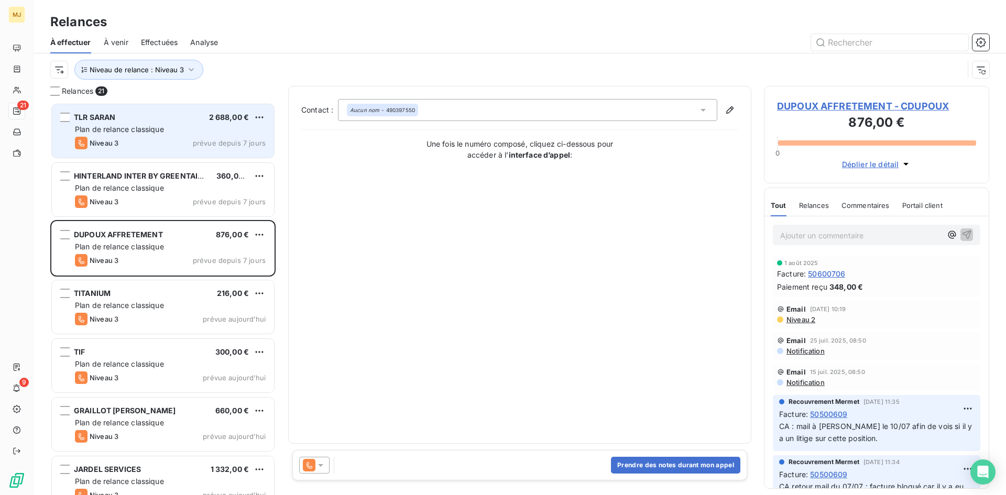
click at [144, 140] on div "Niveau 3 prévue depuis 7 jours" at bounding box center [170, 143] width 191 height 13
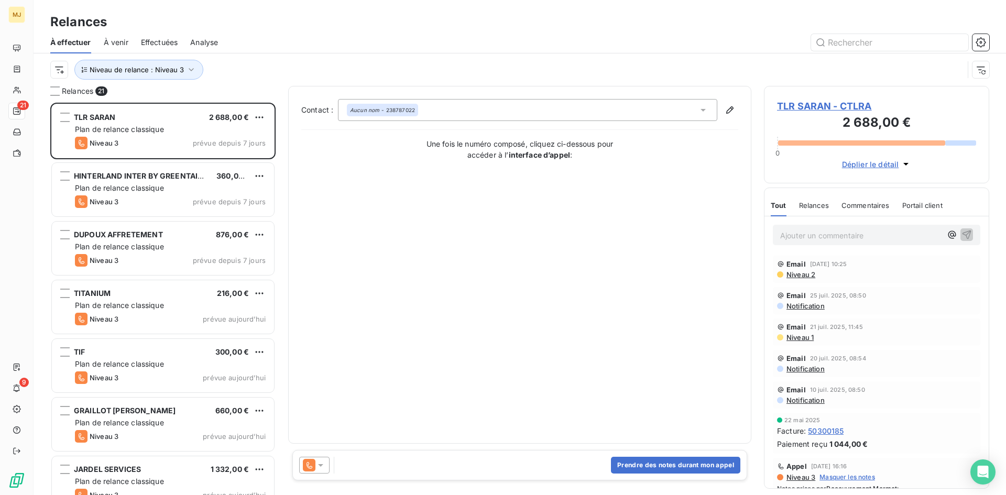
click at [322, 465] on icon at bounding box center [320, 465] width 5 height 3
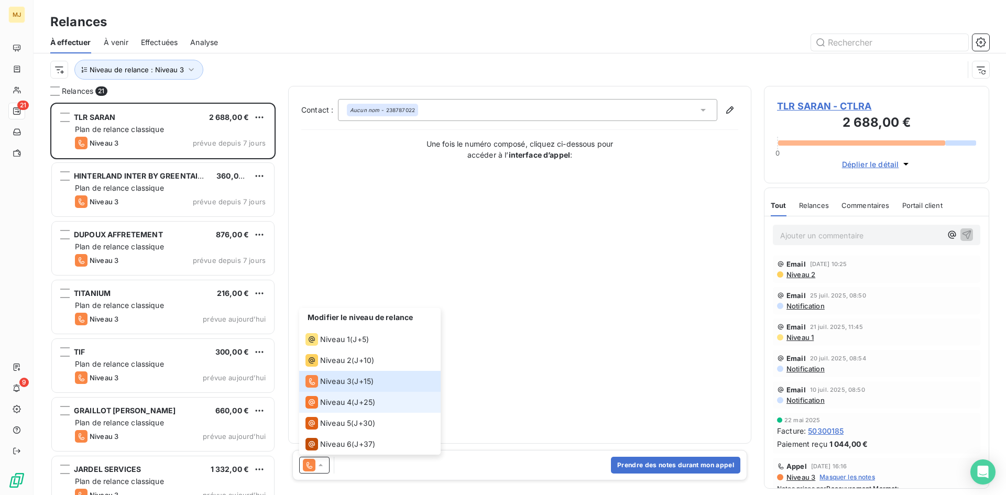
click at [356, 403] on div "Niveau 4 ( J+25 )" at bounding box center [341, 402] width 70 height 13
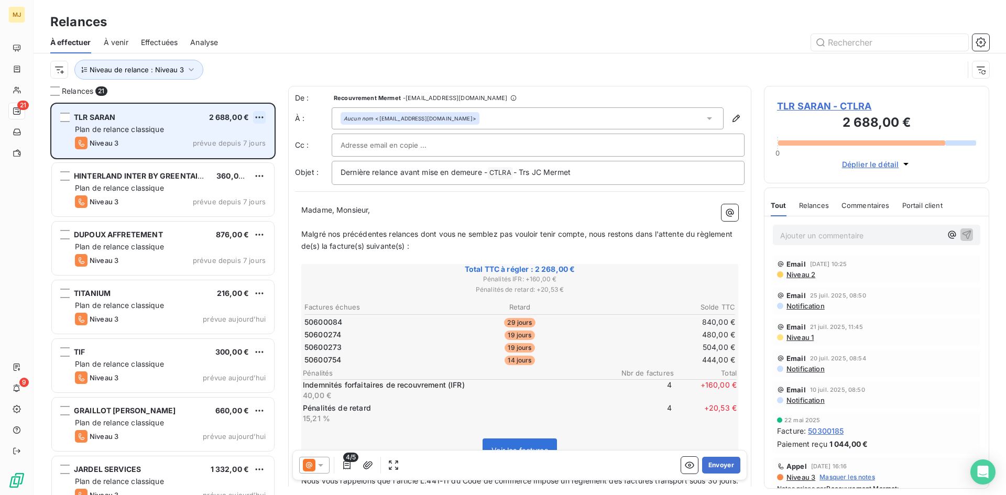
click at [261, 114] on html "MJ 21 9 Relances À effectuer À venir Effectuées Analyse Niveau de relance : Niv…" at bounding box center [503, 247] width 1006 height 495
click at [233, 134] on div "Replanifier cette action" at bounding box center [214, 138] width 94 height 17
select select "7"
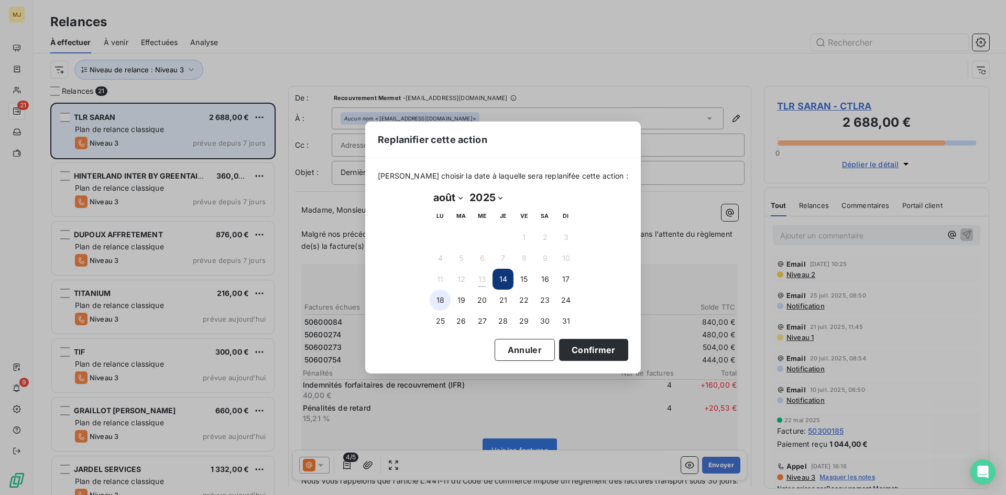
click at [441, 300] on button "18" at bounding box center [440, 300] width 21 height 21
click at [571, 350] on button "Confirmer" at bounding box center [593, 350] width 69 height 22
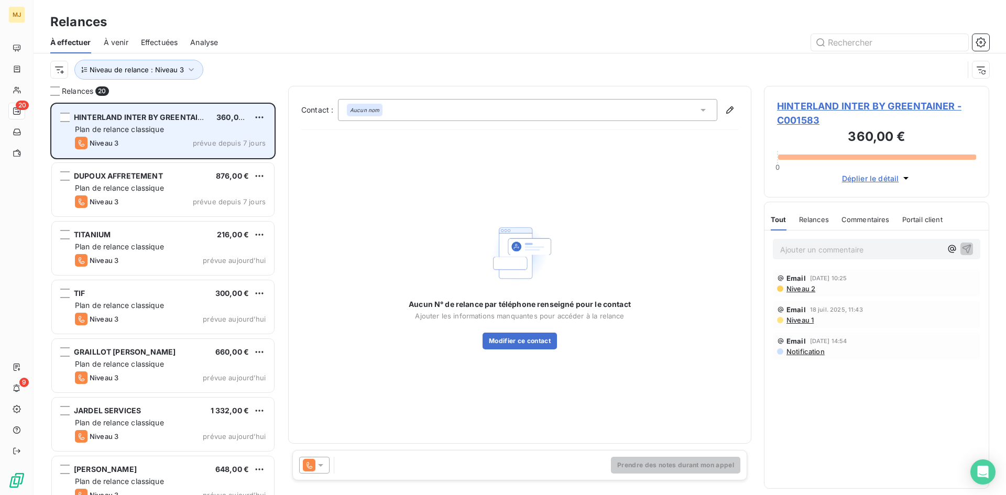
click at [322, 466] on icon at bounding box center [320, 465] width 5 height 3
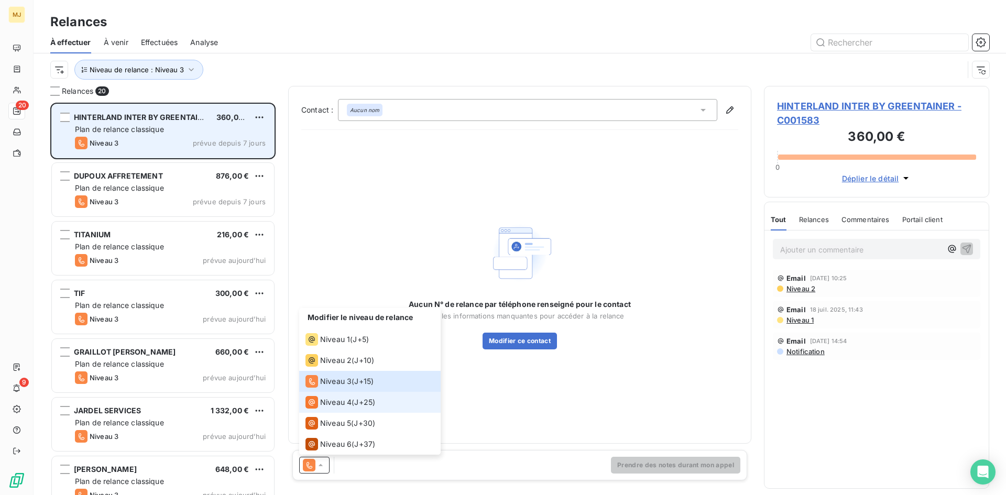
click at [353, 400] on div "Niveau 4 ( J+25 )" at bounding box center [341, 402] width 70 height 13
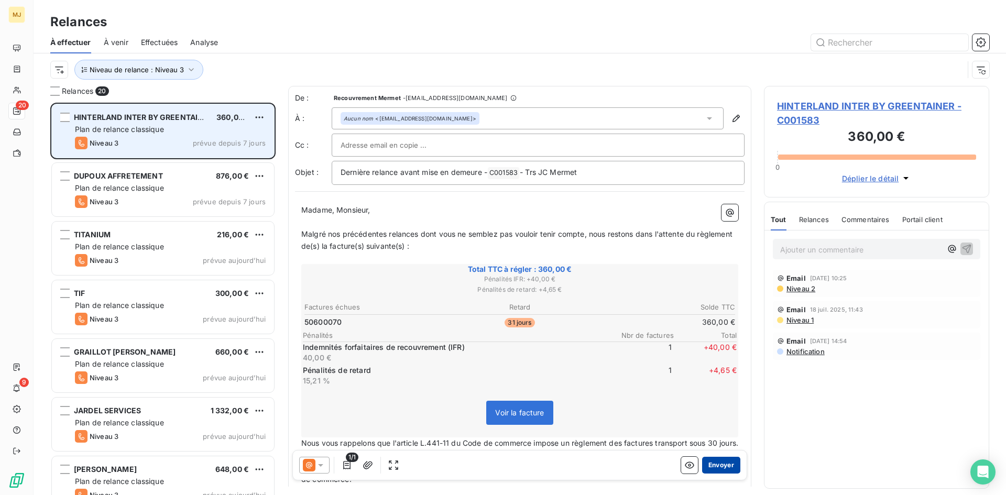
click at [711, 461] on button "Envoyer" at bounding box center [721, 465] width 38 height 17
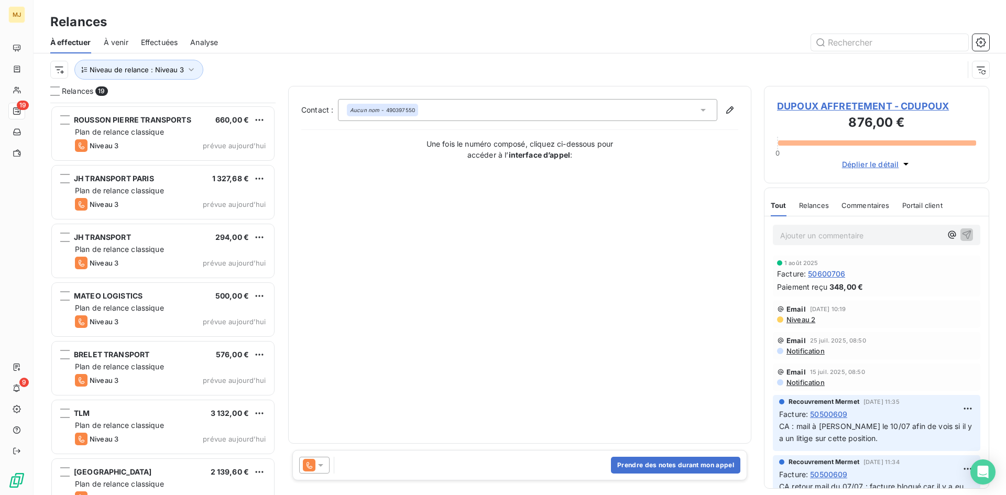
scroll to position [147, 0]
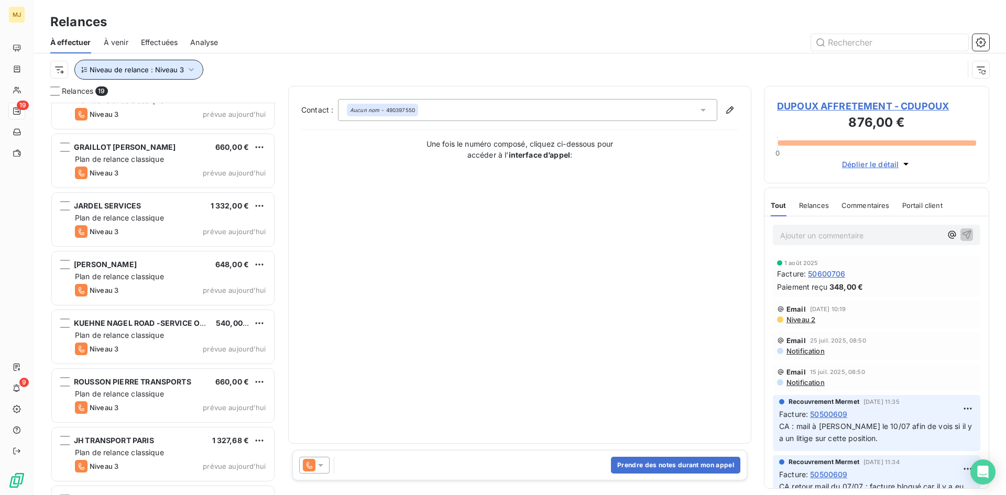
click at [182, 76] on button "Niveau de relance : Niveau 3" at bounding box center [138, 70] width 129 height 20
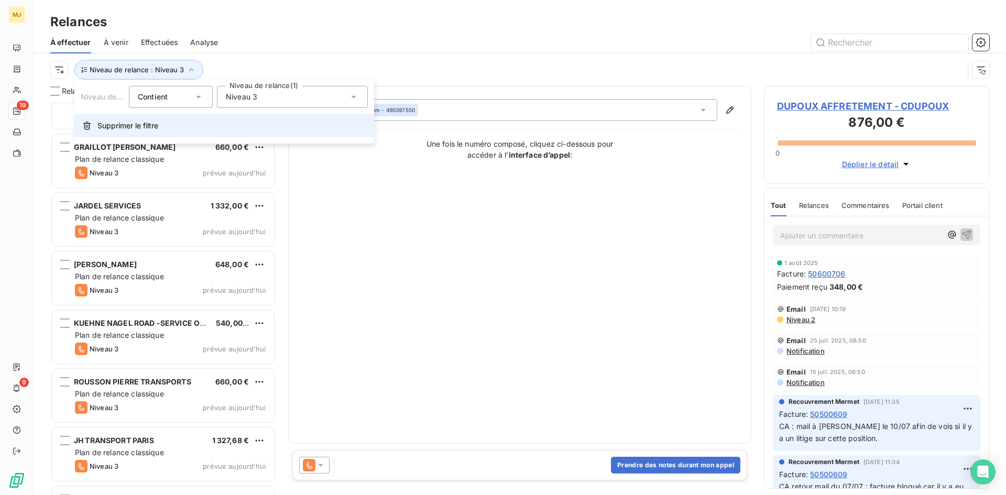
click at [126, 129] on span "Supprimer le filtre" at bounding box center [127, 126] width 61 height 10
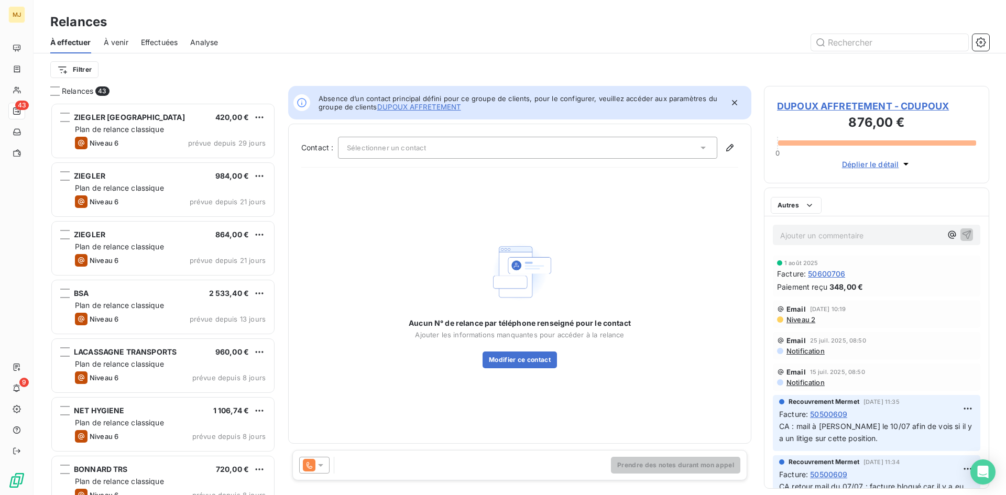
scroll to position [385, 217]
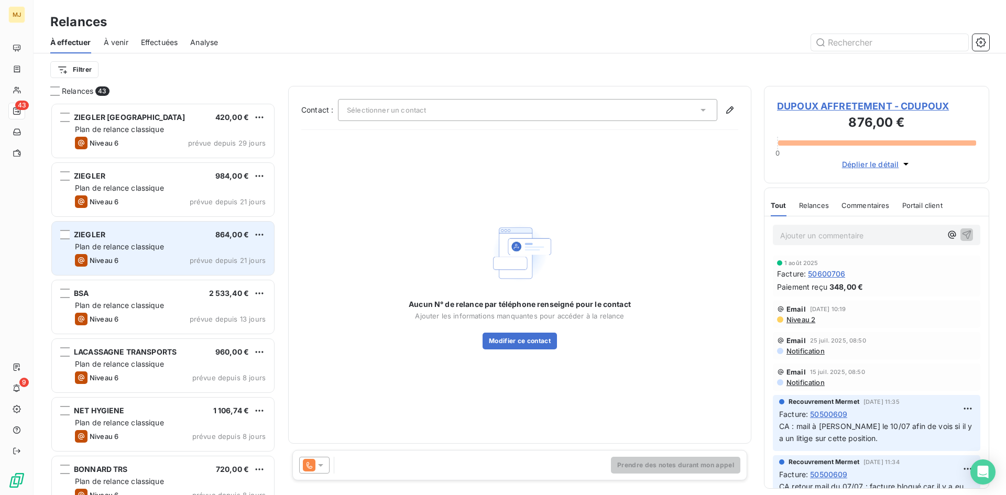
click at [137, 245] on span "Plan de relance classique" at bounding box center [119, 246] width 89 height 9
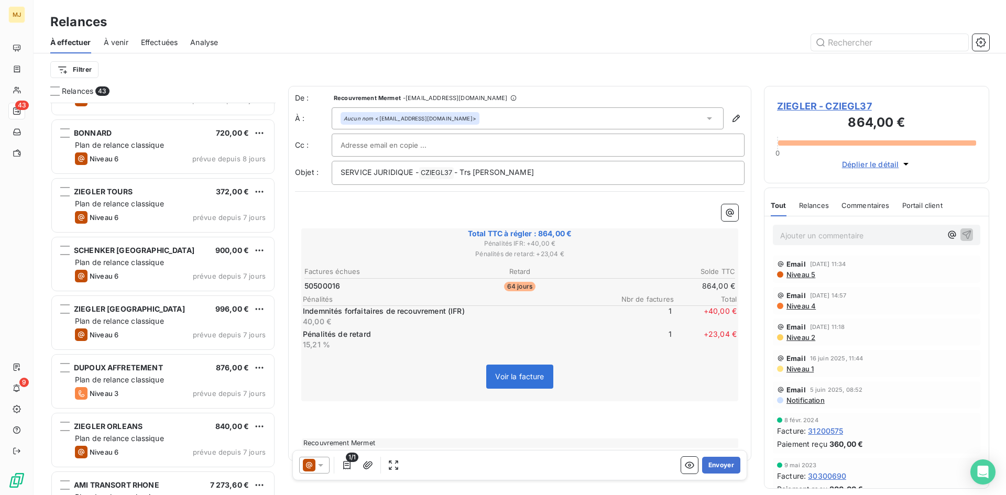
scroll to position [420, 0]
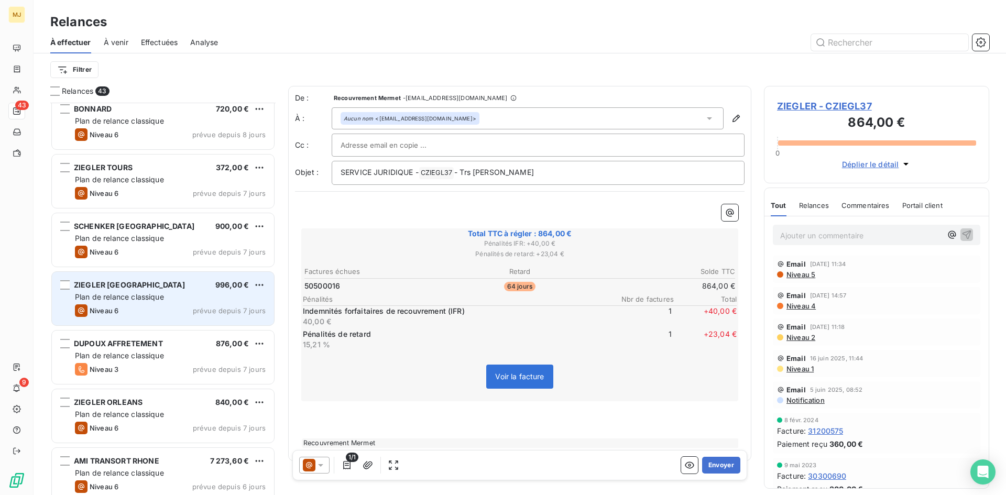
click at [147, 301] on div "Plan de relance classique" at bounding box center [170, 297] width 191 height 10
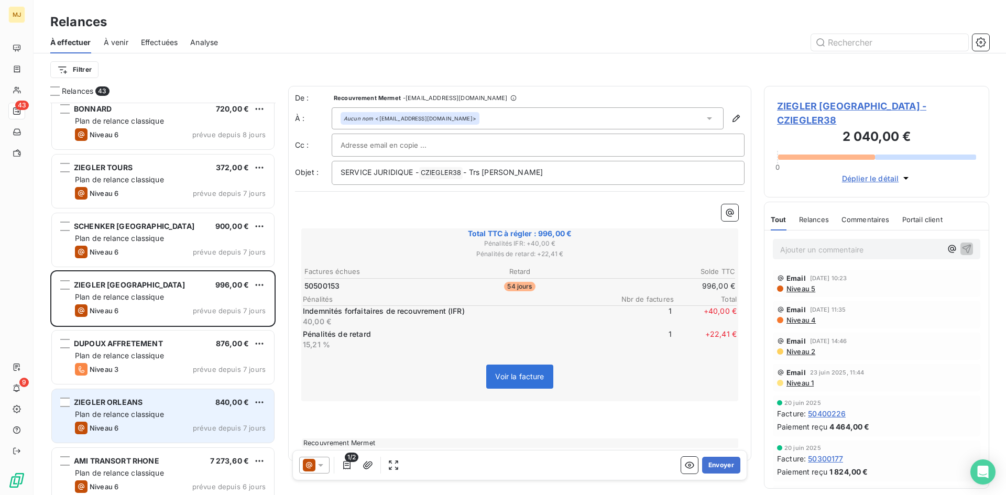
click at [152, 419] on div "Plan de relance classique" at bounding box center [170, 414] width 191 height 10
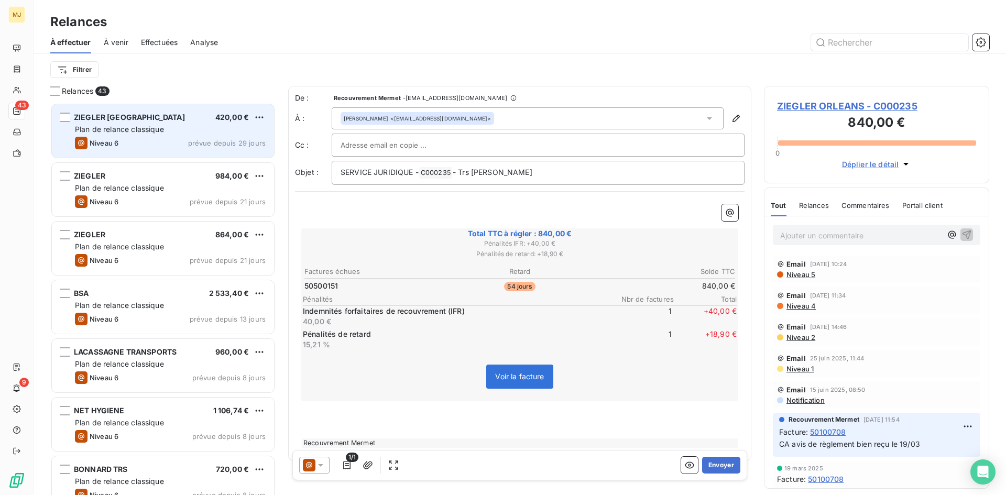
click at [159, 126] on span "Plan de relance classique" at bounding box center [119, 129] width 89 height 9
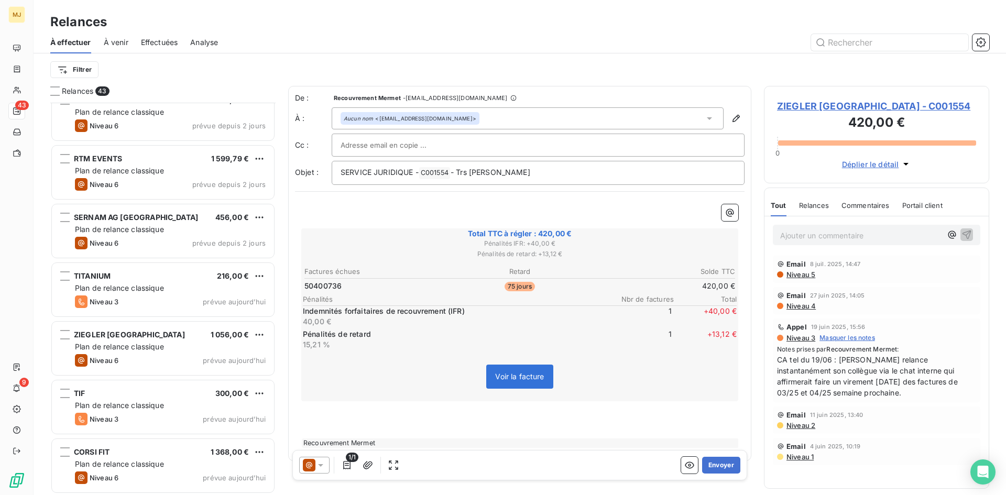
scroll to position [891, 0]
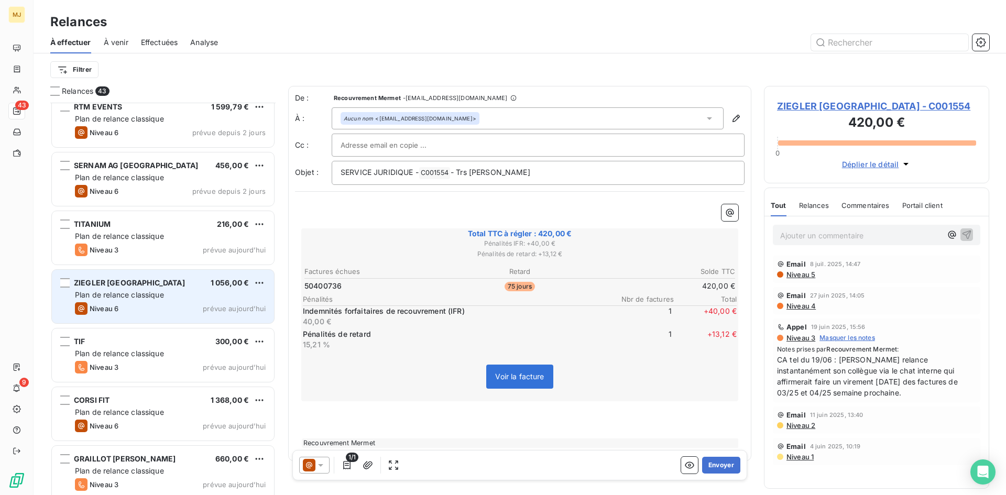
click at [137, 297] on span "Plan de relance classique" at bounding box center [119, 294] width 89 height 9
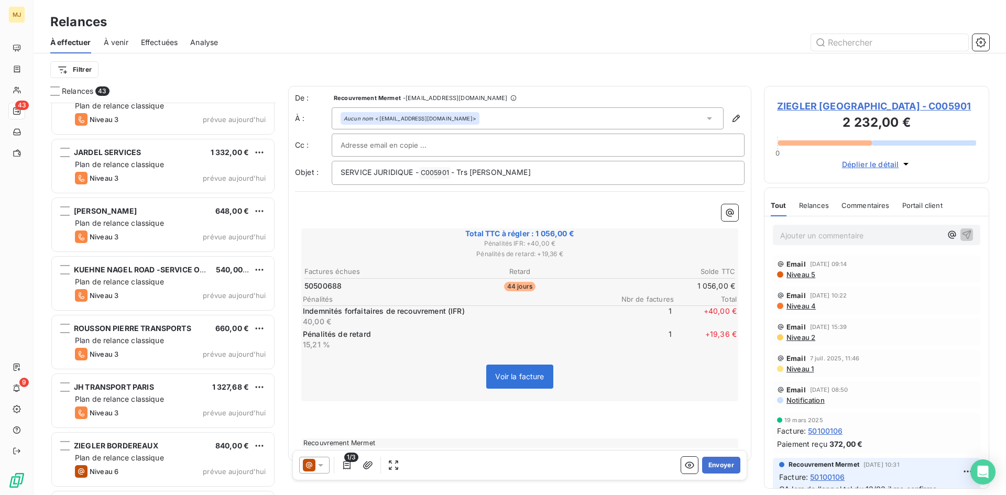
scroll to position [1311, 0]
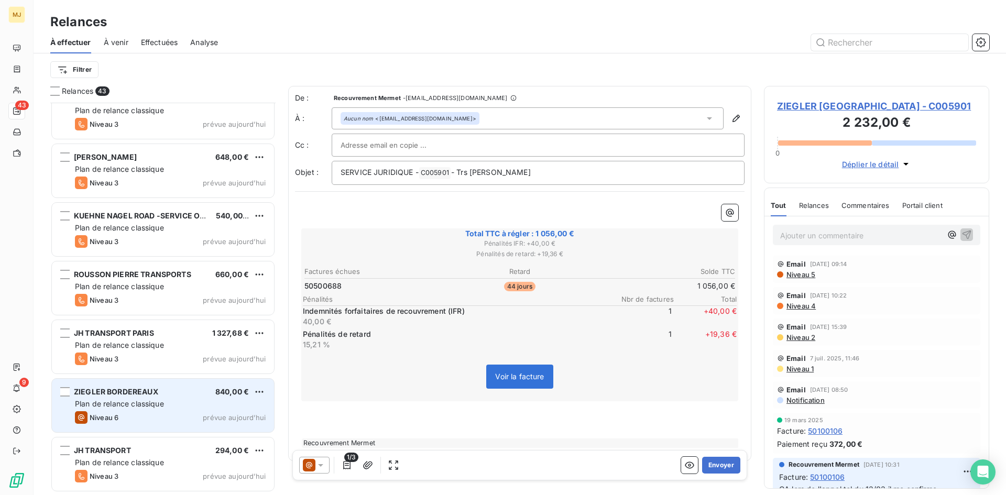
click at [130, 395] on span "ZIEGLER BORDEREAUX" at bounding box center [116, 391] width 84 height 9
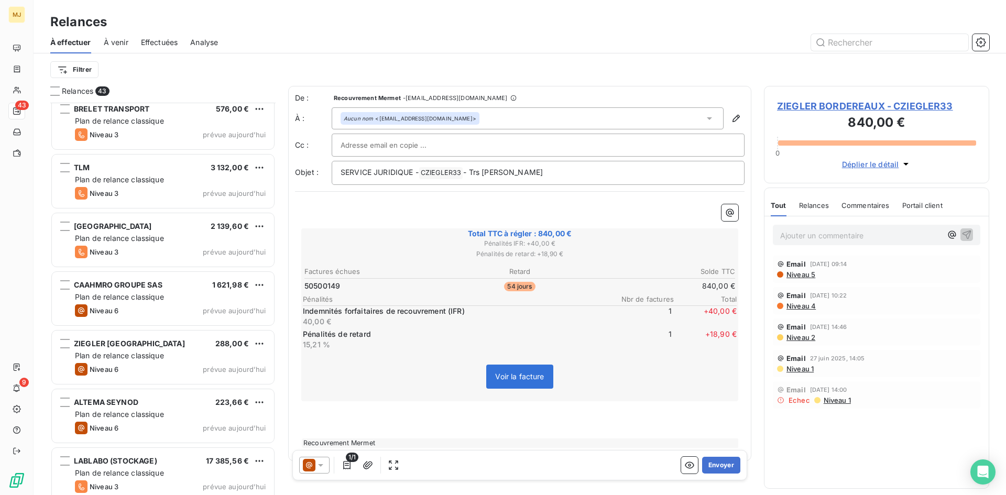
scroll to position [1835, 0]
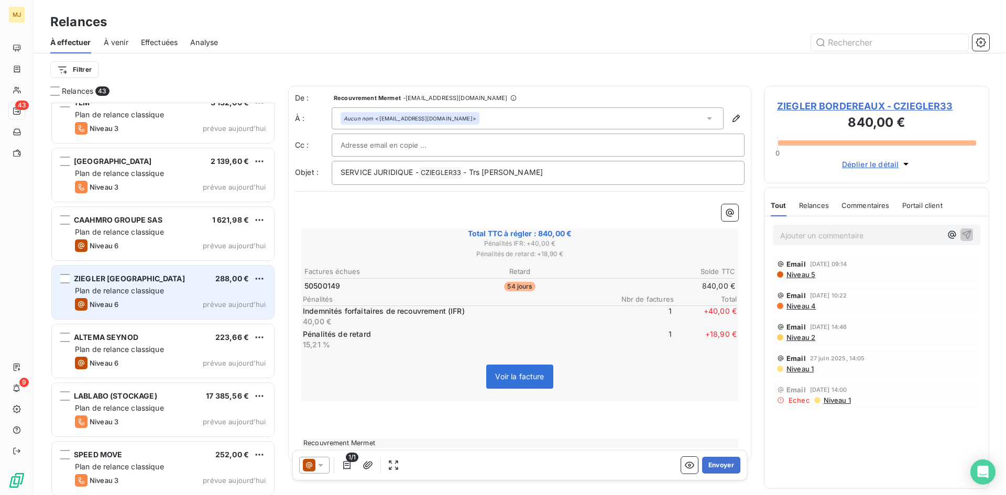
click at [147, 292] on span "Plan de relance classique" at bounding box center [119, 290] width 89 height 9
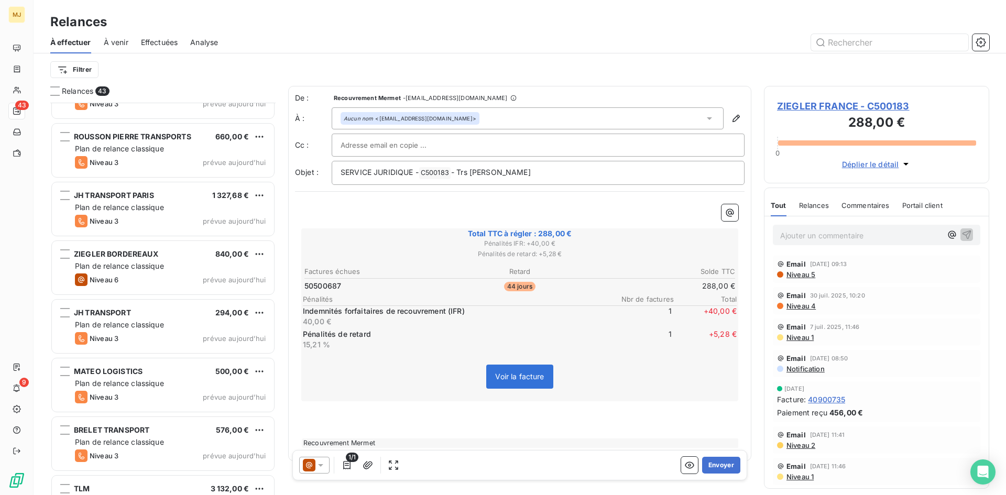
scroll to position [1398, 0]
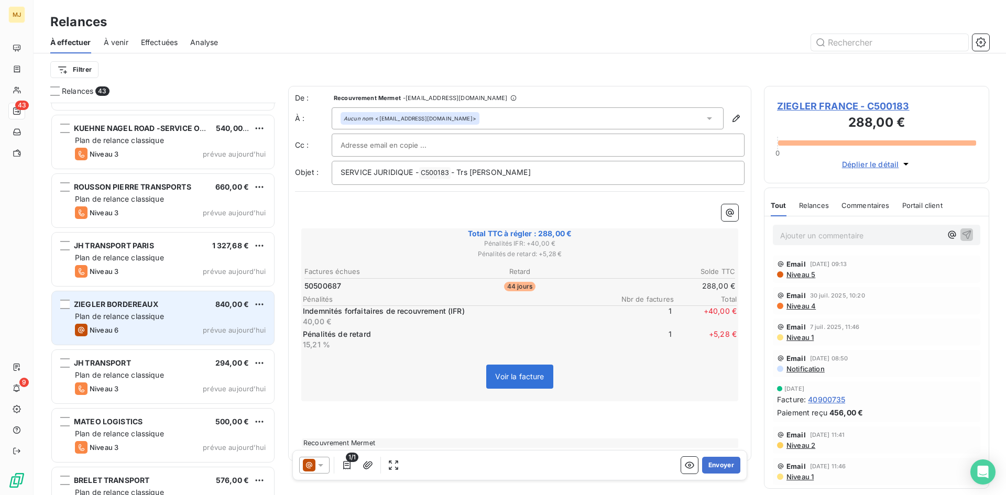
click at [149, 331] on div "Niveau 6 prévue [DATE]" at bounding box center [170, 330] width 191 height 13
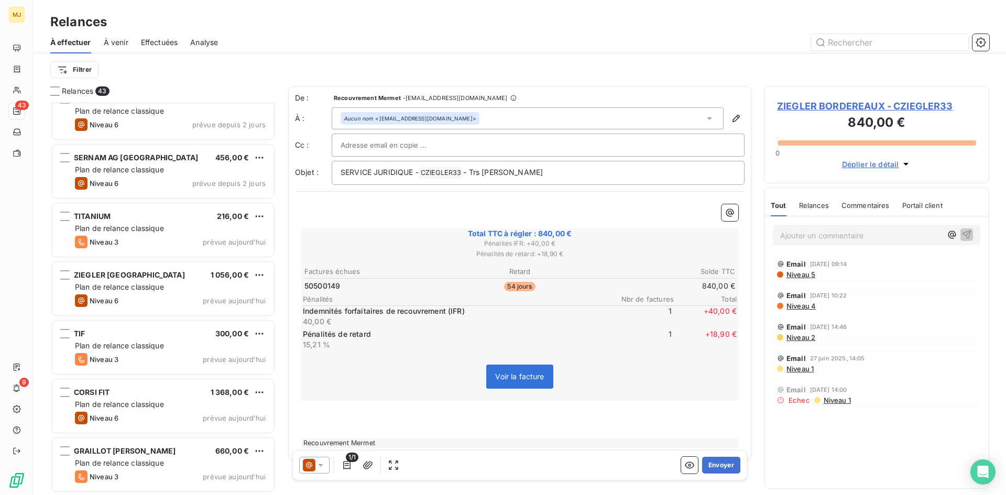
scroll to position [874, 0]
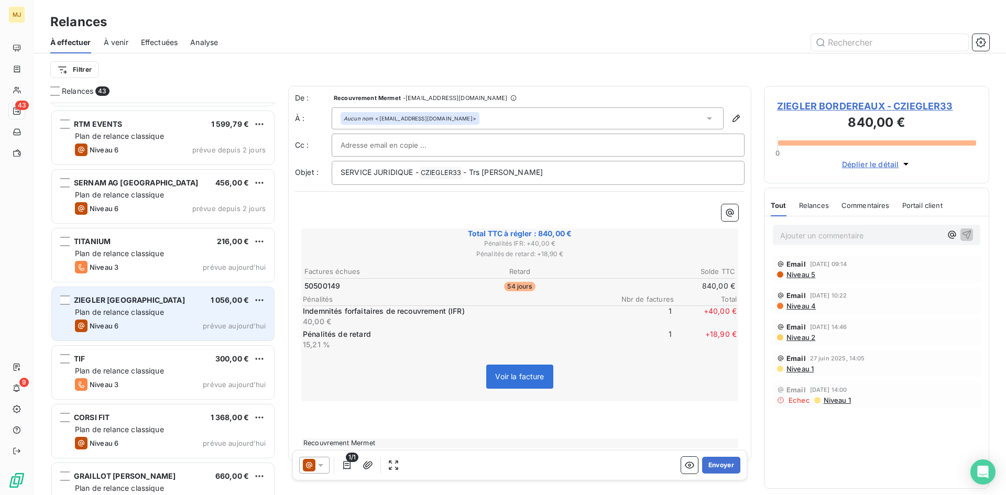
click at [129, 309] on span "Plan de relance classique" at bounding box center [119, 312] width 89 height 9
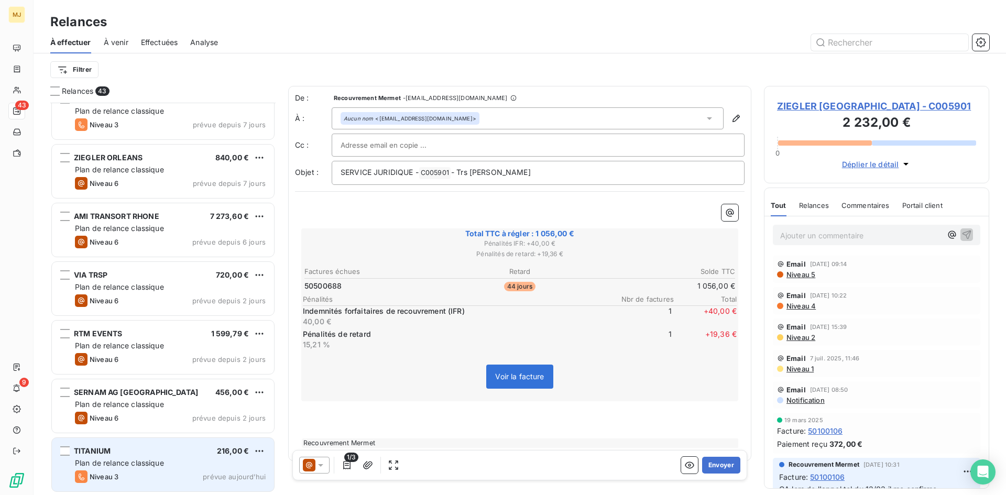
scroll to position [612, 0]
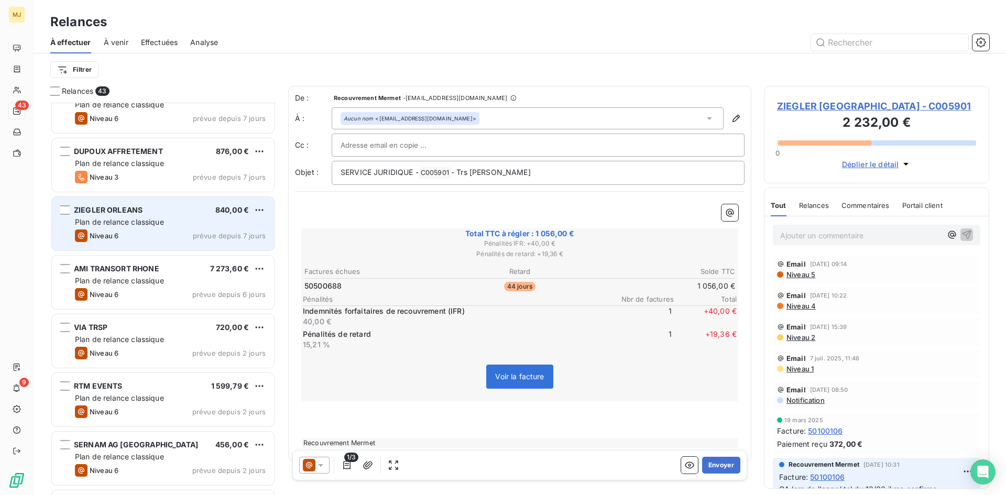
click at [143, 199] on div "ZIEGLER [GEOGRAPHIC_DATA] 840,00 € Plan de relance classique Niveau 6 prévue de…" at bounding box center [163, 223] width 222 height 53
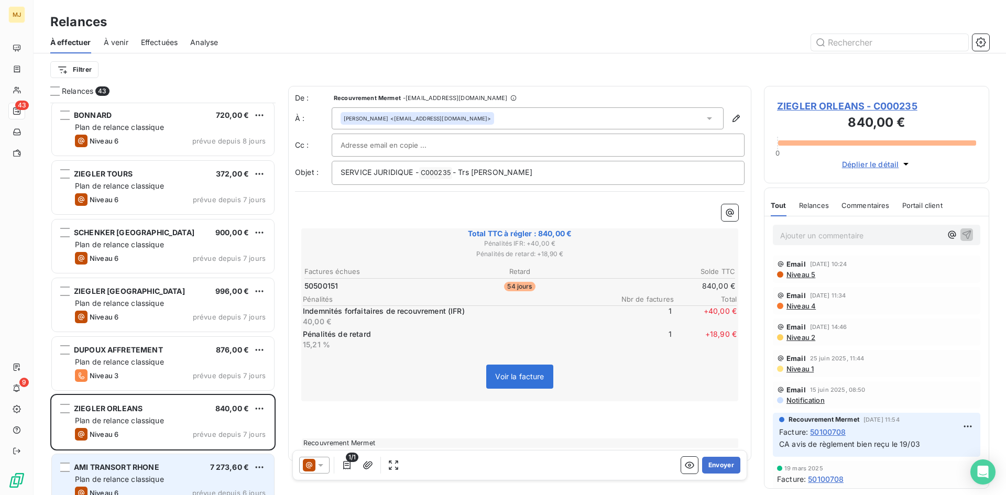
scroll to position [402, 0]
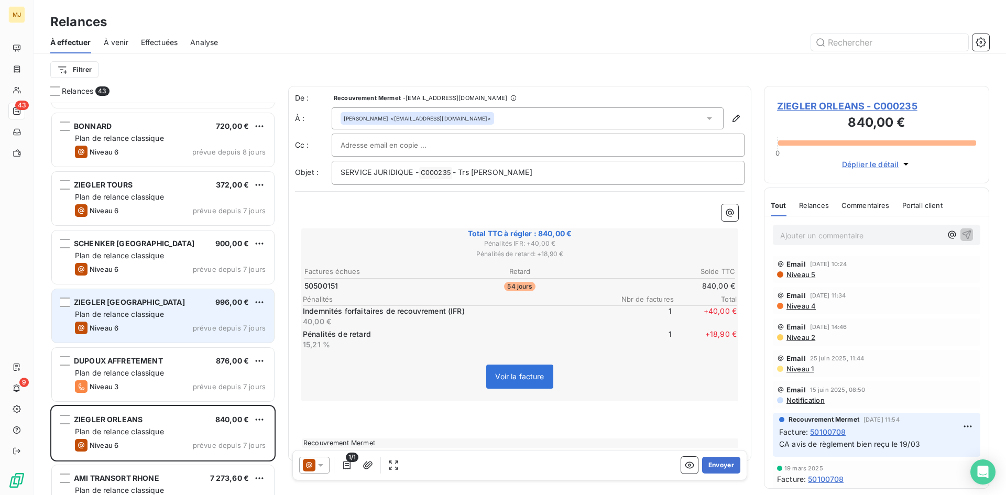
click at [200, 303] on div "ZIEGLER [GEOGRAPHIC_DATA] 996,00 €" at bounding box center [170, 302] width 191 height 9
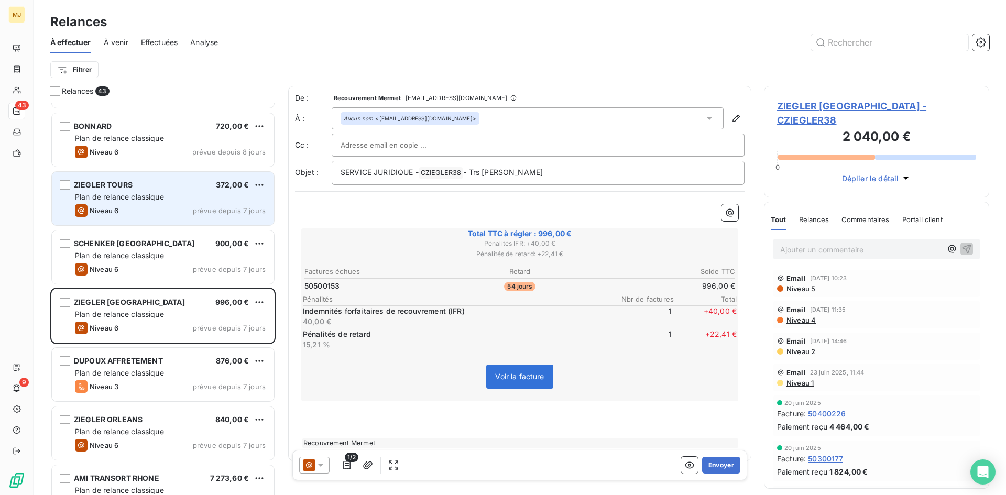
click at [163, 201] on span "Plan de relance classique" at bounding box center [119, 196] width 89 height 9
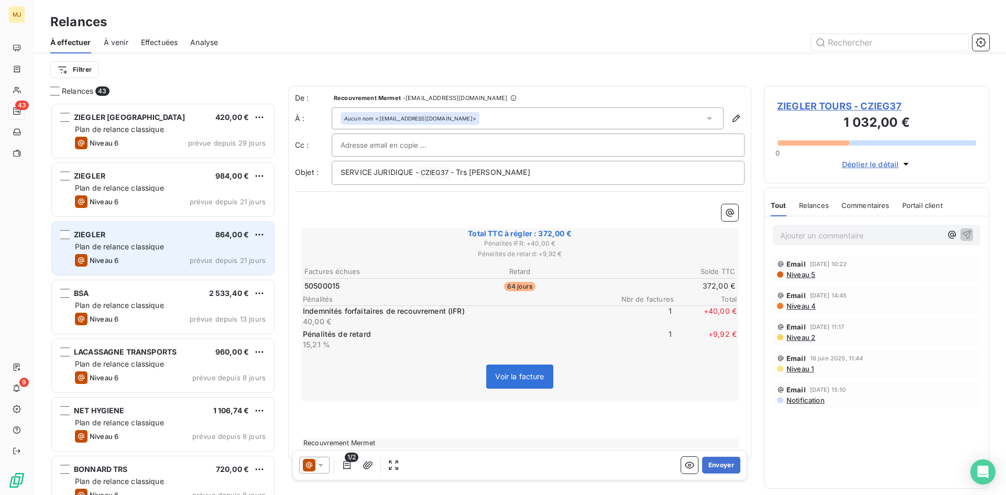
click at [174, 253] on div "ZIEGLER 864,00 € Plan de relance classique Niveau 6 prévue depuis 21 jours" at bounding box center [163, 248] width 222 height 53
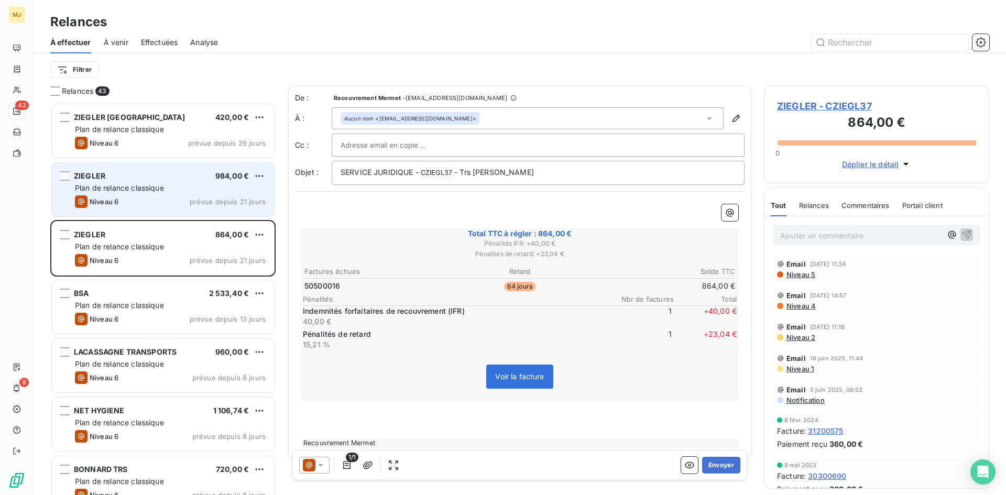
click at [123, 190] on span "Plan de relance classique" at bounding box center [119, 187] width 89 height 9
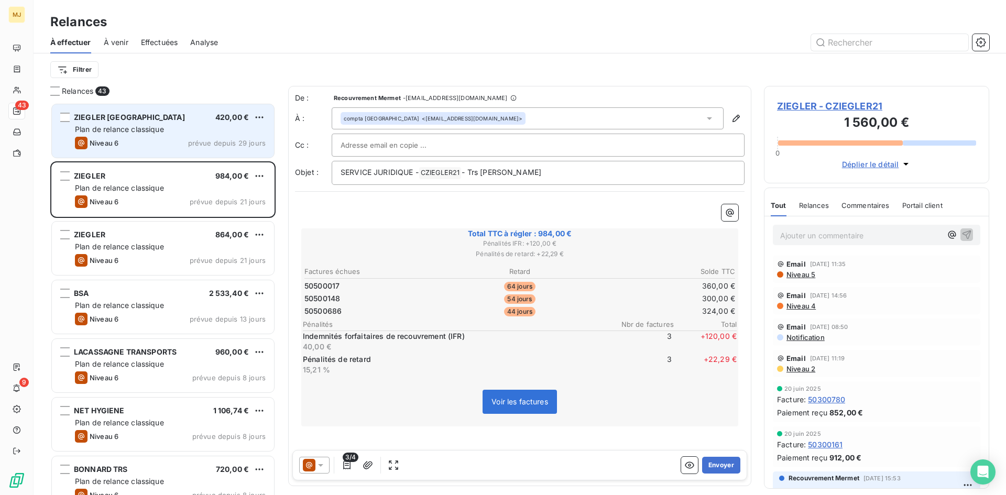
click at [181, 141] on div "Niveau 6 prévue depuis 29 jours" at bounding box center [170, 143] width 191 height 13
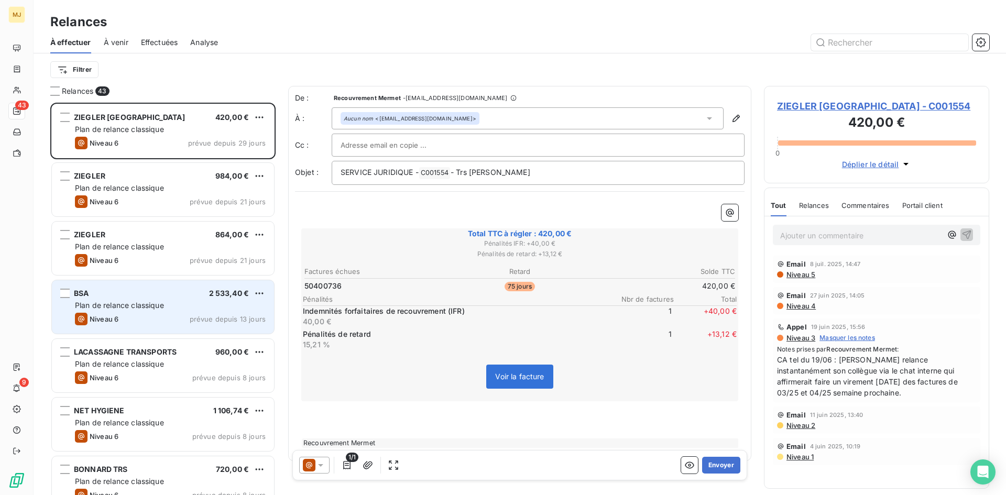
click at [124, 329] on div "BSA 2 533,40 € Plan de relance classique Niveau 6 prévue depuis 13 jours" at bounding box center [163, 306] width 222 height 53
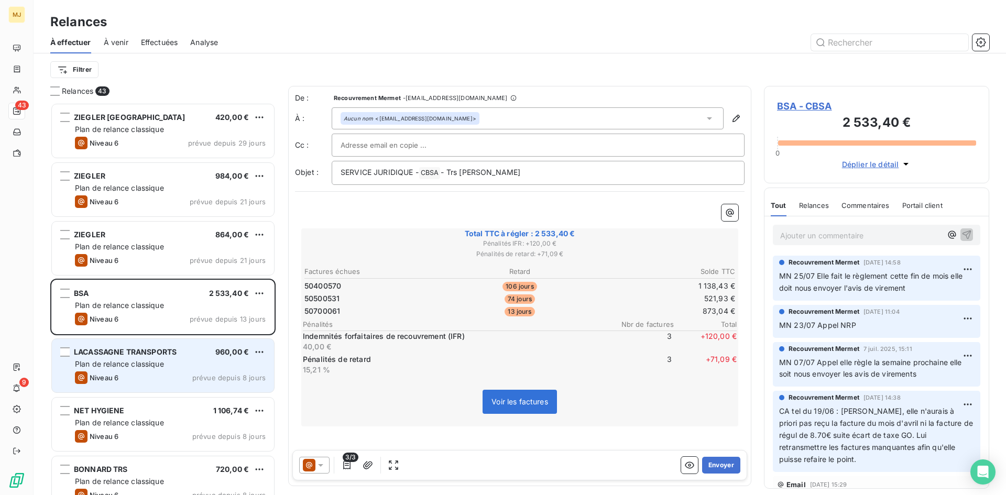
click at [158, 373] on div "Niveau 6 prévue depuis 8 jours" at bounding box center [170, 378] width 191 height 13
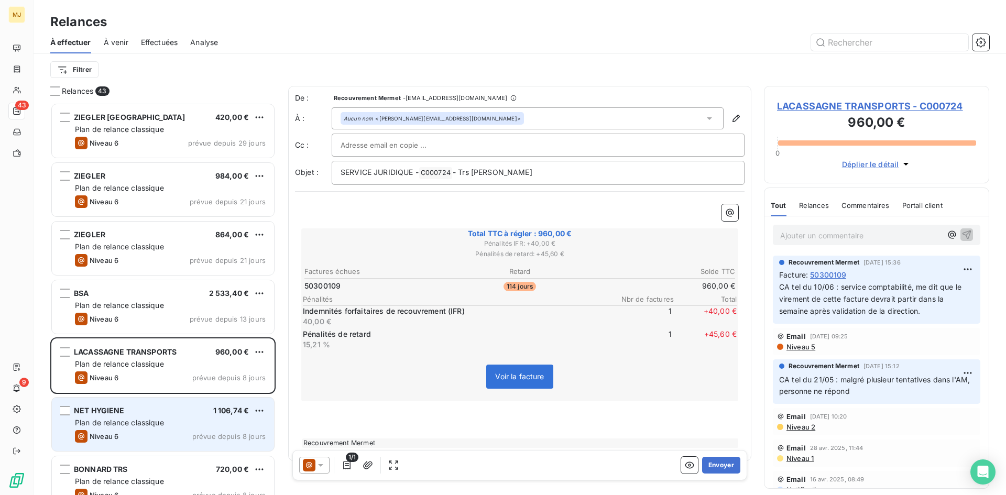
click at [157, 419] on span "Plan de relance classique" at bounding box center [119, 422] width 89 height 9
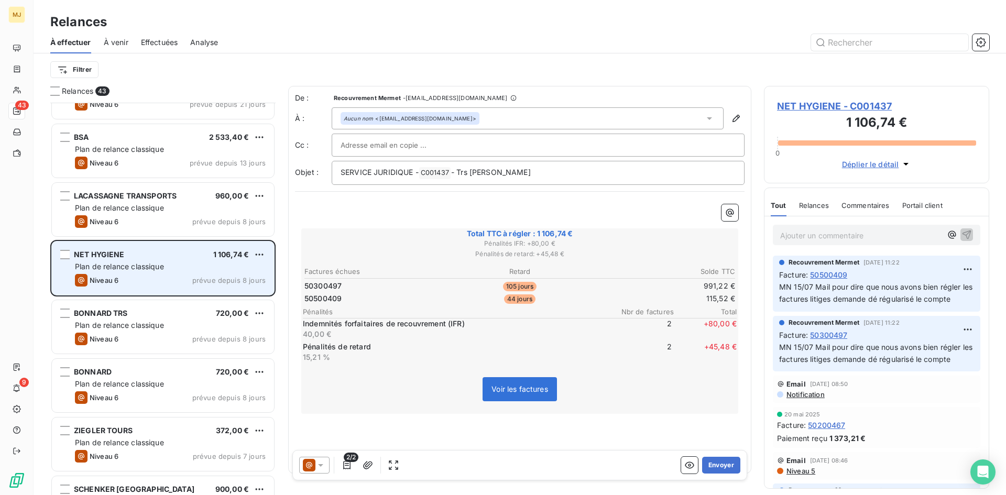
scroll to position [158, 0]
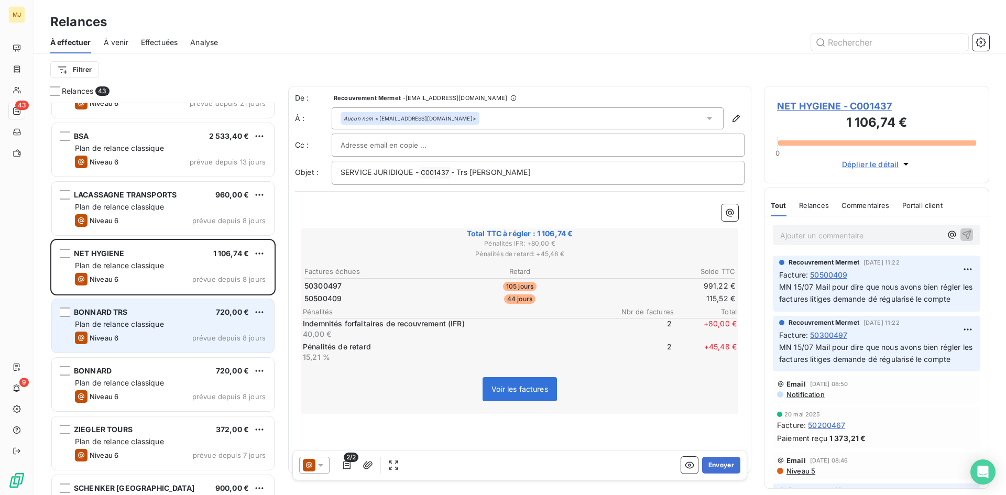
click at [144, 335] on div "Niveau 6 prévue depuis 8 jours" at bounding box center [170, 338] width 191 height 13
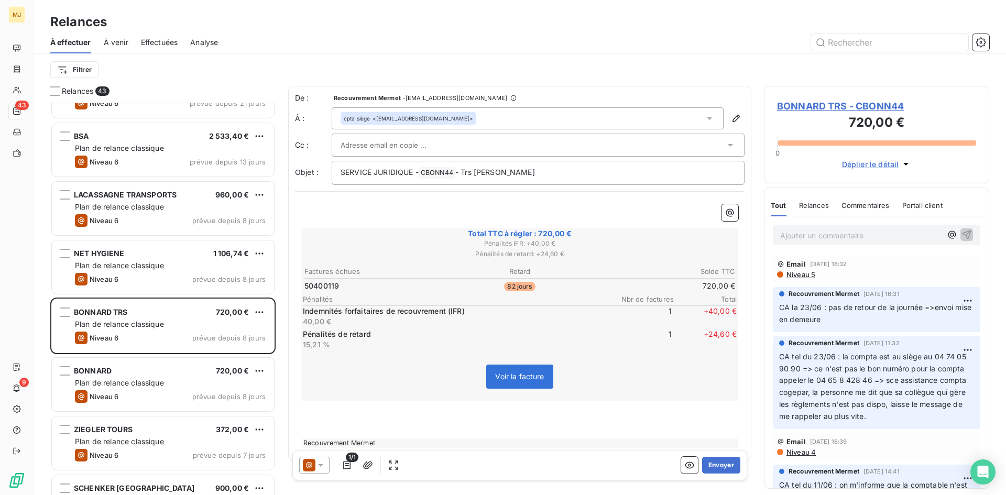
click at [821, 105] on span "BONNARD TRS - CBONN44" at bounding box center [876, 106] width 199 height 14
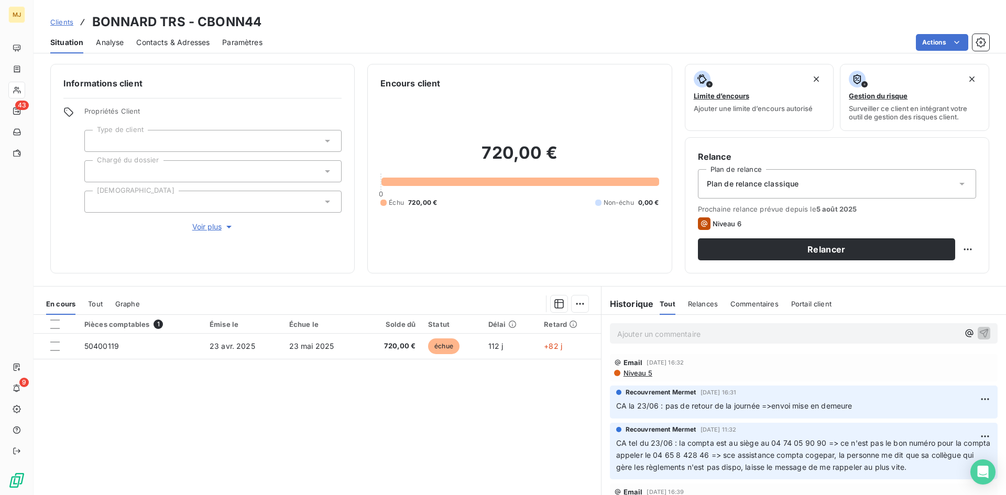
click at [977, 42] on html "MJ 43 9 Clients BONNARD TRS - CBONN44 Situation Analyse Contacts & Adresses Par…" at bounding box center [503, 247] width 1006 height 495
click at [983, 43] on icon "button" at bounding box center [981, 42] width 10 height 10
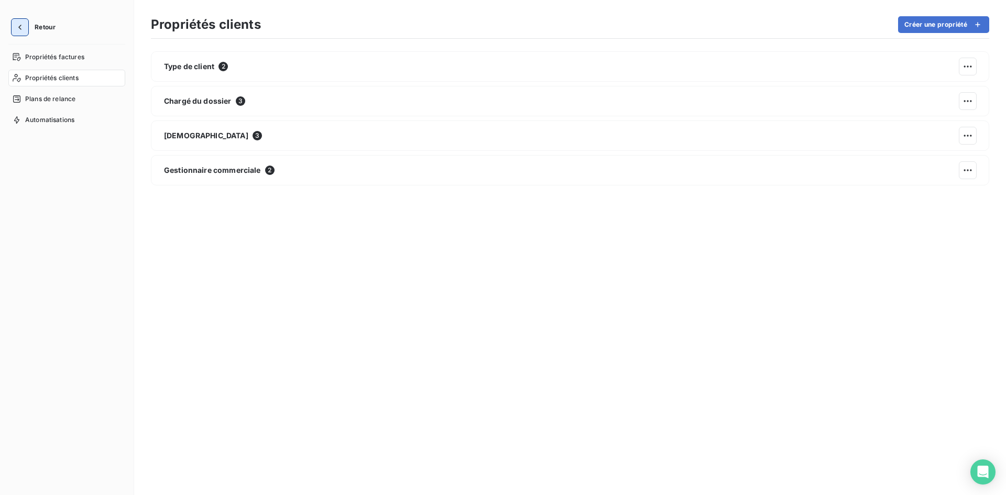
click at [15, 26] on icon "button" at bounding box center [20, 27] width 10 height 10
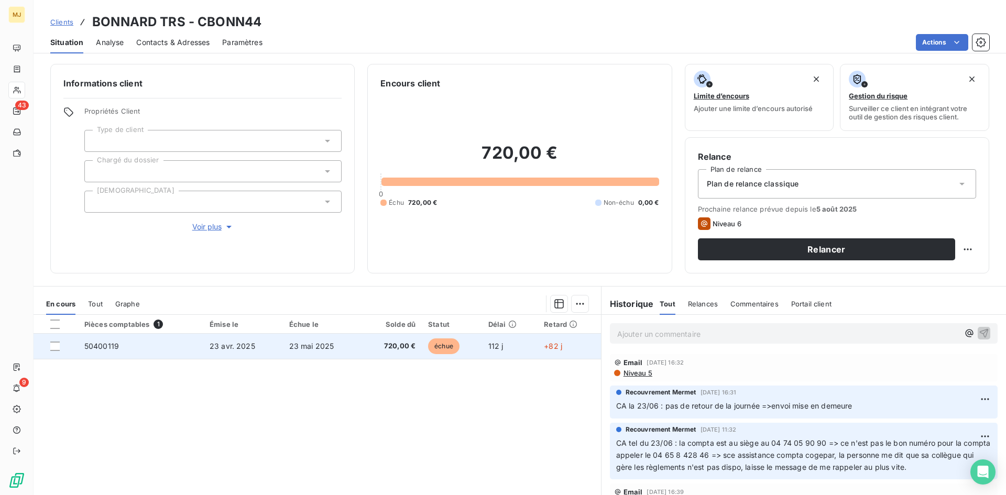
click at [101, 345] on span "50400119" at bounding box center [101, 346] width 35 height 9
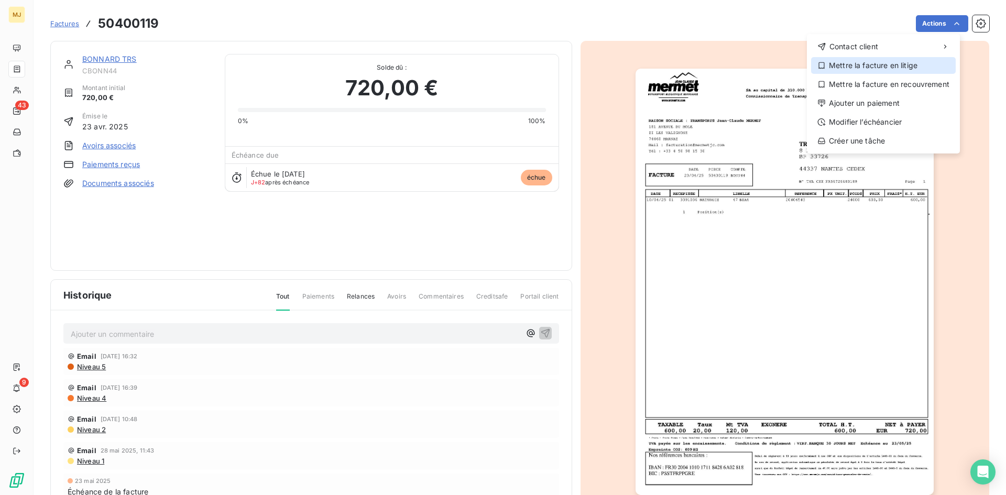
click at [820, 68] on icon at bounding box center [821, 65] width 8 height 8
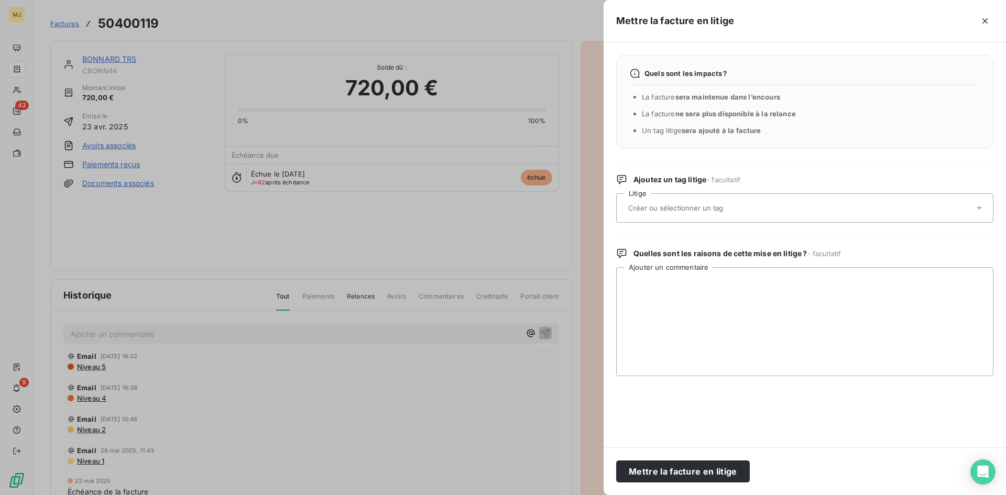
click at [803, 211] on div at bounding box center [799, 208] width 349 height 22
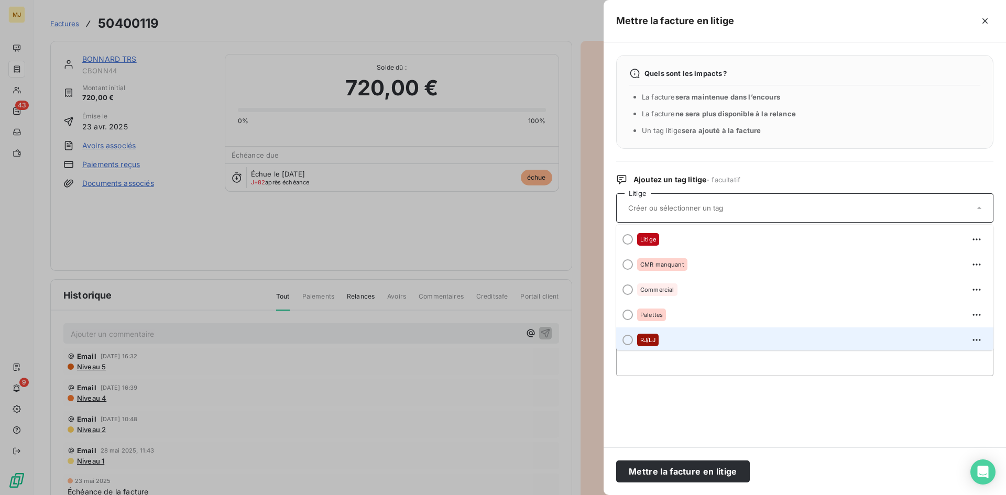
scroll to position [2, 0]
click at [627, 338] on div at bounding box center [628, 338] width 10 height 10
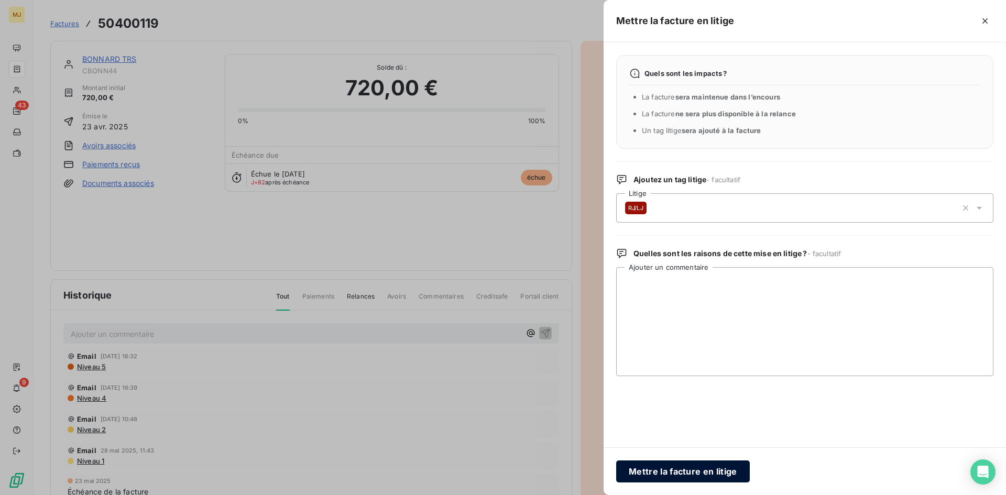
click at [708, 466] on button "Mettre la facture en litige" at bounding box center [683, 472] width 134 height 22
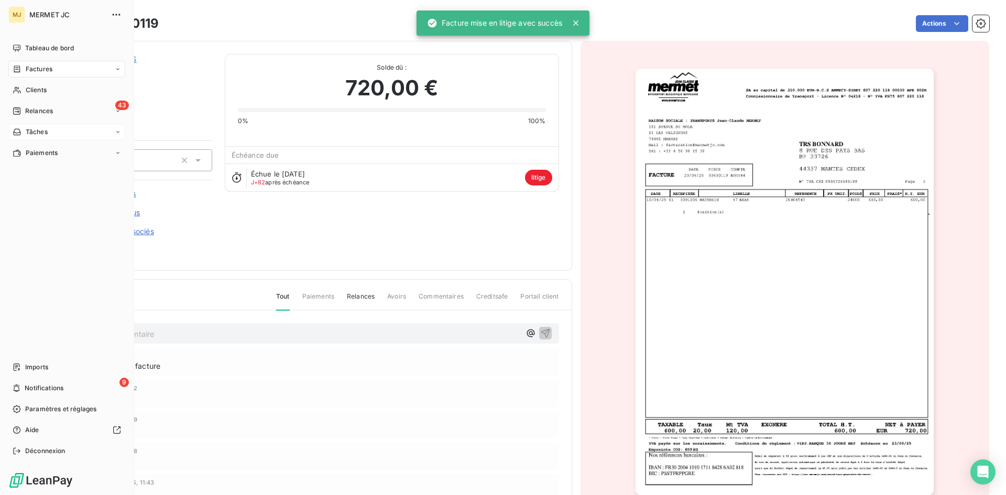
click at [31, 112] on span "Relances" at bounding box center [39, 110] width 28 height 9
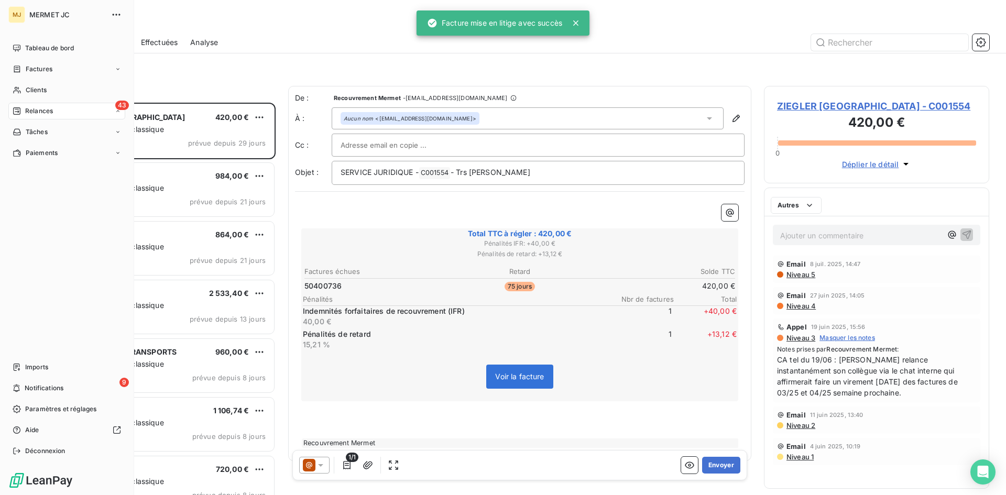
scroll to position [385, 217]
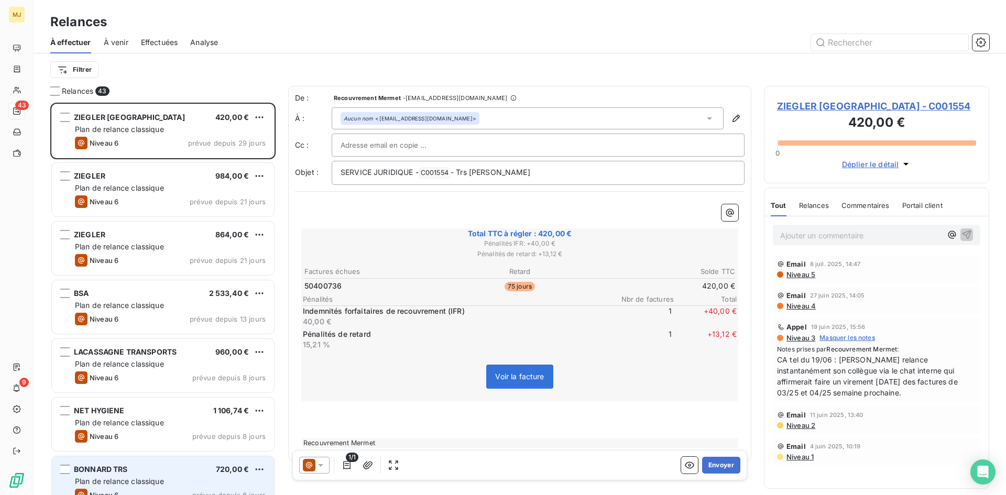
click at [127, 470] on span "BONNARD TRS" at bounding box center [101, 469] width 54 height 9
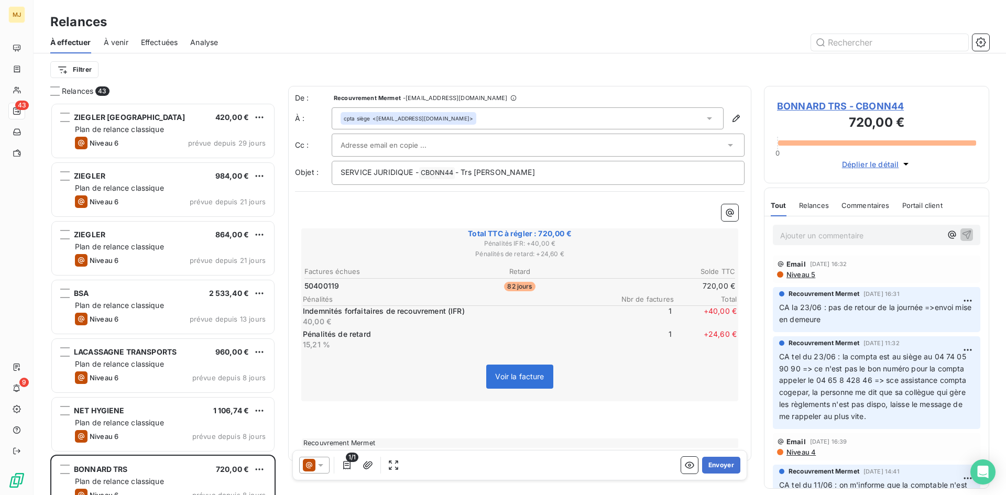
click at [821, 105] on span "BONNARD TRS - CBONN44" at bounding box center [876, 106] width 199 height 14
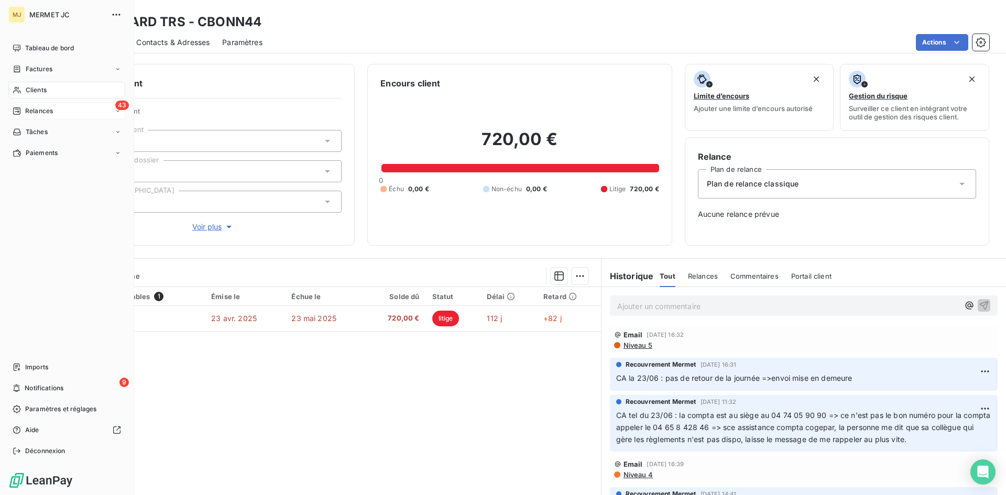
click at [34, 108] on span "Relances" at bounding box center [39, 110] width 28 height 9
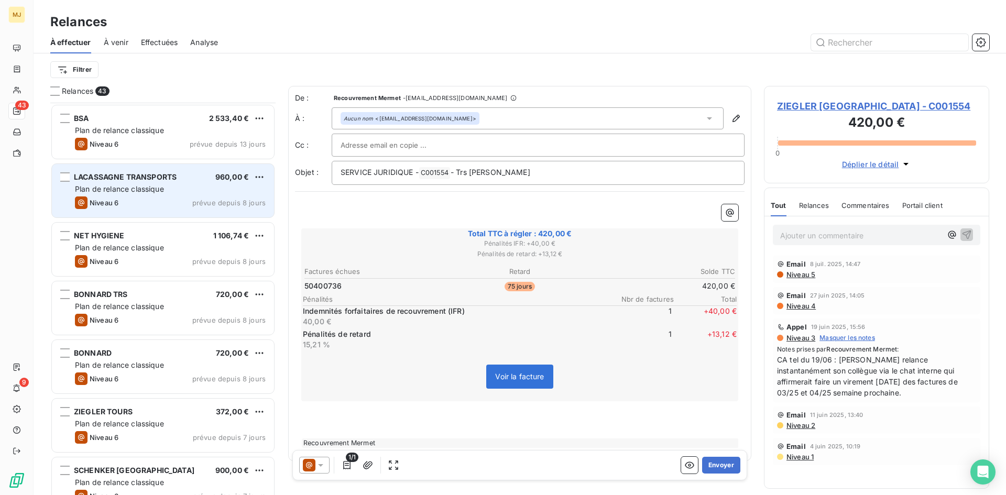
scroll to position [210, 0]
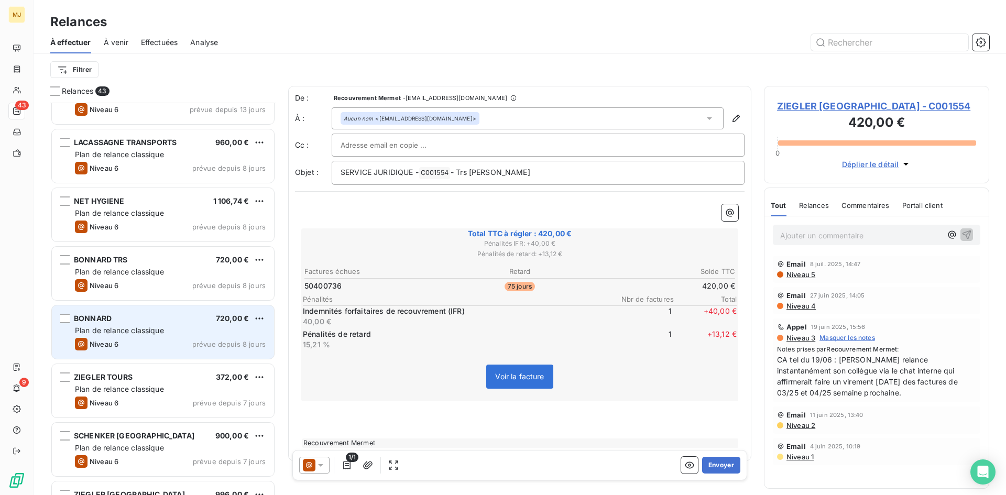
click at [143, 327] on span "Plan de relance classique" at bounding box center [119, 330] width 89 height 9
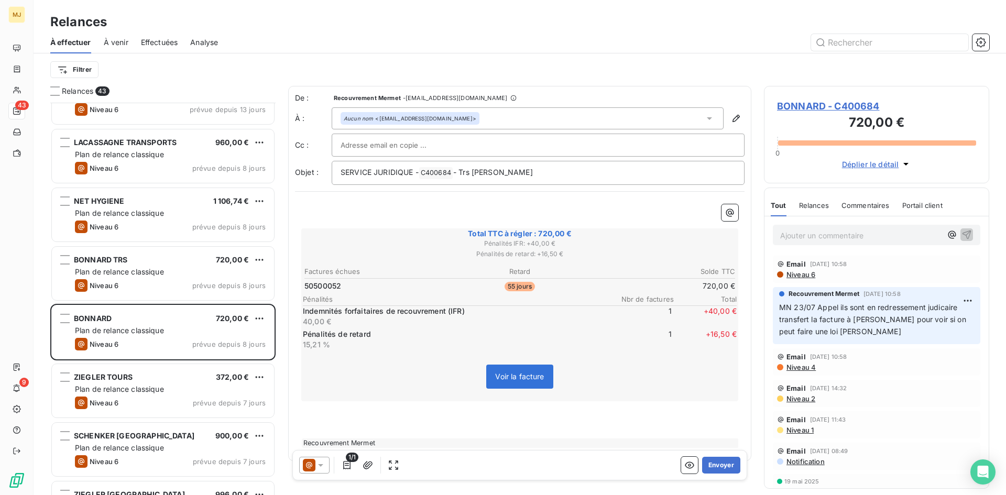
click at [804, 103] on span "BONNARD - C400684" at bounding box center [876, 106] width 199 height 14
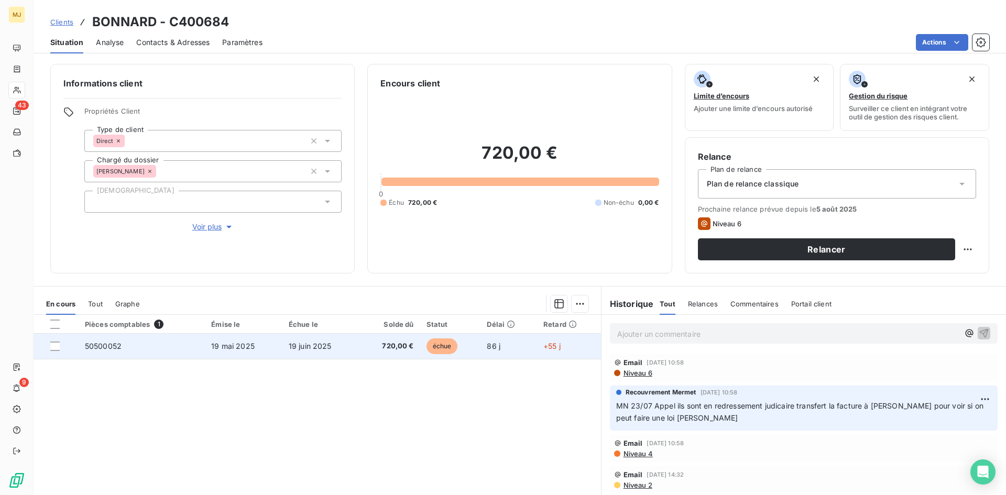
click at [107, 339] on td "50500052" at bounding box center [142, 346] width 126 height 25
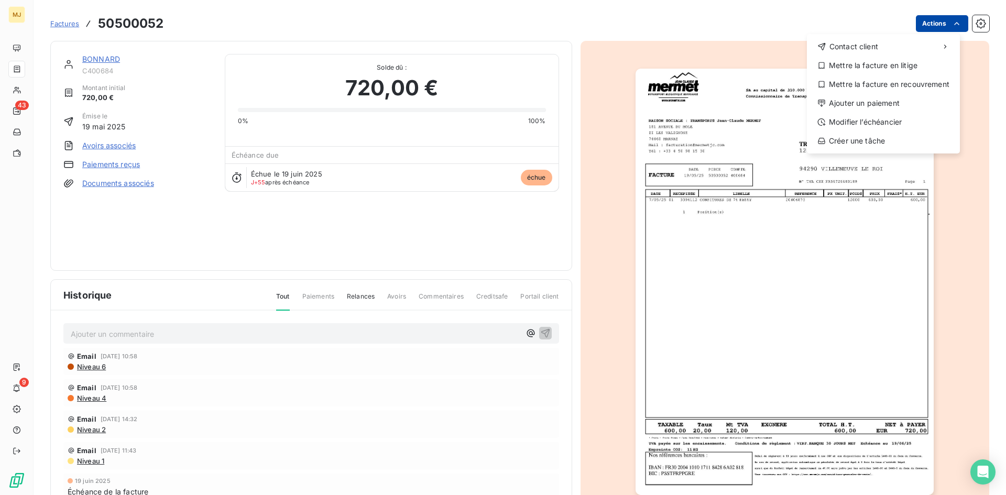
click at [936, 25] on html "MJ 43 9 Factures 50500052 Actions Contact client Mettre la facture en litige Me…" at bounding box center [503, 247] width 1006 height 495
click at [910, 66] on div "Mettre la facture en litige" at bounding box center [883, 65] width 145 height 17
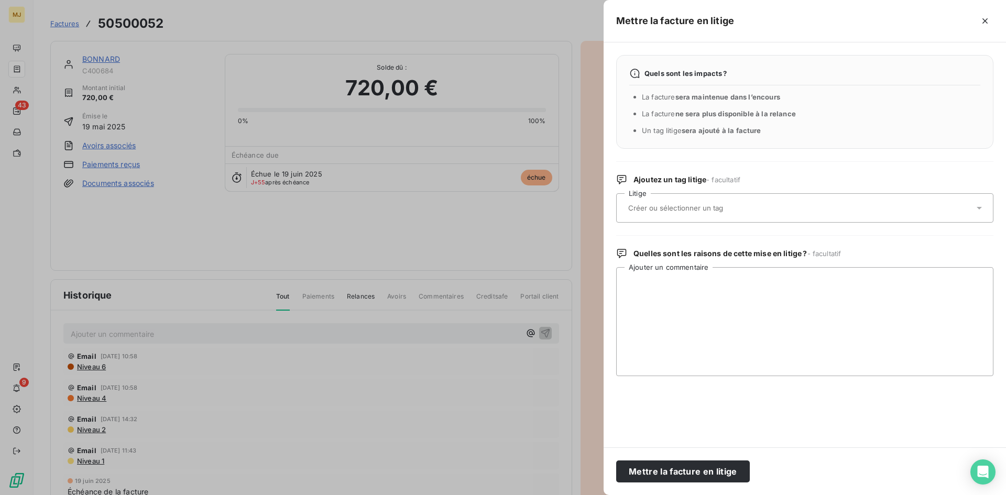
click at [776, 209] on div at bounding box center [799, 208] width 349 height 22
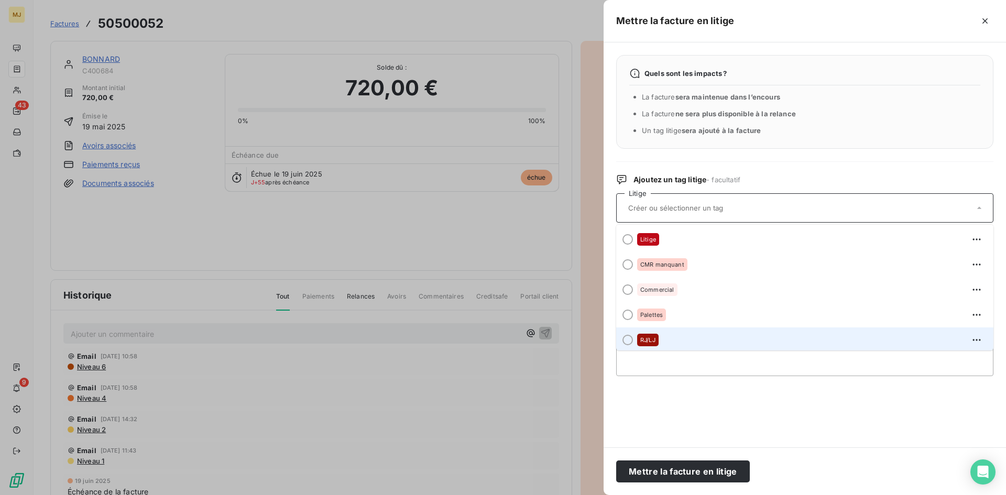
click at [627, 340] on div at bounding box center [628, 340] width 10 height 10
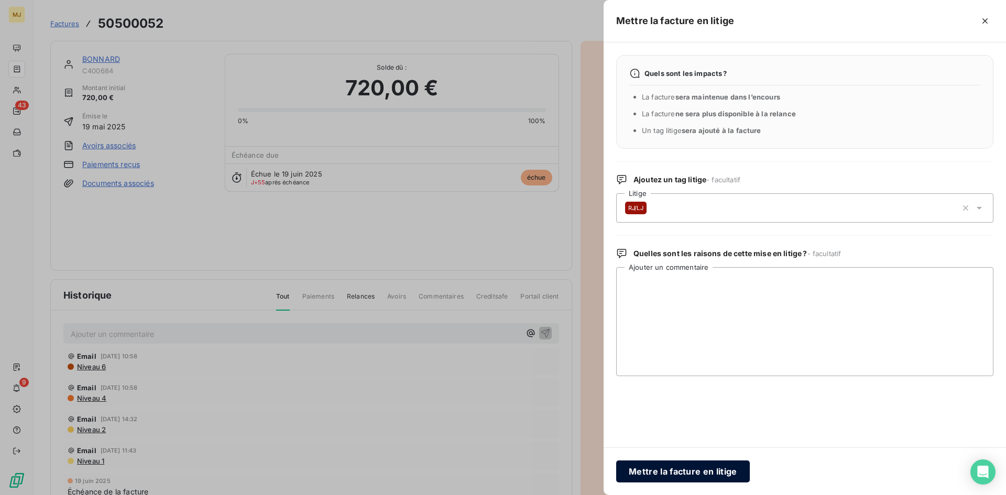
click at [658, 472] on button "Mettre la facture en litige" at bounding box center [683, 472] width 134 height 22
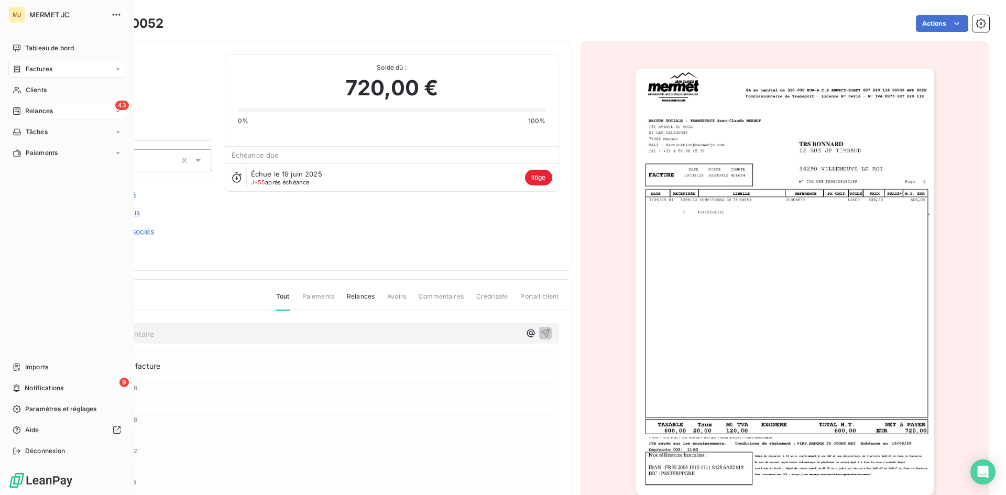
click at [38, 111] on span "Relances" at bounding box center [39, 110] width 28 height 9
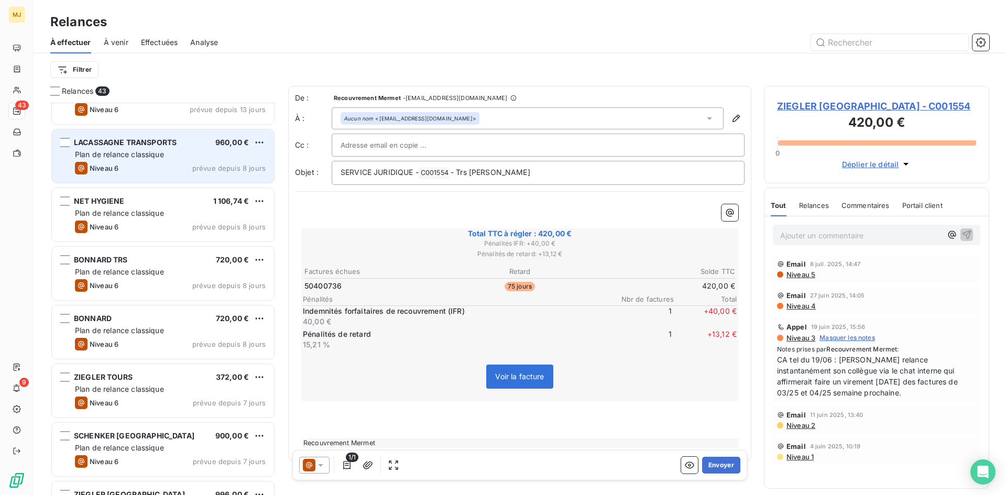
scroll to position [263, 0]
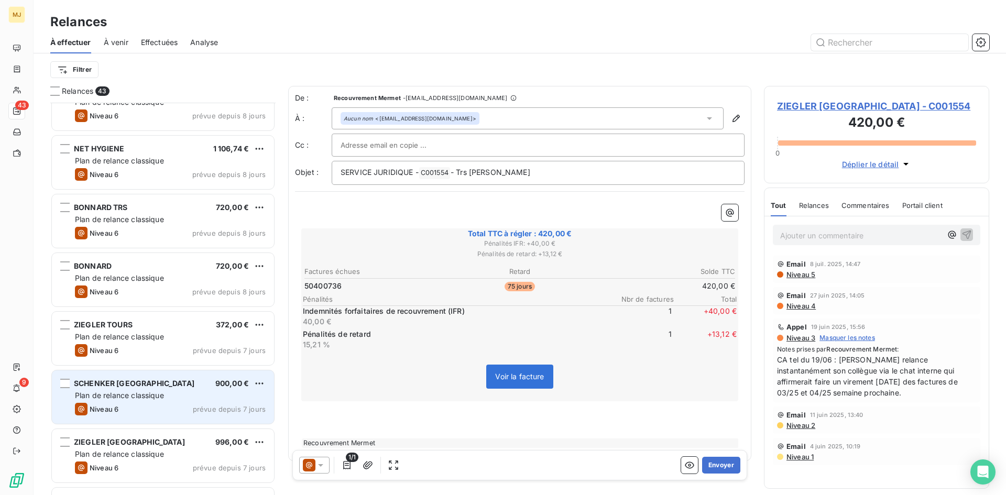
click at [124, 404] on div "Niveau 6 prévue depuis 7 jours" at bounding box center [170, 409] width 191 height 13
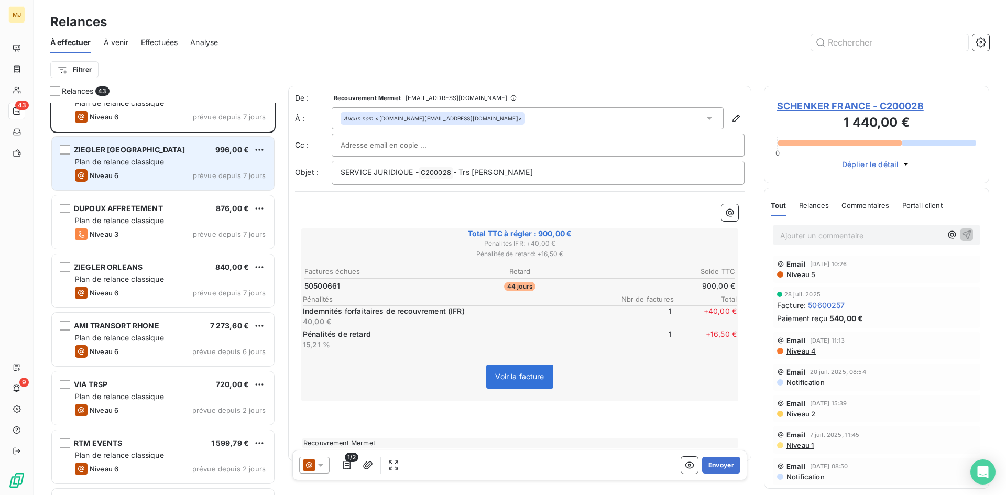
scroll to position [577, 0]
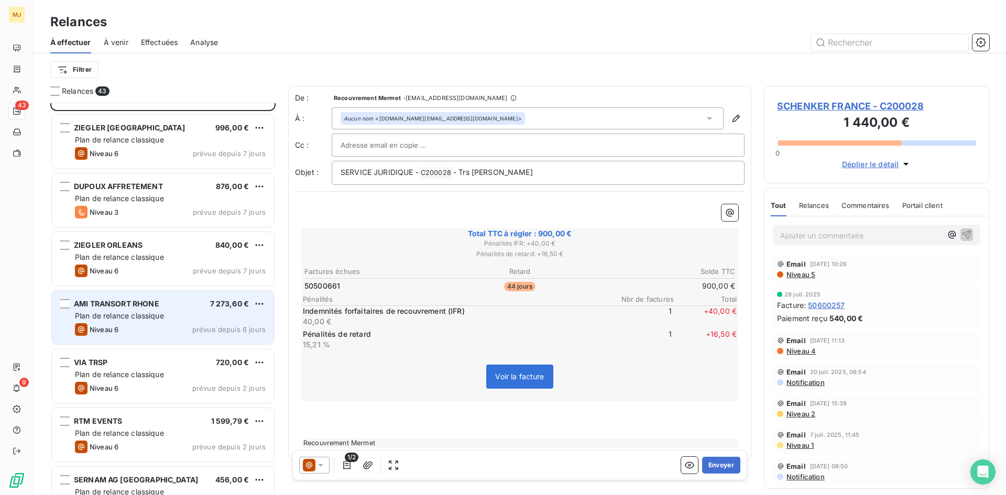
click at [132, 308] on div "AMI TRANSORT RHONE" at bounding box center [116, 304] width 85 height 10
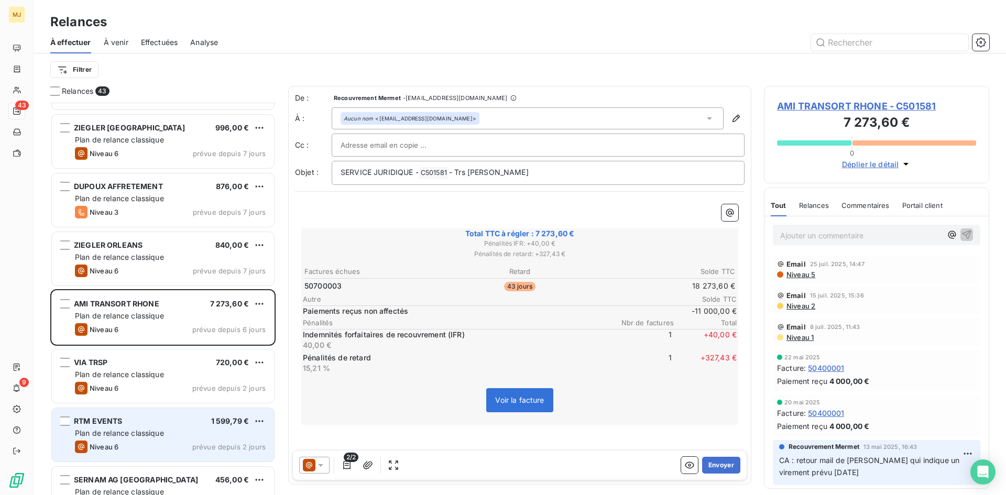
click at [167, 425] on div "RTM EVENTS 1 599,79 €" at bounding box center [170, 421] width 191 height 9
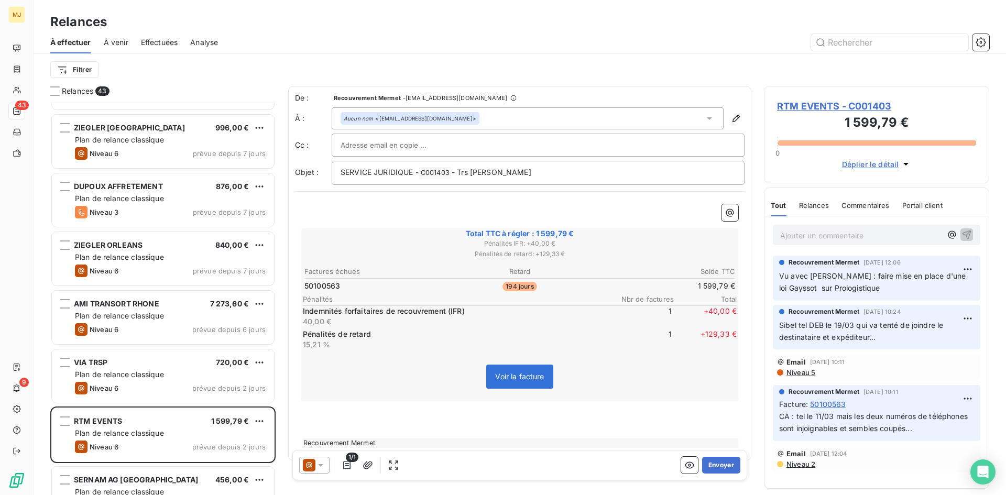
click at [843, 110] on span "RTM EVENTS - C001403" at bounding box center [876, 106] width 199 height 14
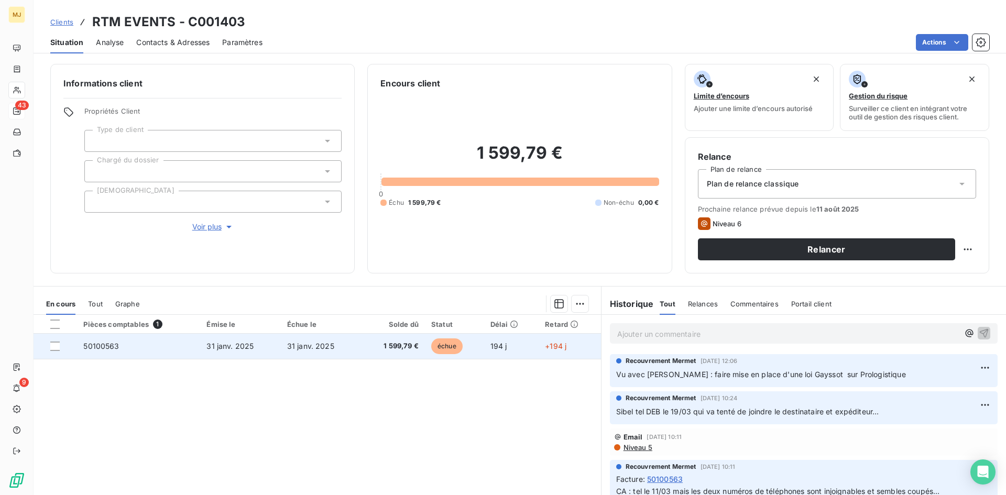
click at [110, 350] on span "50100563" at bounding box center [101, 346] width 36 height 9
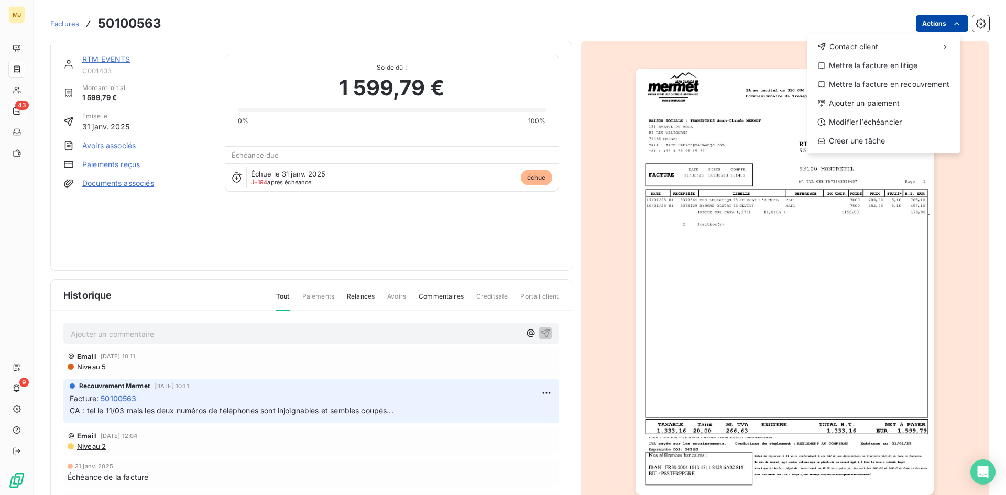
click at [939, 21] on html "MJ 43 9 Factures 50100563 Actions Contact client Mettre la facture en litige Me…" at bounding box center [503, 247] width 1006 height 495
click at [896, 66] on div "Mettre la facture en litige" at bounding box center [883, 65] width 145 height 17
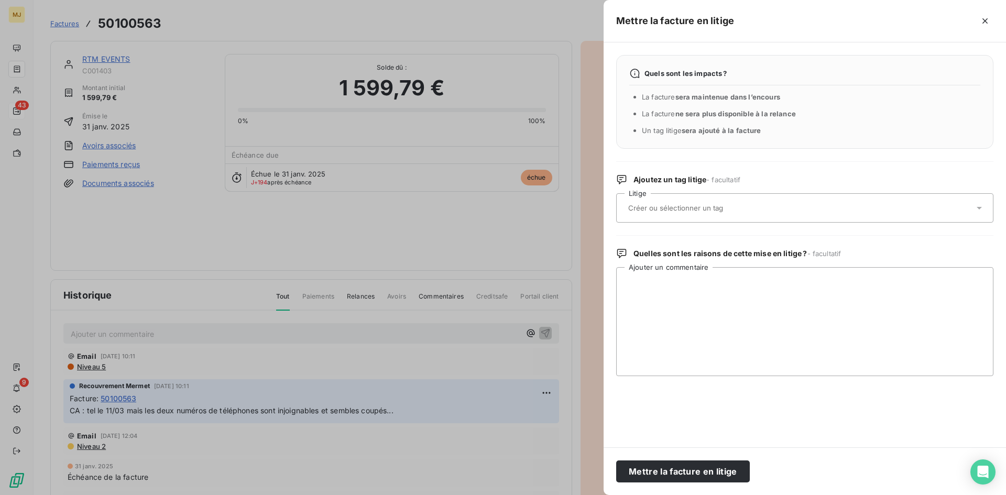
click at [889, 209] on div at bounding box center [799, 208] width 349 height 22
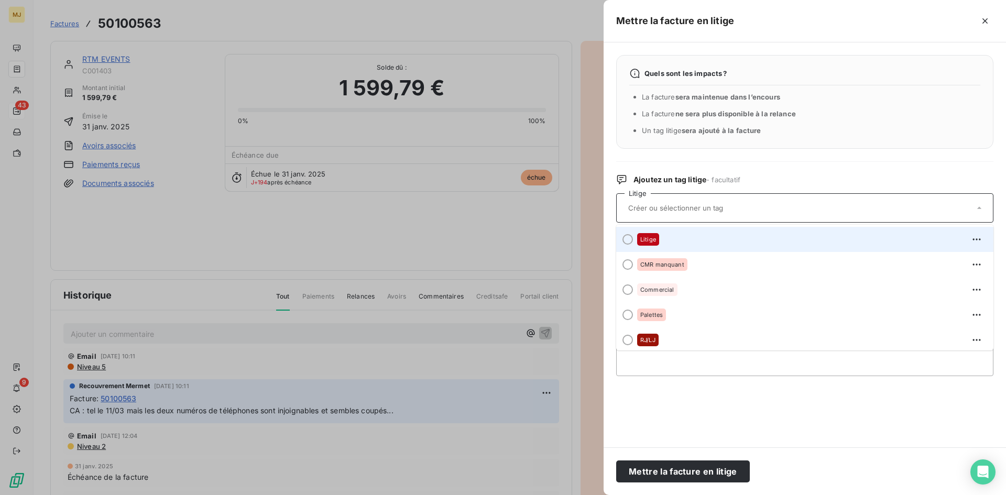
click at [889, 237] on div "Litige" at bounding box center [811, 239] width 348 height 17
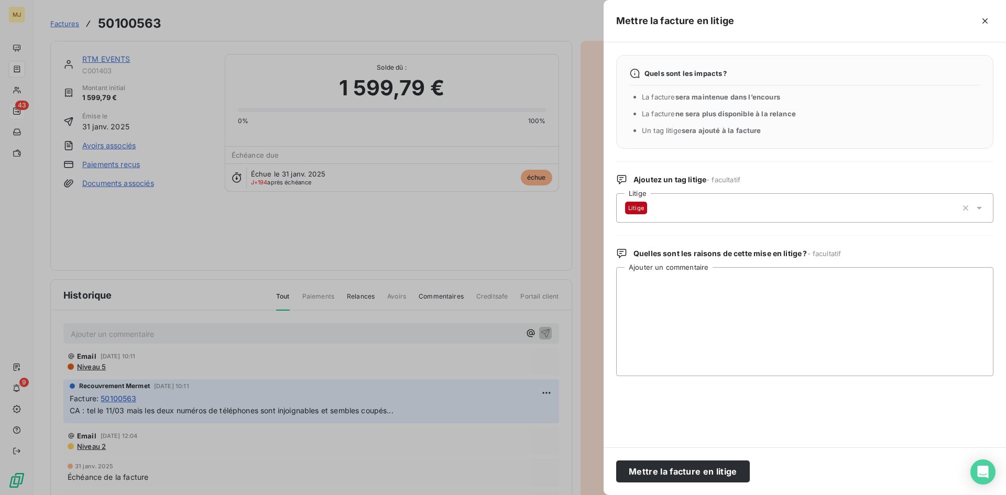
click at [934, 205] on div "Litige" at bounding box center [791, 207] width 332 height 25
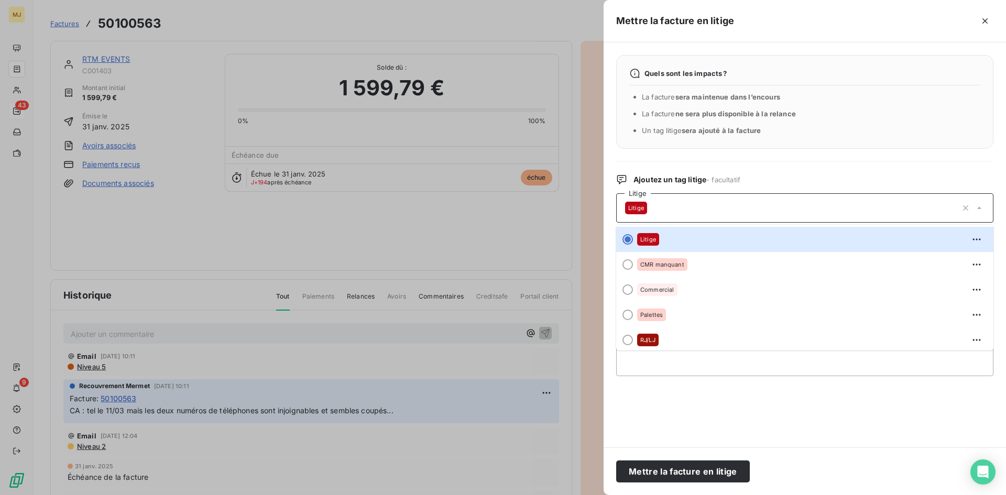
click at [798, 204] on div "Litige" at bounding box center [791, 207] width 332 height 25
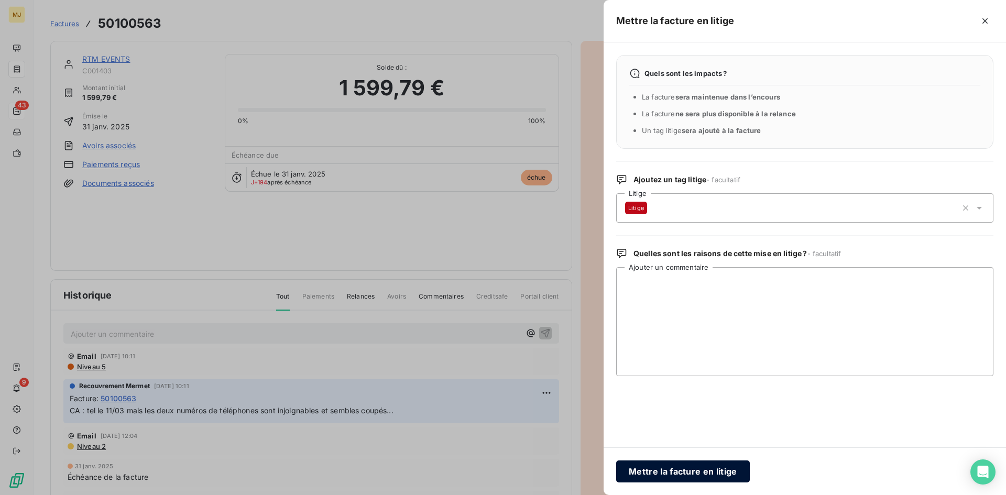
click at [693, 472] on button "Mettre la facture en litige" at bounding box center [683, 472] width 134 height 22
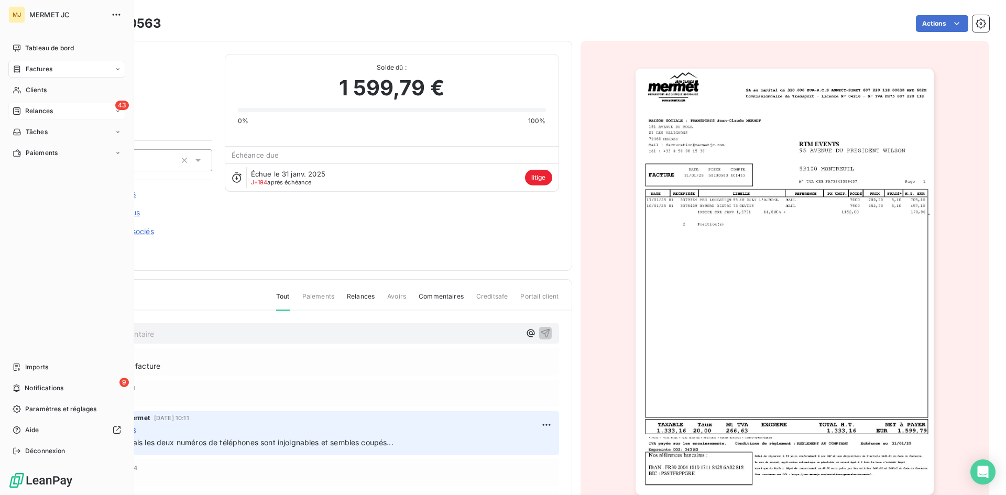
click at [37, 117] on div "43 Relances" at bounding box center [66, 111] width 117 height 17
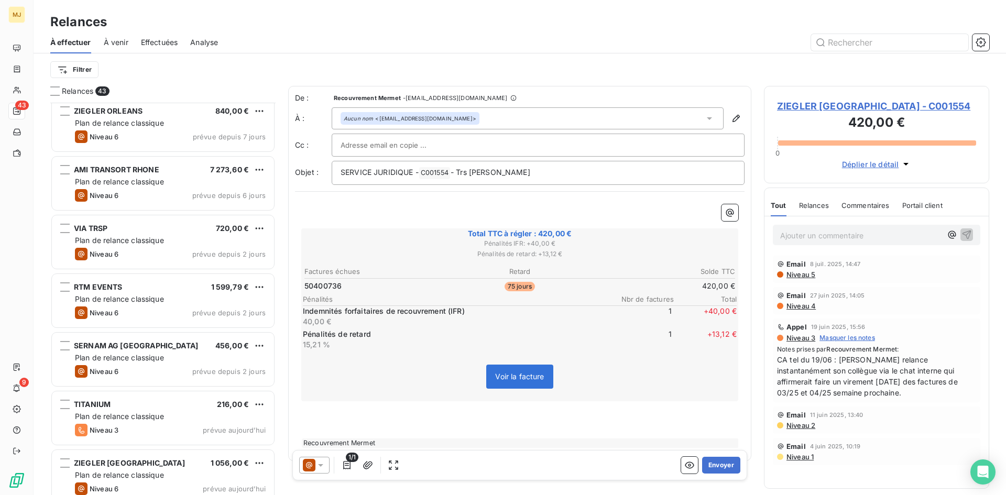
scroll to position [734, 0]
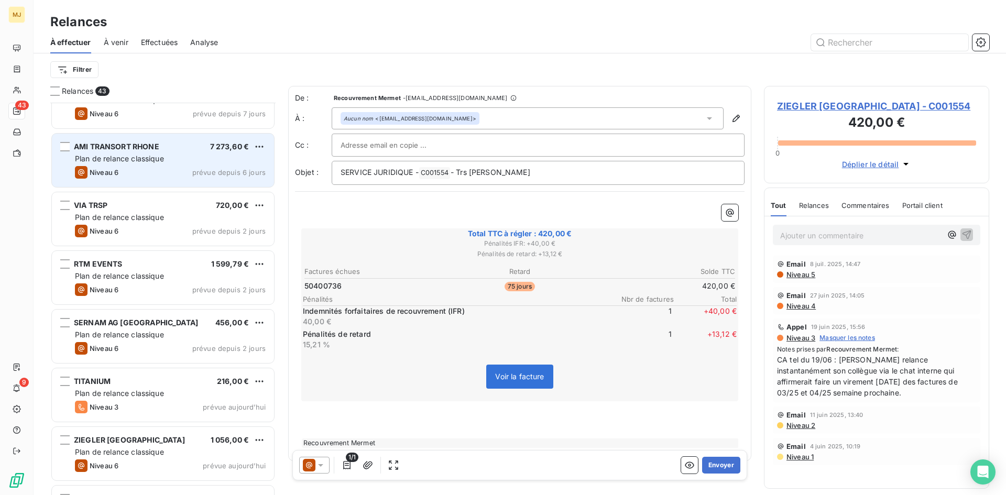
click at [170, 157] on div "Plan de relance classique" at bounding box center [170, 159] width 191 height 10
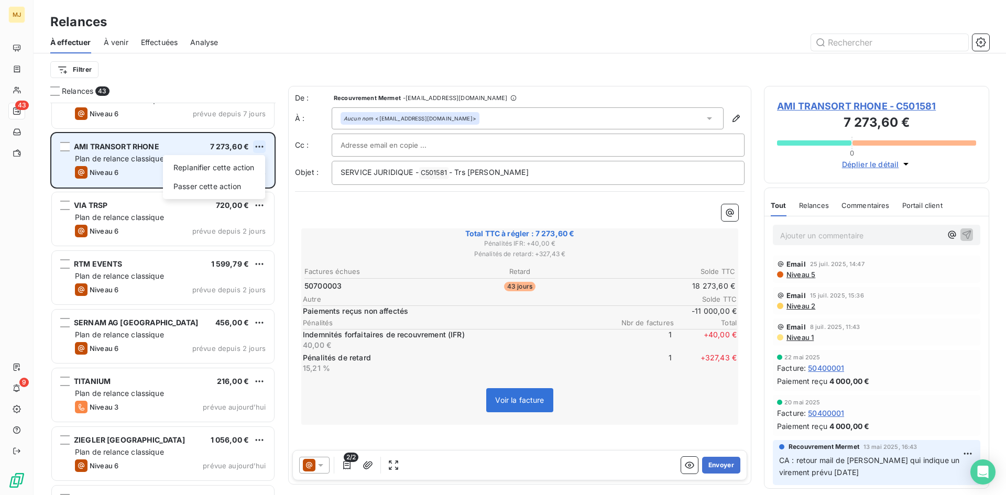
click at [259, 151] on html "MJ 43 9 Relances À effectuer À venir Effectuées Analyse Filtrer Relances 43 DUP…" at bounding box center [503, 247] width 1006 height 495
click at [244, 170] on div "Replanifier cette action" at bounding box center [214, 167] width 94 height 17
select select "7"
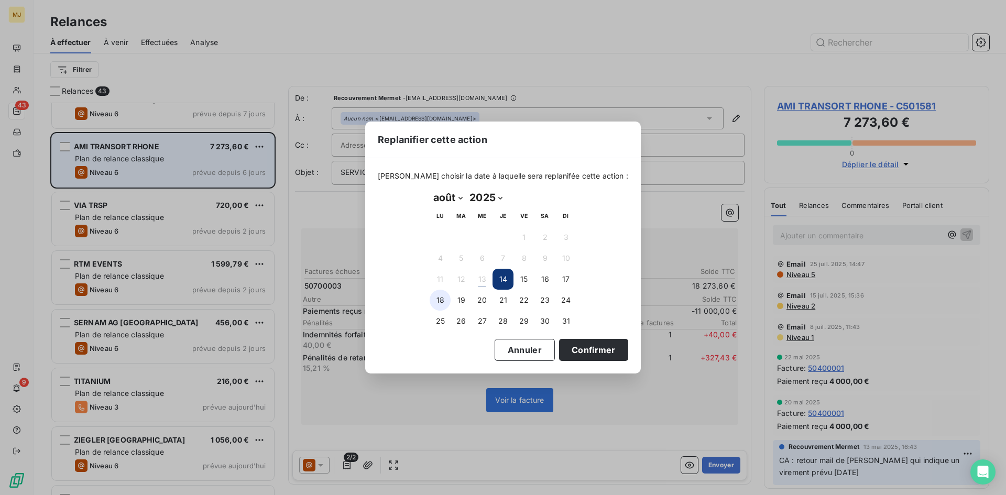
click at [440, 298] on button "18" at bounding box center [440, 300] width 21 height 21
click at [577, 347] on button "Confirmer" at bounding box center [593, 350] width 69 height 22
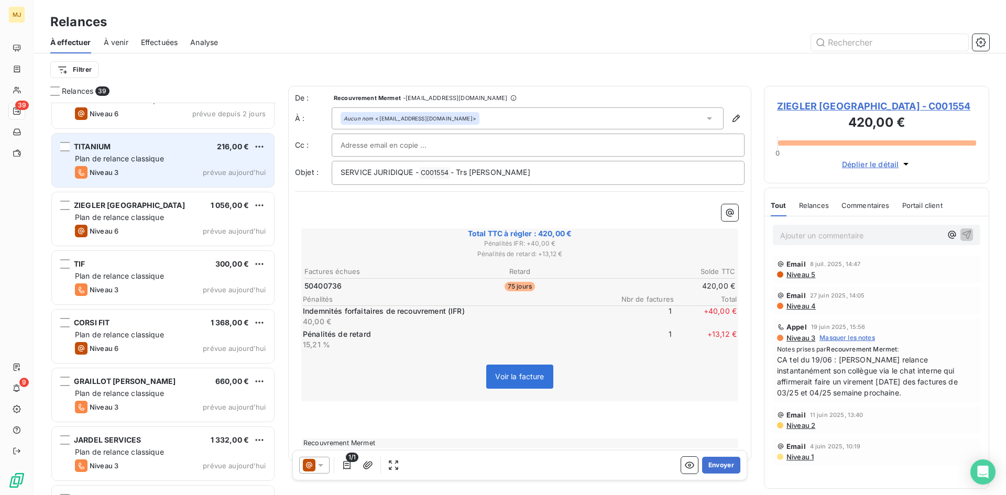
click at [139, 168] on div "Niveau 3 prévue [DATE]" at bounding box center [170, 172] width 191 height 13
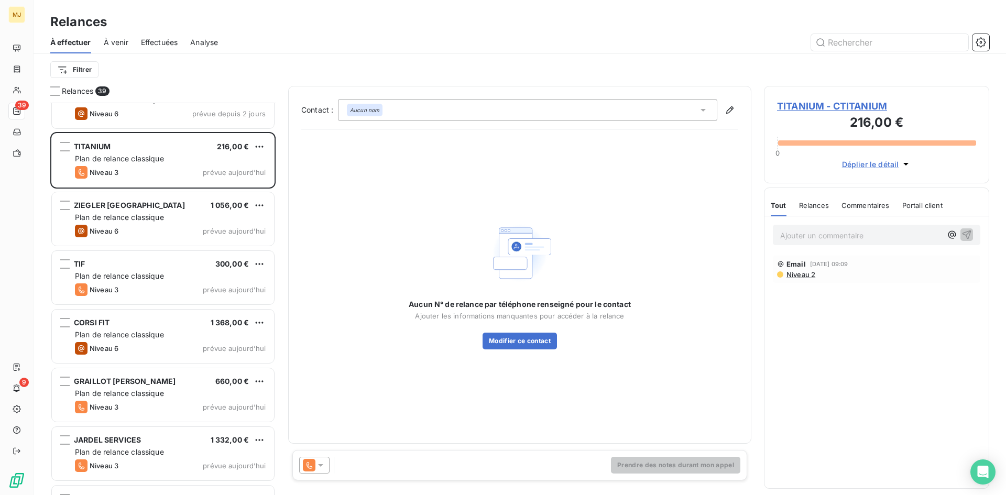
click at [322, 467] on icon at bounding box center [320, 465] width 10 height 10
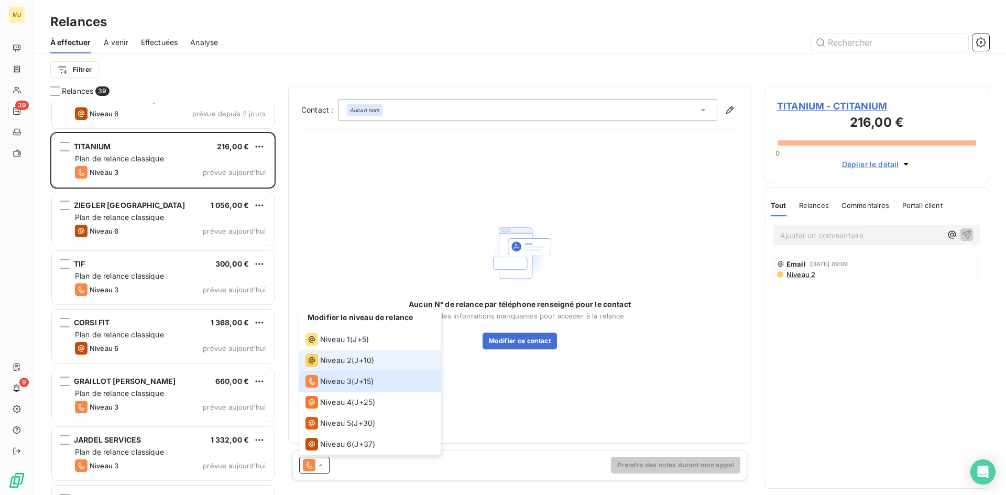
click at [355, 360] on div "Niveau 2 ( J+10 )" at bounding box center [340, 360] width 69 height 13
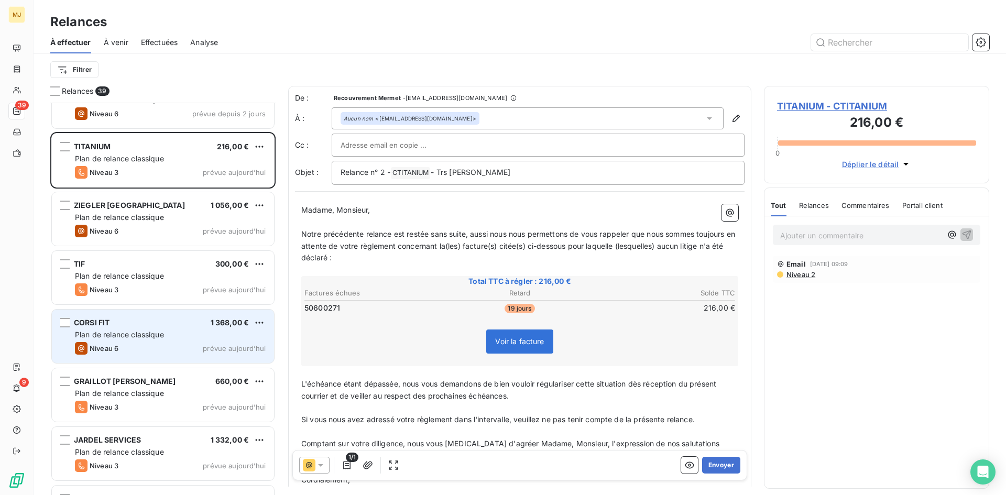
drag, startPoint x: 167, startPoint y: 341, endPoint x: 172, endPoint y: 341, distance: 5.8
click at [167, 341] on div "CORSI FIT 1 368,00 € Plan de relance classique Niveau 6 prévue [DATE]" at bounding box center [163, 336] width 222 height 53
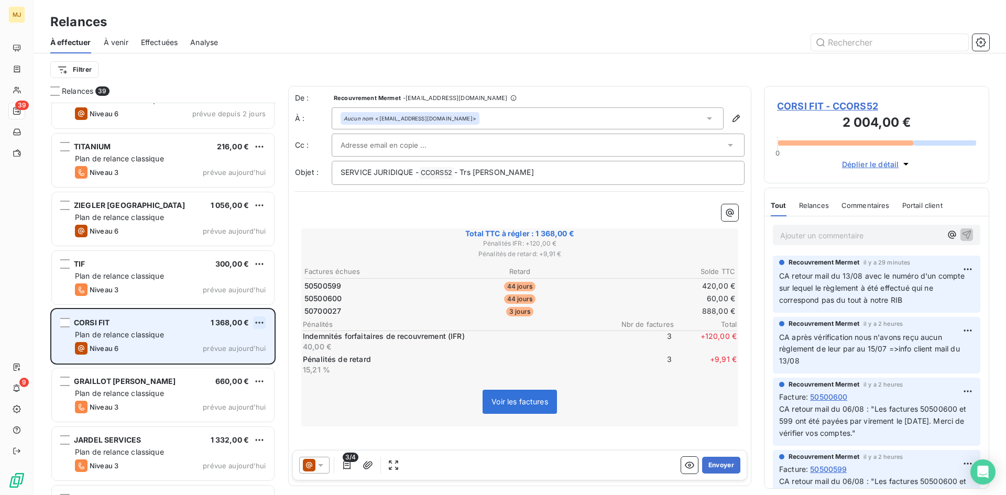
click at [261, 324] on html "MJ 39 9 Relances À effectuer À venir Effectuées Analyse Filtrer Relances 39 VIA…" at bounding box center [503, 247] width 1006 height 495
click at [227, 341] on div "Replanifier cette action" at bounding box center [214, 343] width 94 height 17
select select "7"
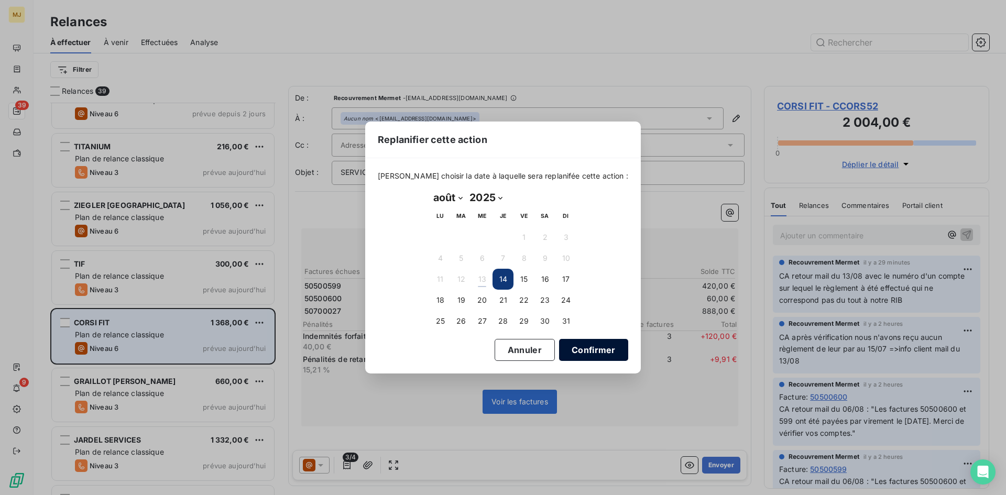
click at [587, 354] on button "Confirmer" at bounding box center [593, 350] width 69 height 22
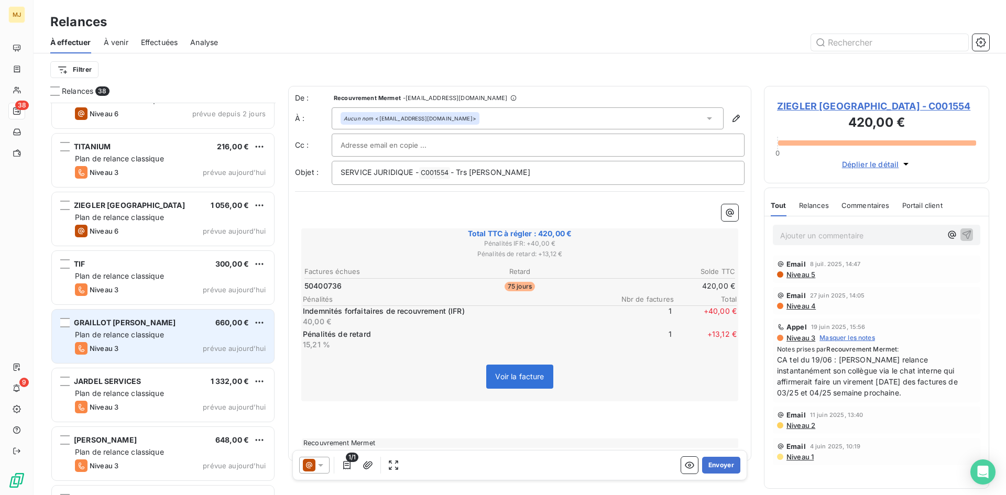
click at [129, 325] on span "GRAILLOT [PERSON_NAME]" at bounding box center [125, 322] width 102 height 9
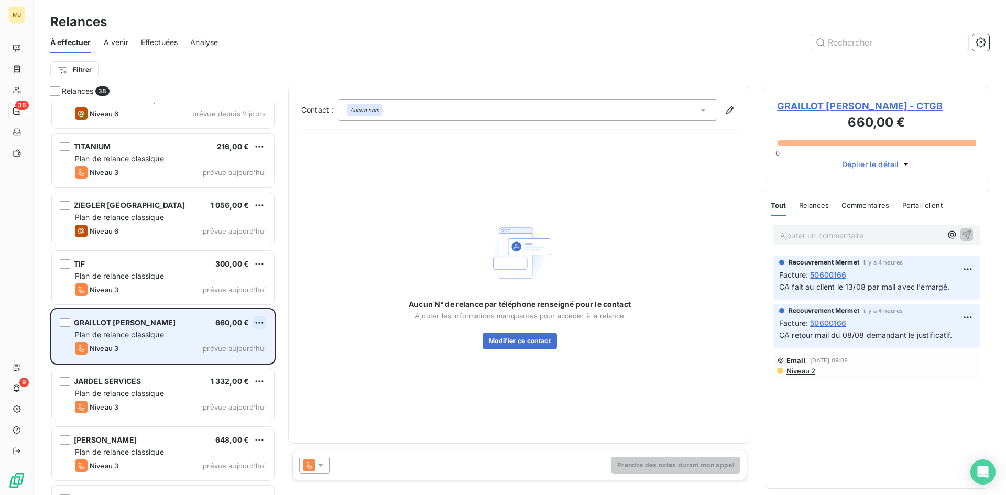
click at [258, 319] on html "MJ 38 9 Relances À effectuer À venir Effectuées Analyse Filtrer Relances 38 VIA…" at bounding box center [503, 247] width 1006 height 495
click at [235, 342] on div "Replanifier cette action" at bounding box center [214, 343] width 94 height 17
select select "7"
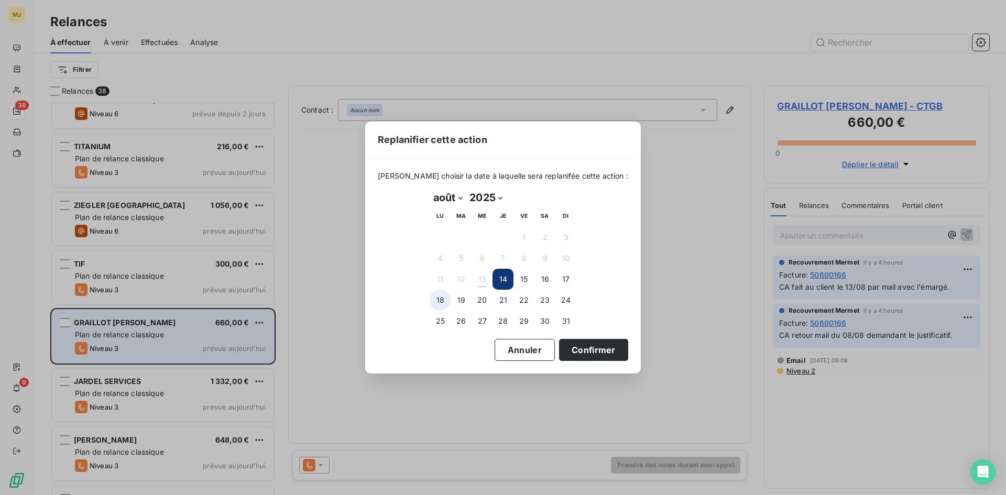
click at [444, 298] on button "18" at bounding box center [440, 300] width 21 height 21
click at [580, 348] on button "Confirmer" at bounding box center [593, 350] width 69 height 22
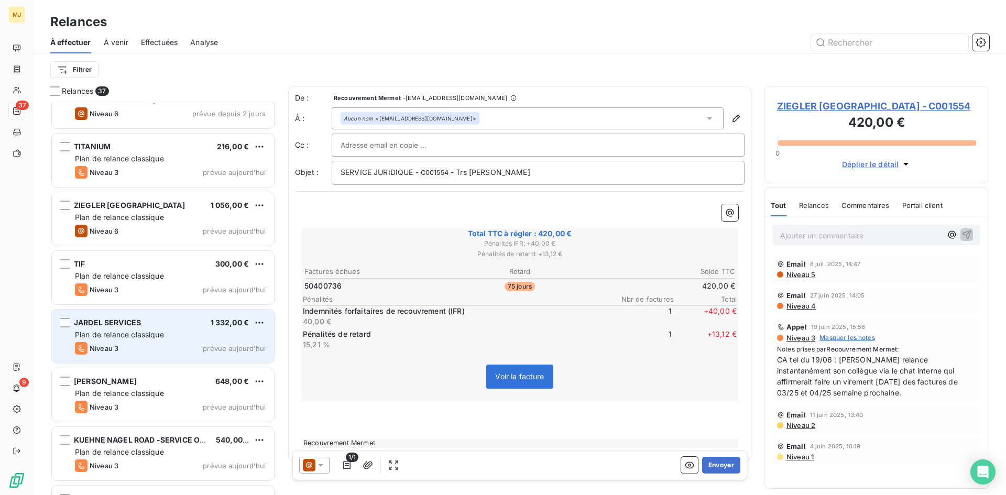
click at [128, 338] on span "Plan de relance classique" at bounding box center [119, 334] width 89 height 9
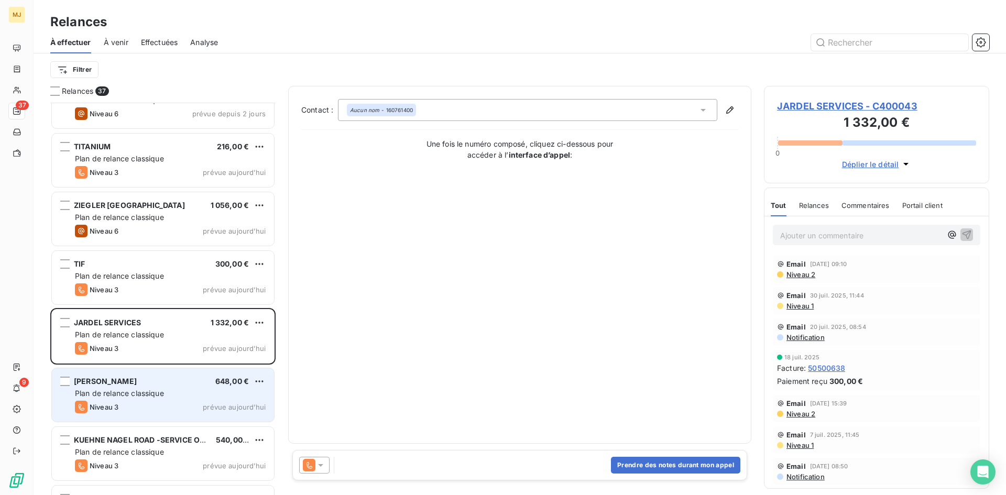
click at [159, 396] on span "Plan de relance classique" at bounding box center [119, 393] width 89 height 9
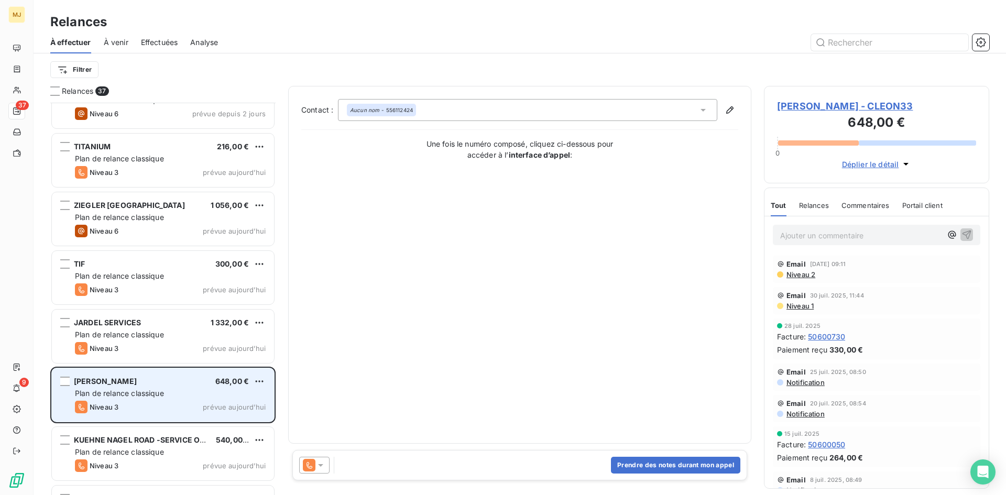
click at [266, 379] on div "[PERSON_NAME] 648,00 € Plan de relance classique Niveau 3 prévue [DATE]" at bounding box center [163, 394] width 222 height 53
click at [258, 379] on html "MJ 37 9 Relances À effectuer À venir Effectuées Analyse Filtrer Relances 37 VIA…" at bounding box center [503, 247] width 1006 height 495
click at [242, 401] on div "Replanifier cette action" at bounding box center [214, 402] width 94 height 17
select select "7"
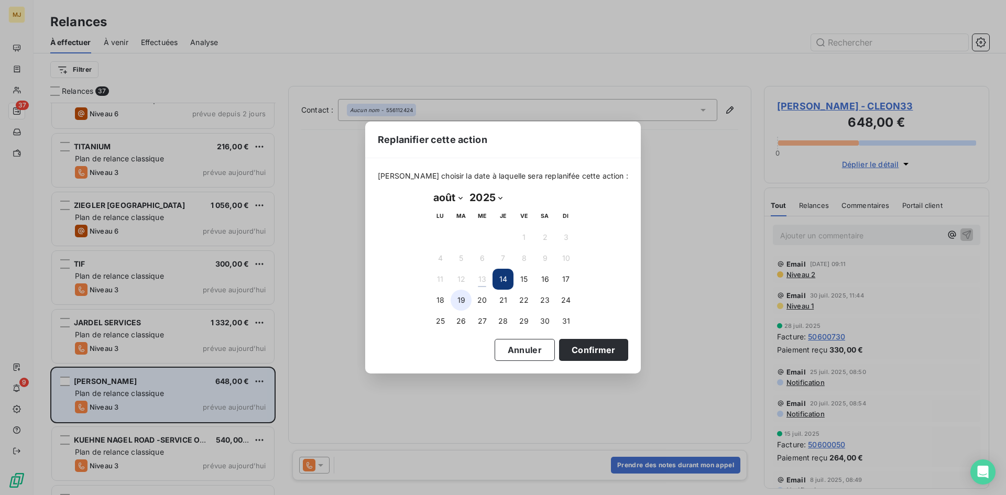
click at [456, 298] on button "19" at bounding box center [461, 300] width 21 height 21
click at [582, 348] on button "Confirmer" at bounding box center [593, 350] width 69 height 22
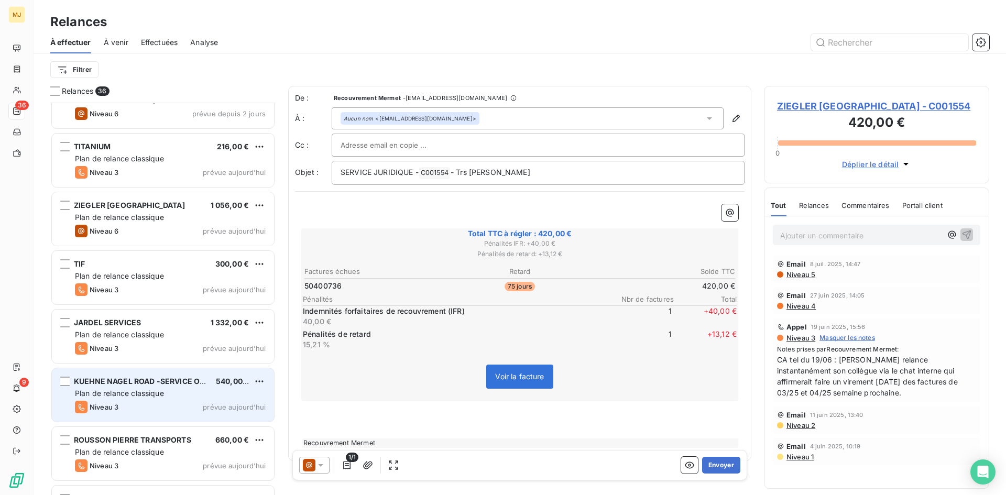
click at [139, 396] on span "Plan de relance classique" at bounding box center [119, 393] width 89 height 9
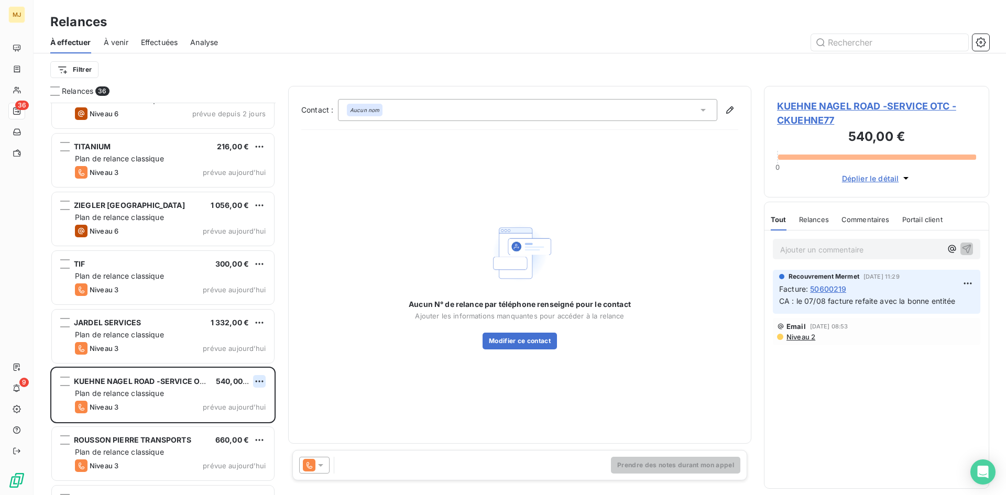
click at [260, 381] on html "MJ 36 9 Relances À effectuer À venir Effectuées Analyse Filtrer Relances 36 VIA…" at bounding box center [503, 247] width 1006 height 495
click at [237, 404] on div "Replanifier cette action" at bounding box center [214, 402] width 94 height 17
select select "7"
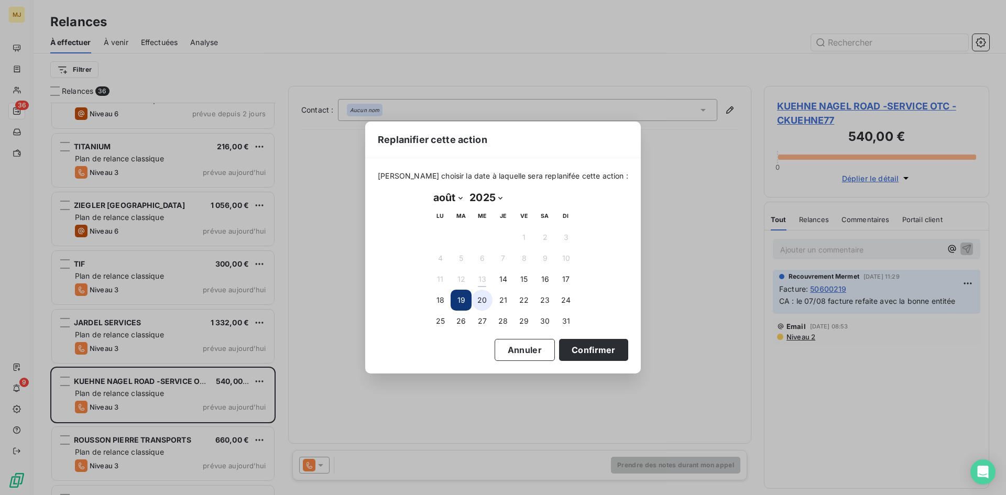
click at [480, 301] on button "20" at bounding box center [482, 300] width 21 height 21
click at [582, 350] on button "Confirmer" at bounding box center [593, 350] width 69 height 22
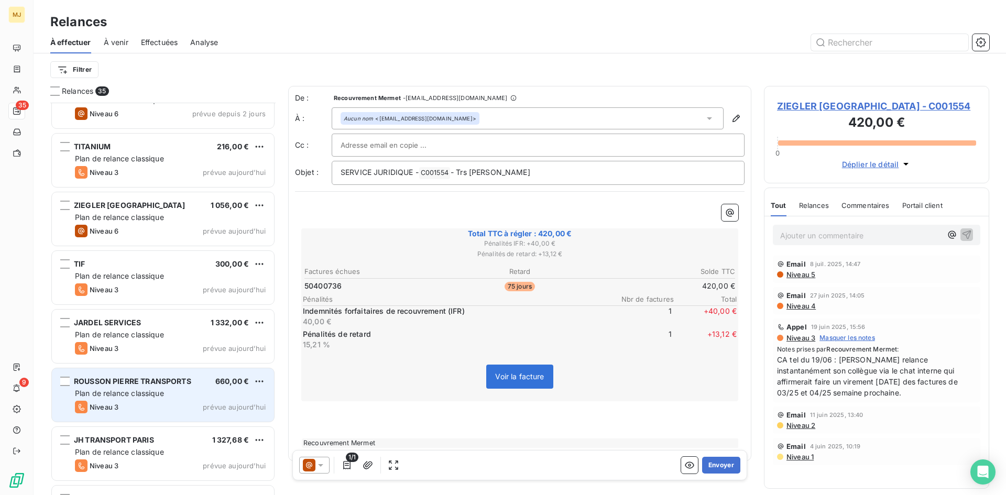
click at [160, 391] on span "Plan de relance classique" at bounding box center [119, 393] width 89 height 9
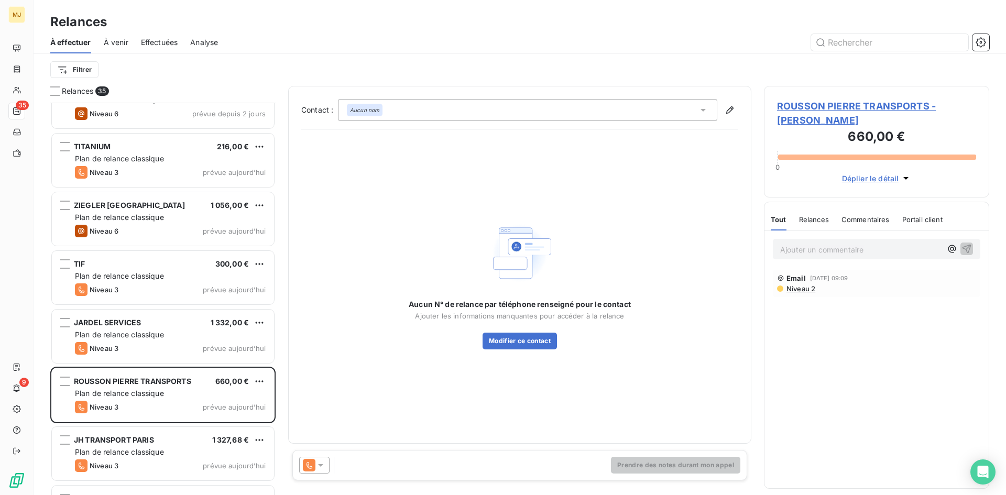
click at [321, 461] on icon at bounding box center [320, 465] width 10 height 10
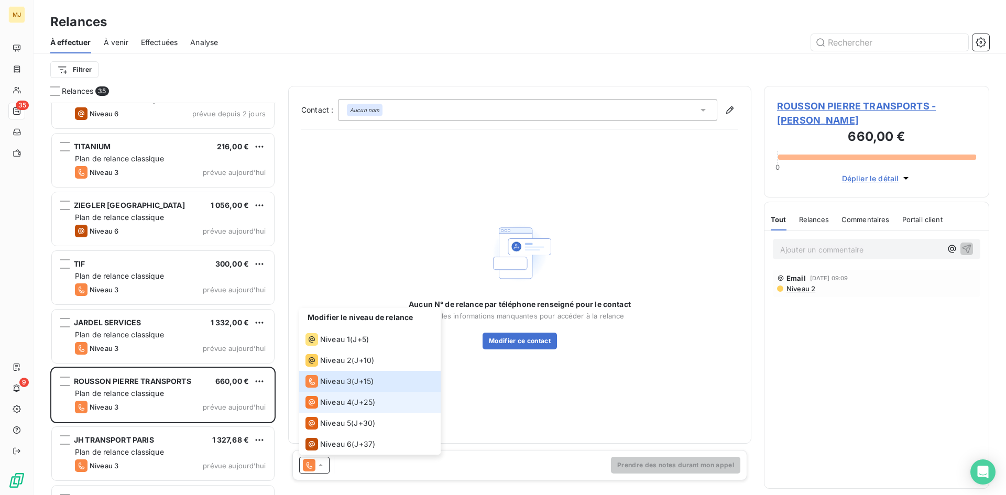
click at [366, 403] on span "J+25 )" at bounding box center [364, 402] width 21 height 10
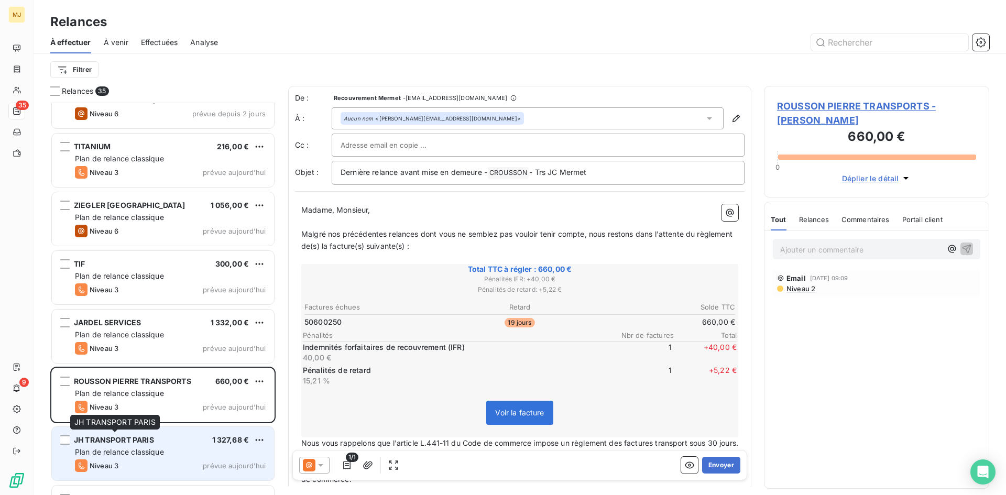
click at [146, 442] on span "JH TRANSPORT PARIS" at bounding box center [114, 439] width 80 height 9
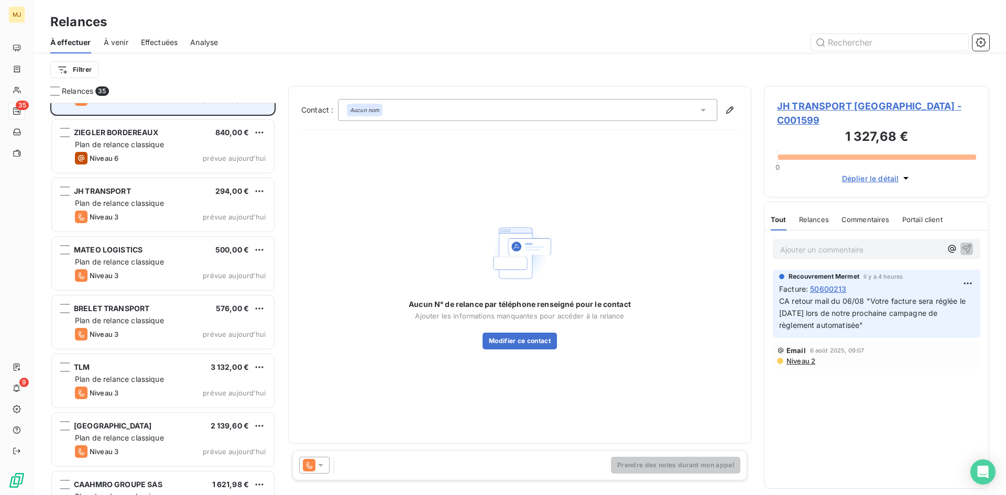
scroll to position [1101, 0]
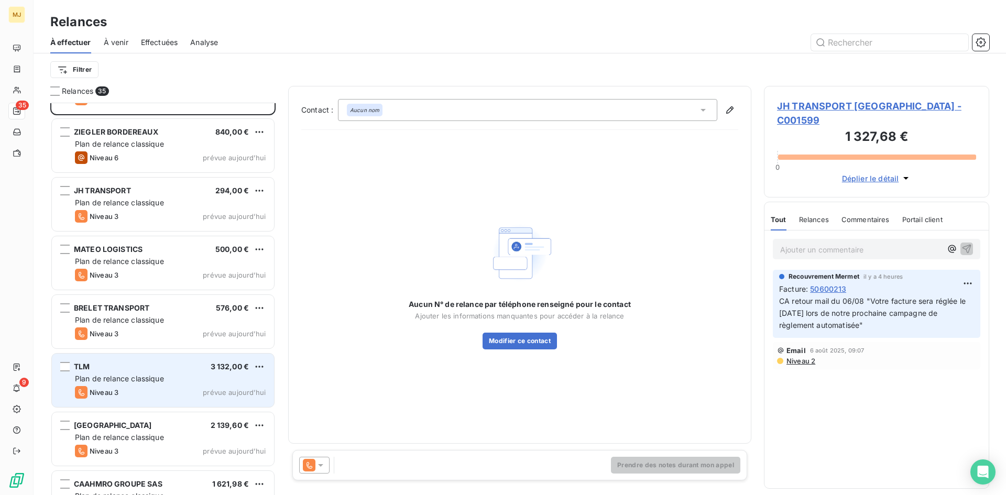
click at [168, 379] on div "Plan de relance classique" at bounding box center [170, 379] width 191 height 10
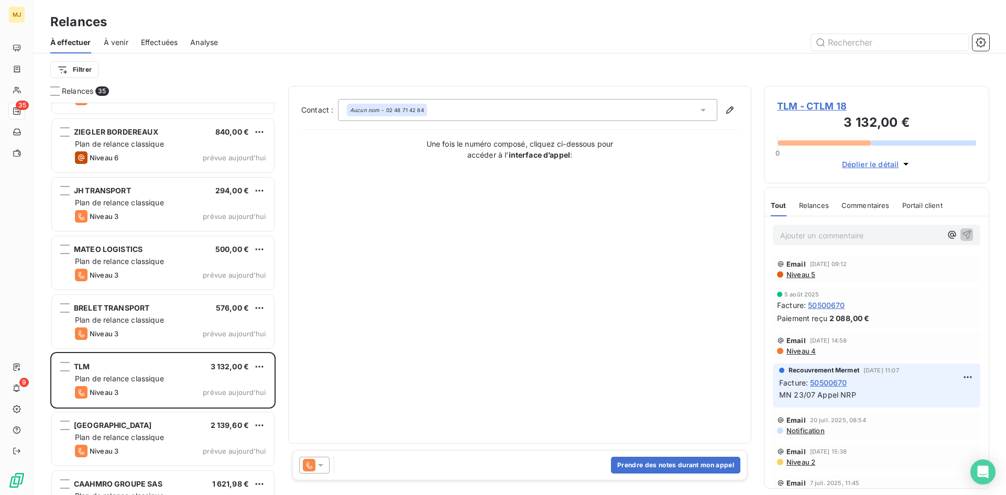
click at [320, 465] on icon at bounding box center [320, 465] width 5 height 3
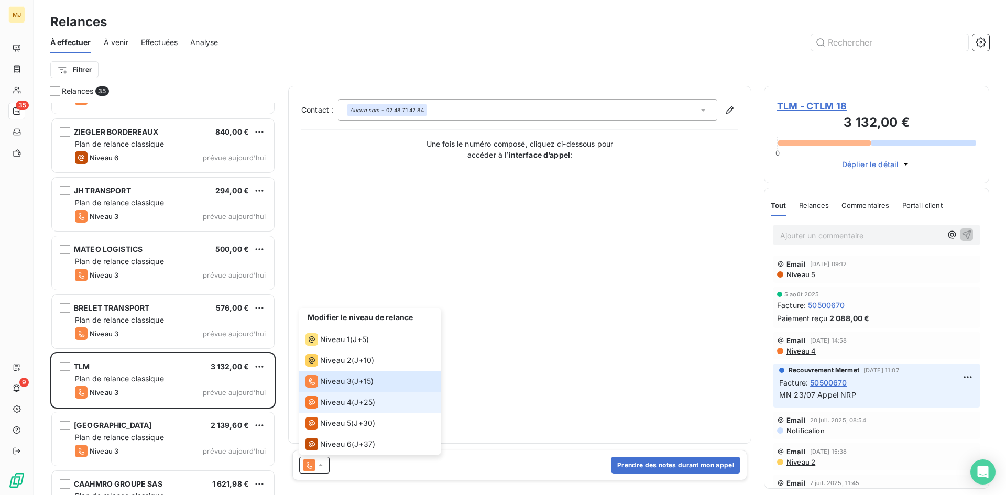
click at [346, 401] on span "Niveau 4" at bounding box center [335, 402] width 31 height 10
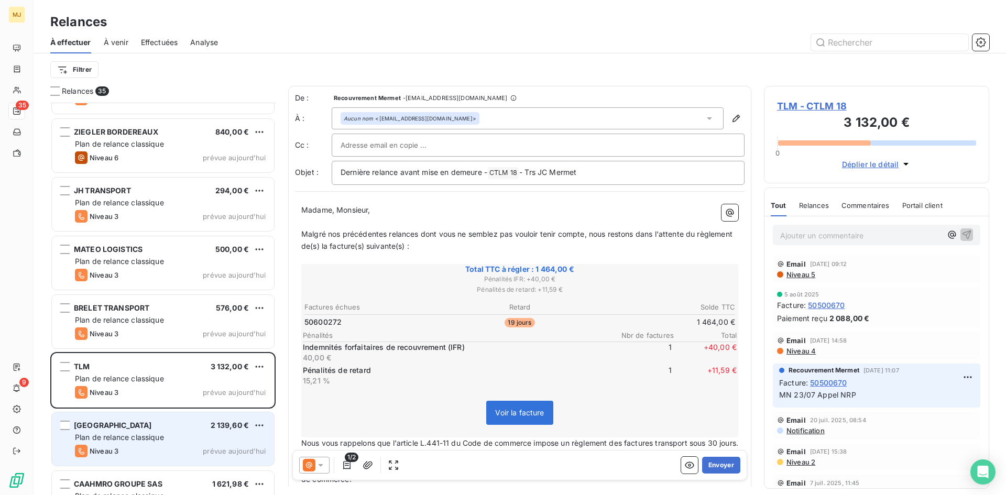
click at [151, 442] on div "Plan de relance classique" at bounding box center [170, 437] width 191 height 10
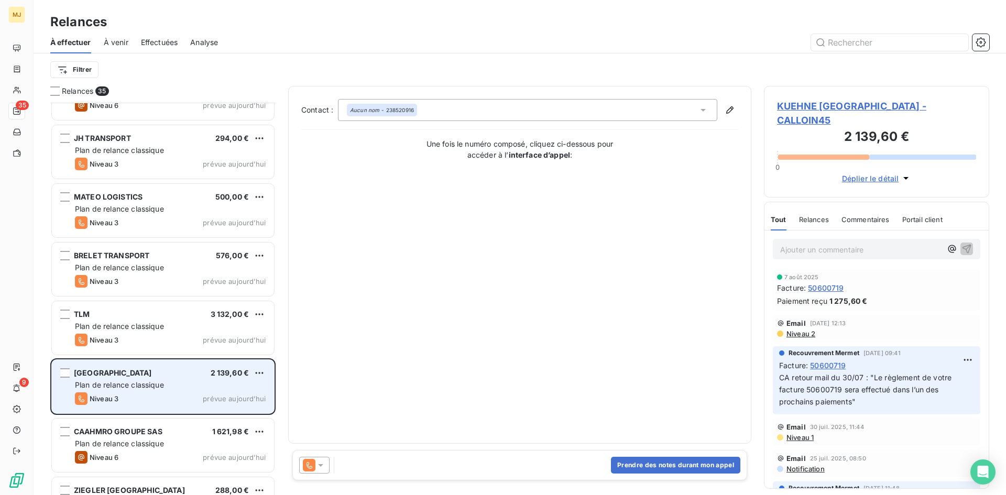
scroll to position [1206, 0]
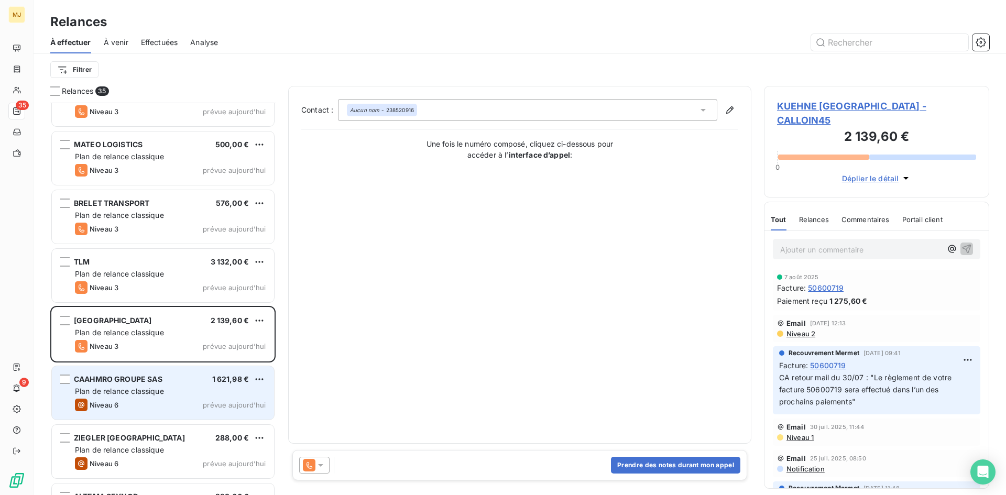
click at [155, 400] on div "Niveau 6 prévue [DATE]" at bounding box center [170, 405] width 191 height 13
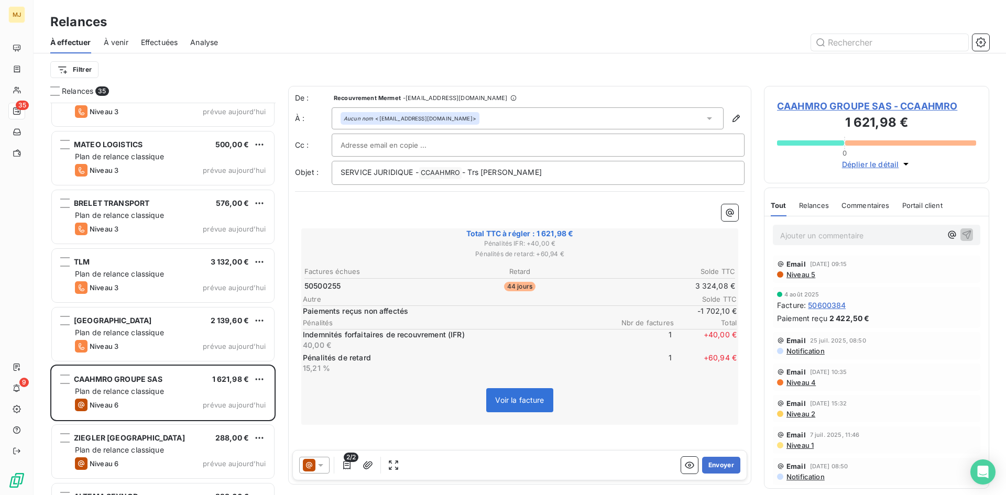
click at [849, 236] on p "Ajouter un commentaire ﻿" at bounding box center [860, 235] width 161 height 13
click at [835, 236] on p "Ajouter un commentaire ﻿" at bounding box center [860, 235] width 161 height 13
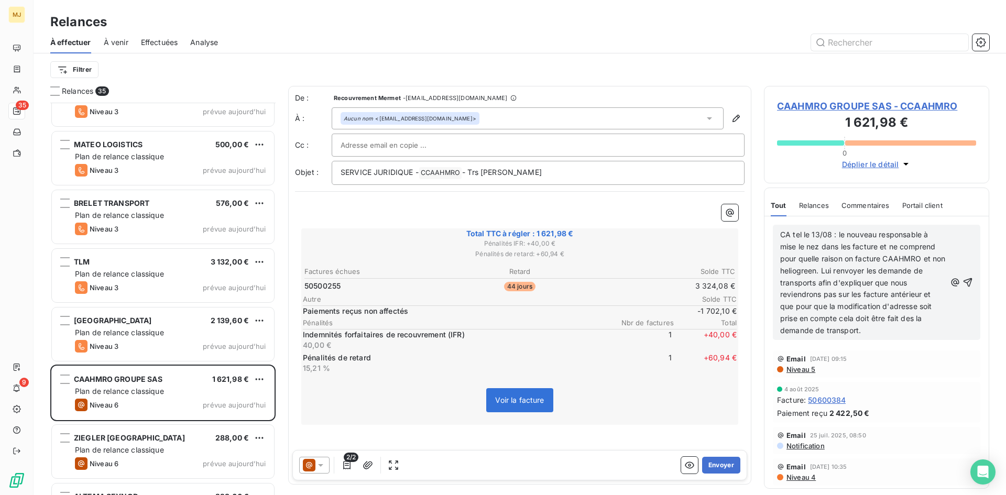
click at [926, 271] on span "CA tel le 13/08 : le nouveau responsable à mise le nez dans les facture et ne c…" at bounding box center [864, 282] width 168 height 105
click at [922, 284] on p "CA tel le 13/08 : le nouveau responsable à mise le nez dans les facture et ne c…" at bounding box center [863, 283] width 166 height 108
click at [888, 294] on span "CA tel le 13/08 : le nouveau responsable à mise le nez dans les facture et ne c…" at bounding box center [864, 282] width 168 height 105
click at [928, 292] on span "CA tel le 13/08 : le nouveau responsable à mise le nez dans les facture et ne c…" at bounding box center [864, 282] width 168 height 105
click at [926, 318] on span "CA tel le 13/08 : le nouveau responsable à mise le nez dans les facture et ne c…" at bounding box center [864, 282] width 168 height 105
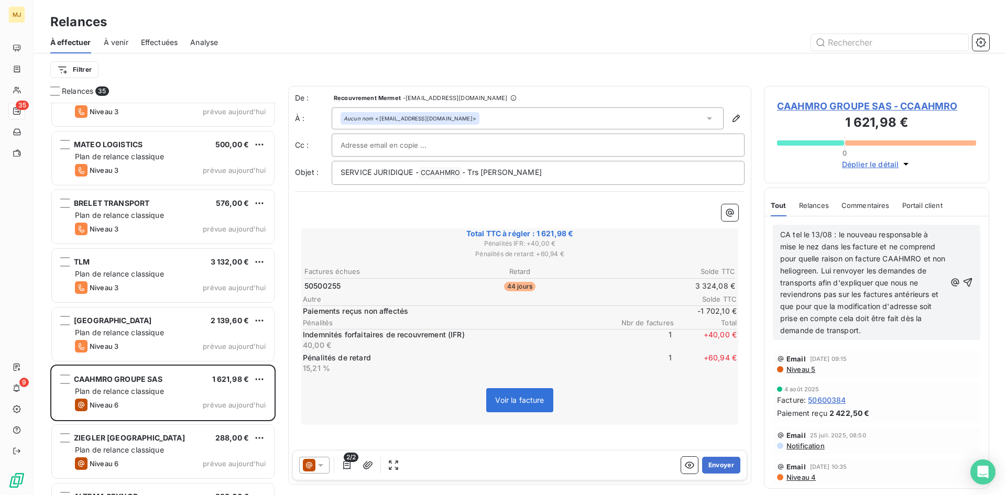
click at [914, 332] on p "CA tel le 13/08 : le nouveau responsable à mise le nez dans les facture et ne c…" at bounding box center [863, 283] width 166 height 108
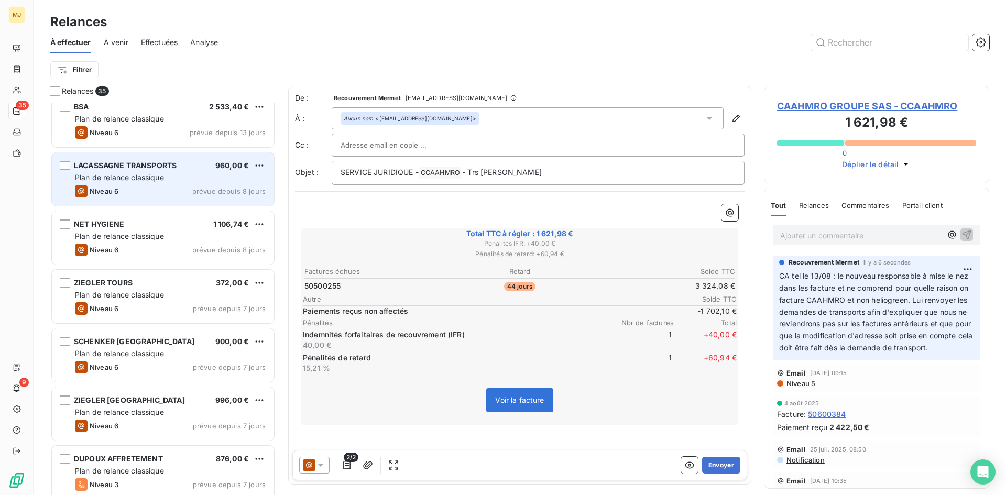
scroll to position [210, 0]
